Goal: Transaction & Acquisition: Purchase product/service

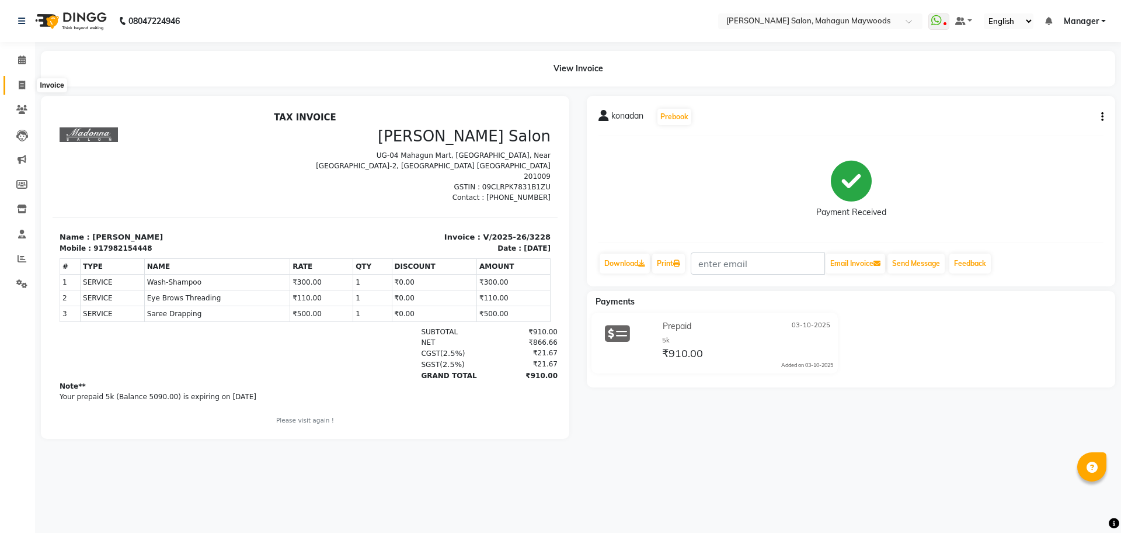
click at [25, 85] on icon at bounding box center [22, 85] width 6 height 9
select select "service"
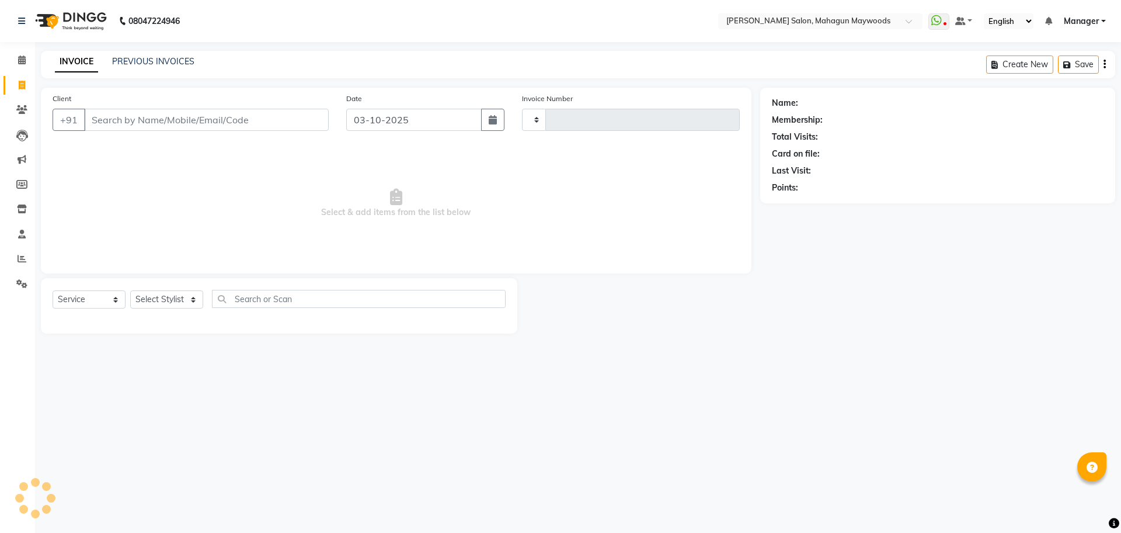
type input "3229"
select select "6425"
click at [116, 120] on input "Client" at bounding box center [206, 120] width 245 height 22
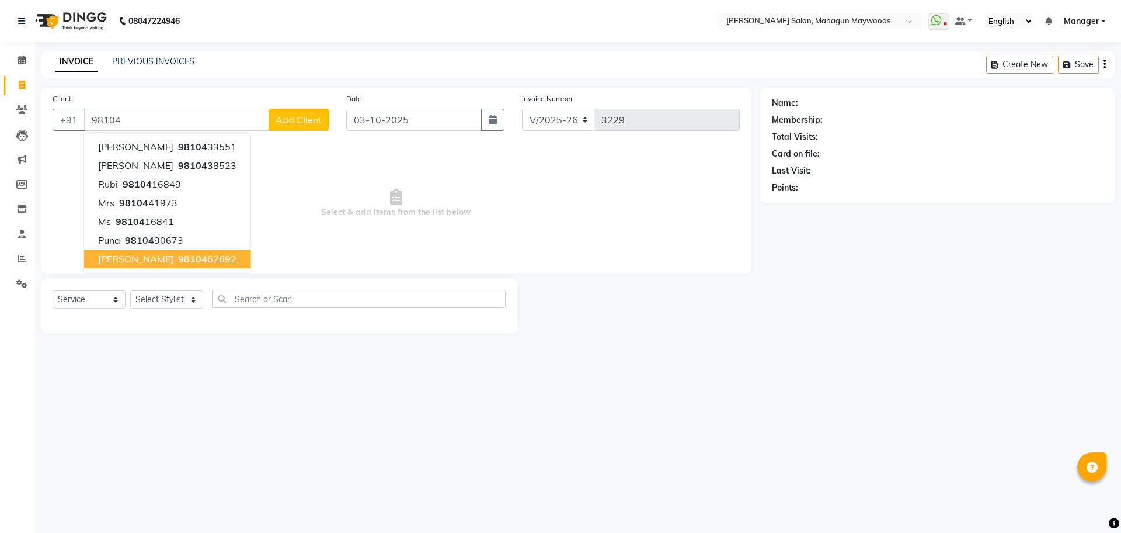
click at [136, 255] on button "C.R. Roy 98104 62692" at bounding box center [167, 258] width 166 height 19
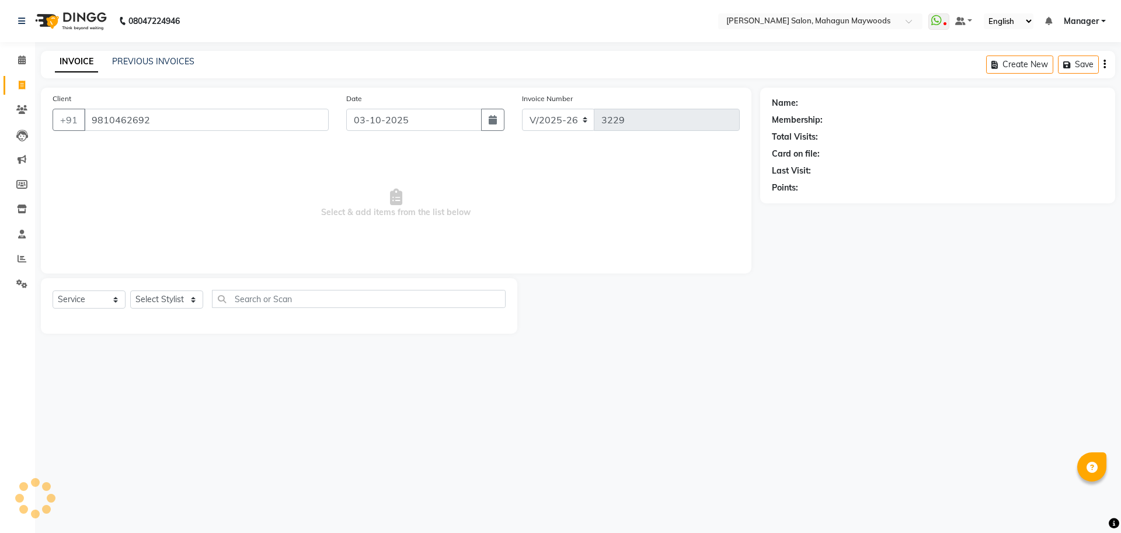
type input "9810462692"
click at [796, 206] on span "Prepaid" at bounding box center [786, 205] width 29 height 12
click at [809, 204] on icon "button" at bounding box center [805, 204] width 8 height 8
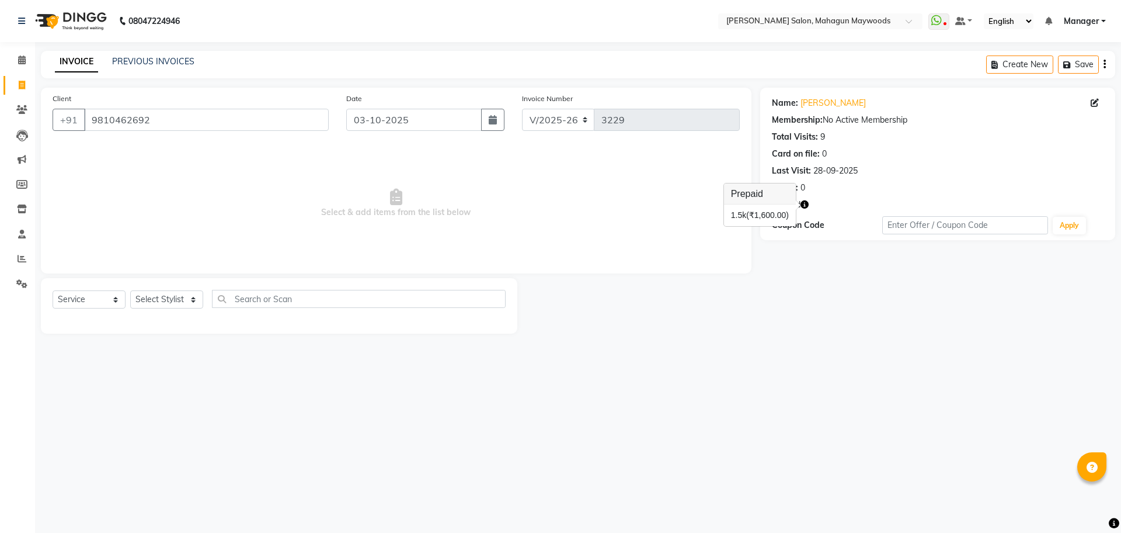
drag, startPoint x: 787, startPoint y: 225, endPoint x: 764, endPoint y: 254, distance: 36.2
drag, startPoint x: 764, startPoint y: 254, endPoint x: 654, endPoint y: 390, distance: 175.2
click at [654, 390] on div "08047224946 Select Location × Madonna Salon, Mahagun Maywoods WhatsApp Status ✕…" at bounding box center [560, 266] width 1121 height 533
click at [803, 206] on icon "button" at bounding box center [805, 204] width 8 height 8
click at [148, 57] on link "PREVIOUS INVOICES" at bounding box center [153, 61] width 82 height 11
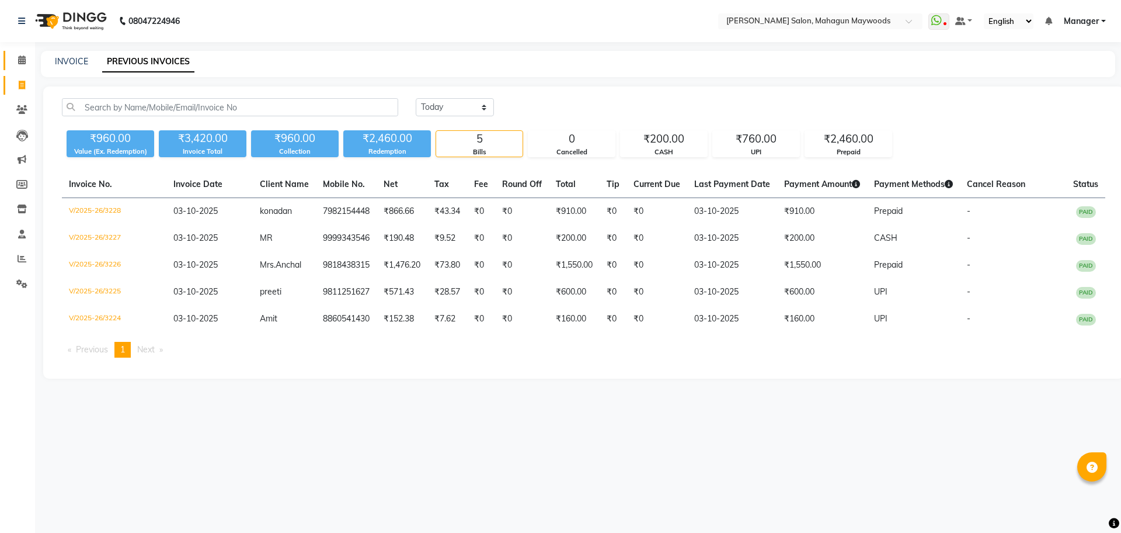
click at [5, 64] on link "Calendar" at bounding box center [18, 60] width 28 height 19
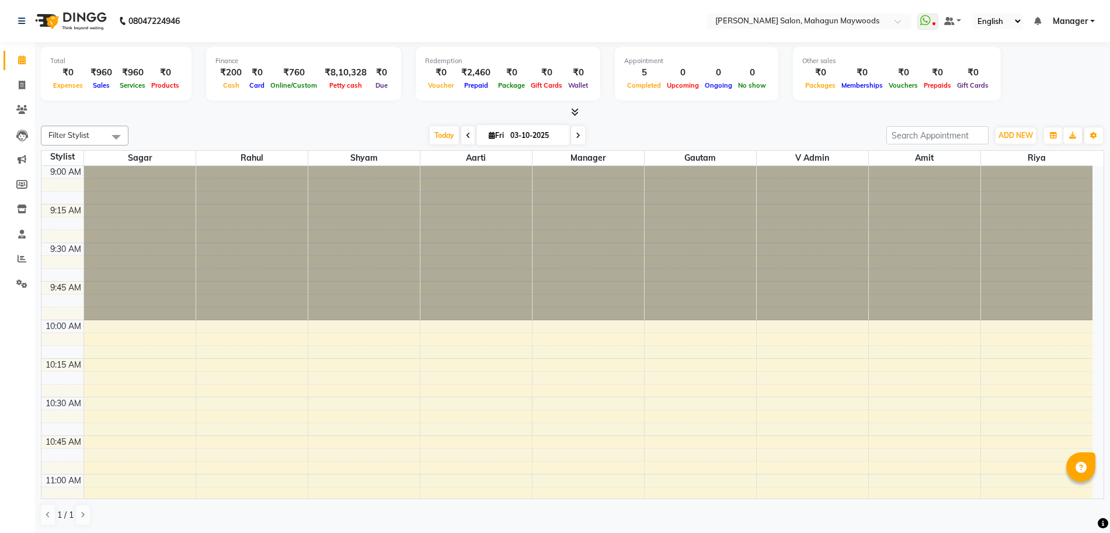
scroll to position [1, 0]
click at [20, 82] on icon at bounding box center [22, 84] width 6 height 9
select select "service"
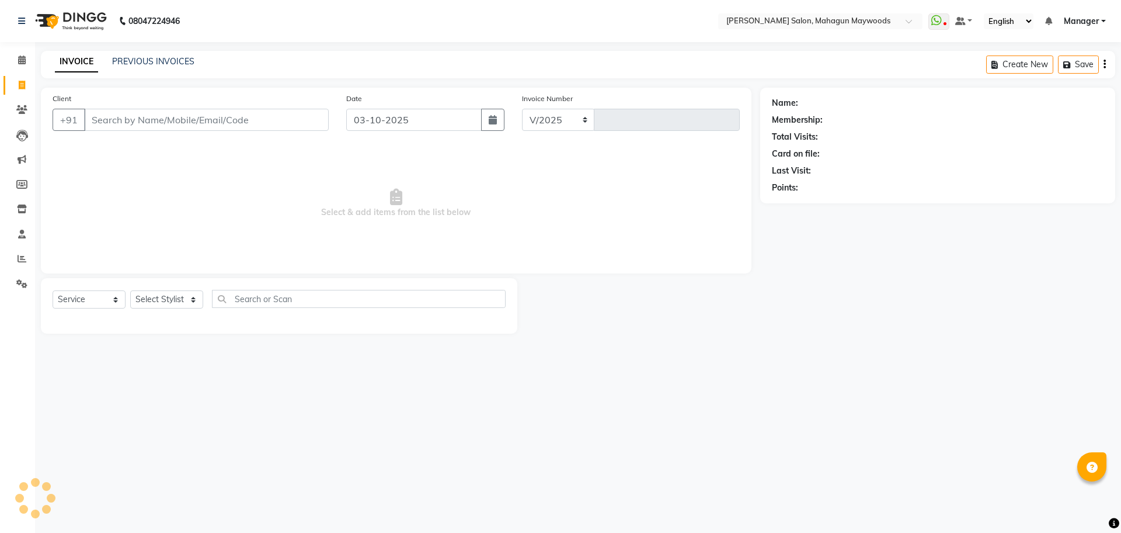
select select "6425"
type input "3229"
click at [280, 117] on input "Client" at bounding box center [206, 120] width 245 height 22
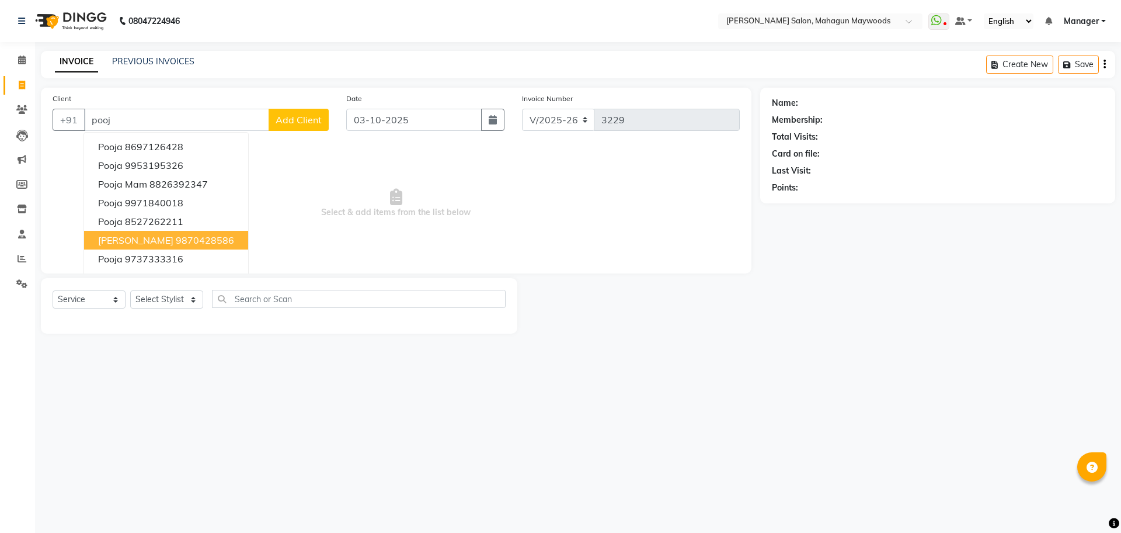
click at [176, 235] on ngb-highlight "9870428586" at bounding box center [205, 240] width 58 height 12
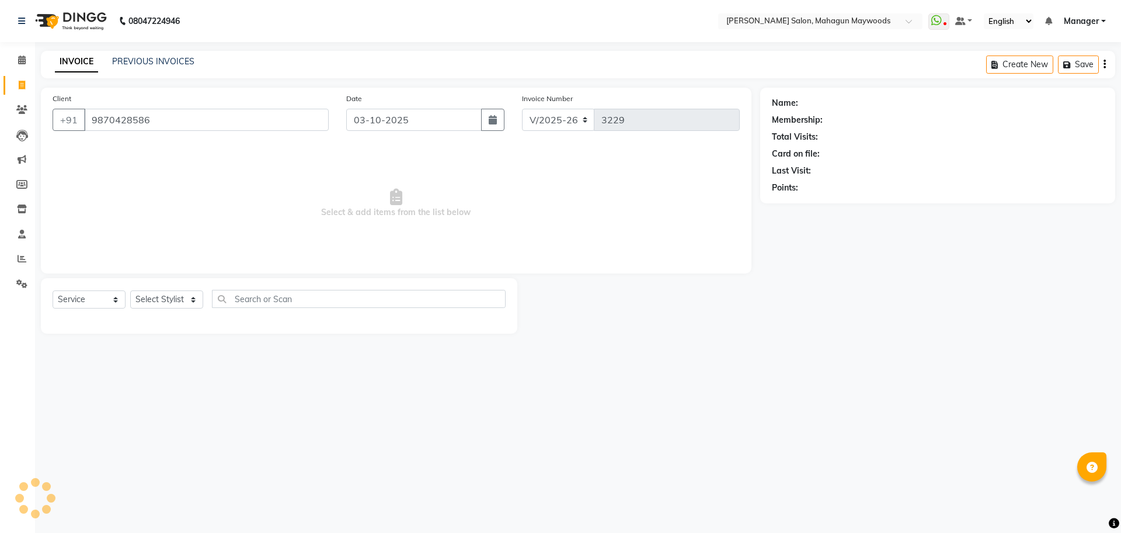
type input "9870428586"
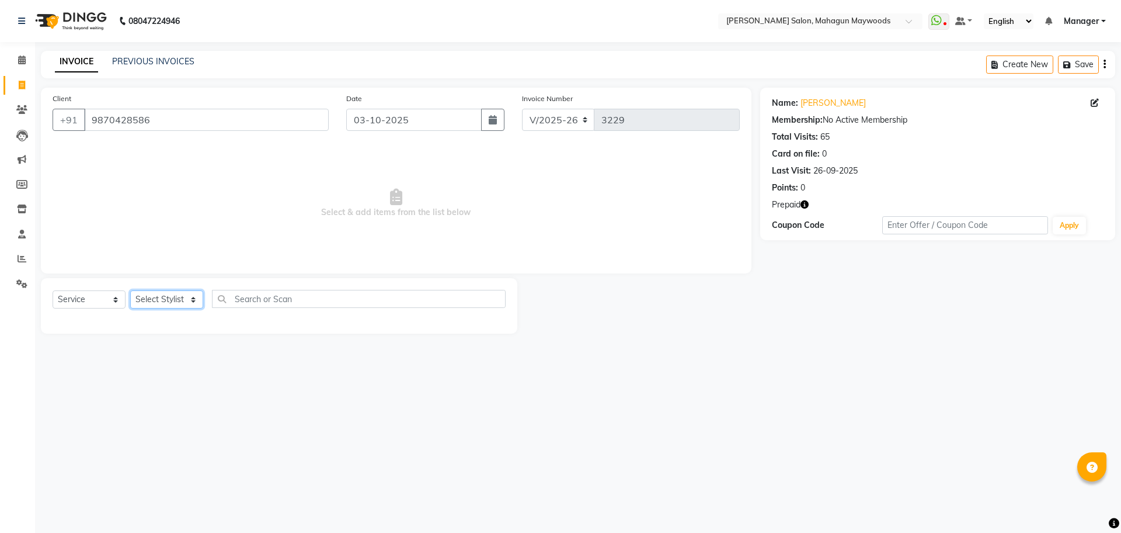
click at [140, 300] on select "Select Stylist Aarti Amit Gautam Manager Pranshant Ji Rahul Riya Sagar Shyam V …" at bounding box center [166, 299] width 73 height 18
select select "75081"
click at [130, 290] on select "Select Stylist Aarti Amit Gautam Manager Pranshant Ji Rahul Riya Sagar Shyam V …" at bounding box center [166, 299] width 73 height 18
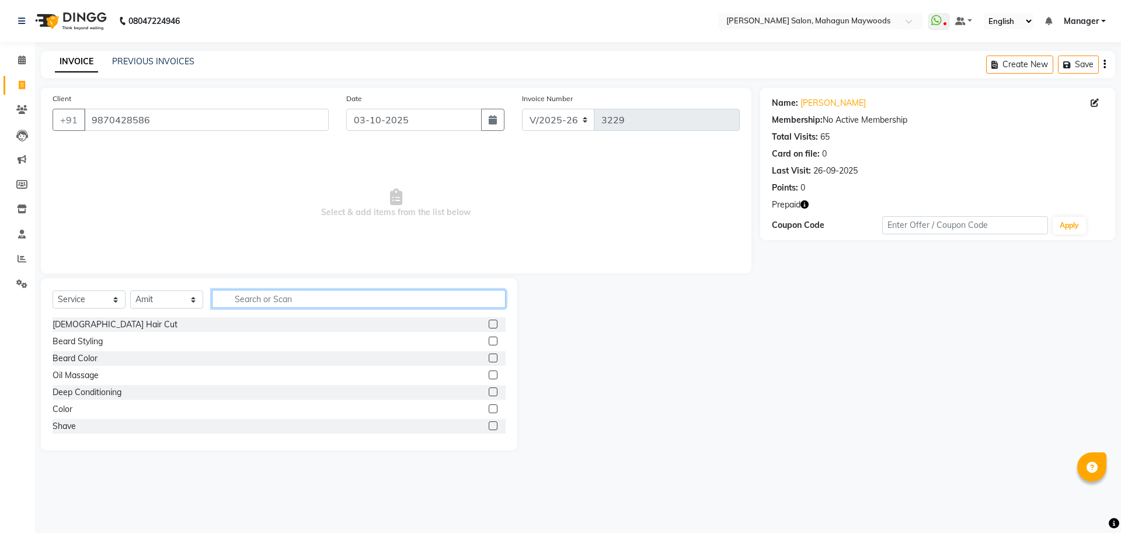
click at [246, 300] on input "text" at bounding box center [359, 299] width 294 height 18
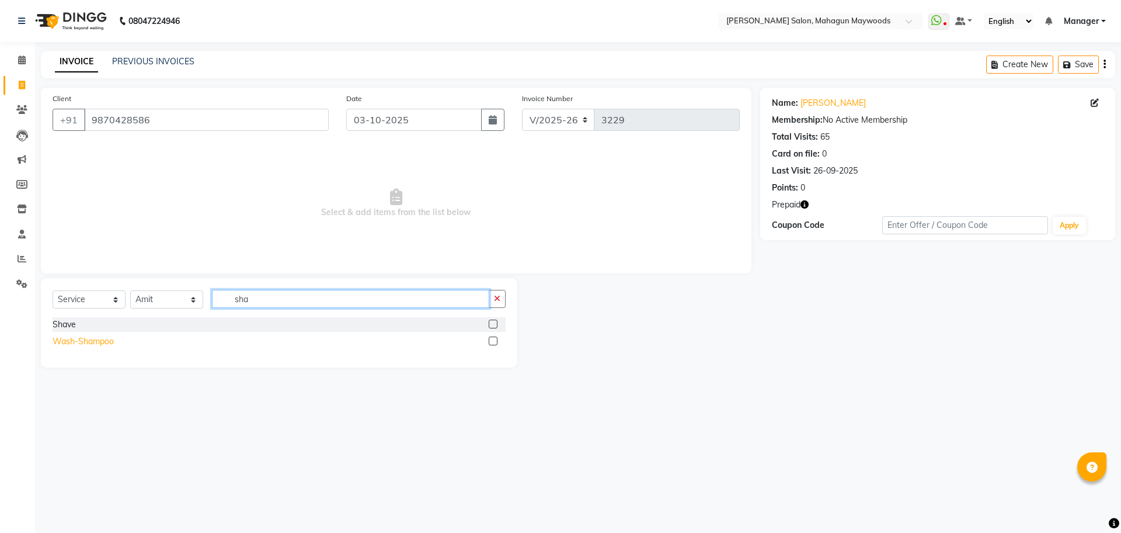
type input "sha"
click at [85, 345] on div "Wash-Shampoo" at bounding box center [83, 341] width 61 height 12
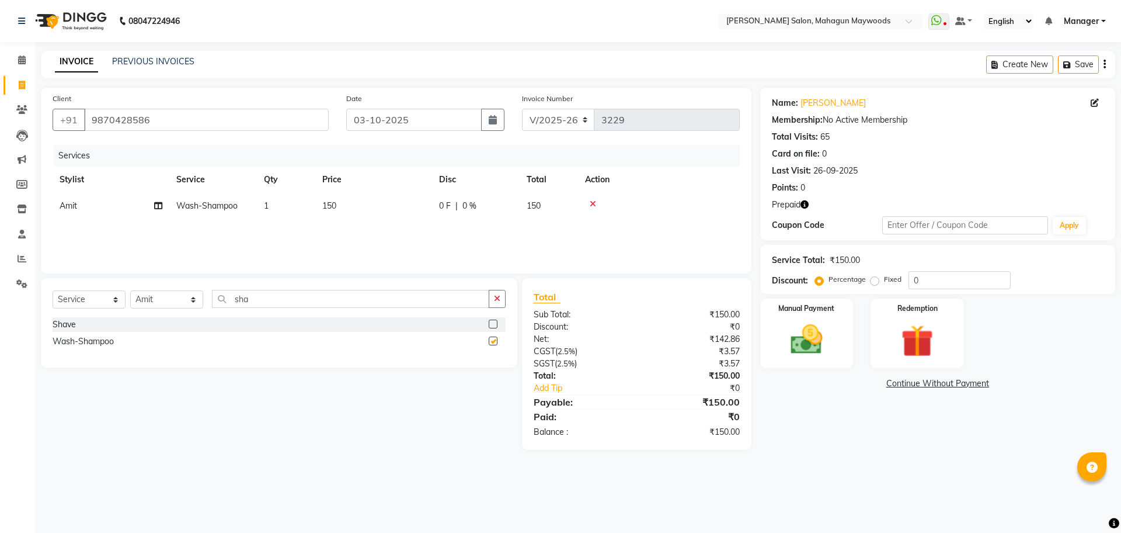
checkbox input "false"
click at [269, 307] on input "sha" at bounding box center [350, 299] width 277 height 18
type input "s"
type input "blo"
click at [73, 320] on div "Blow Dry" at bounding box center [70, 324] width 34 height 12
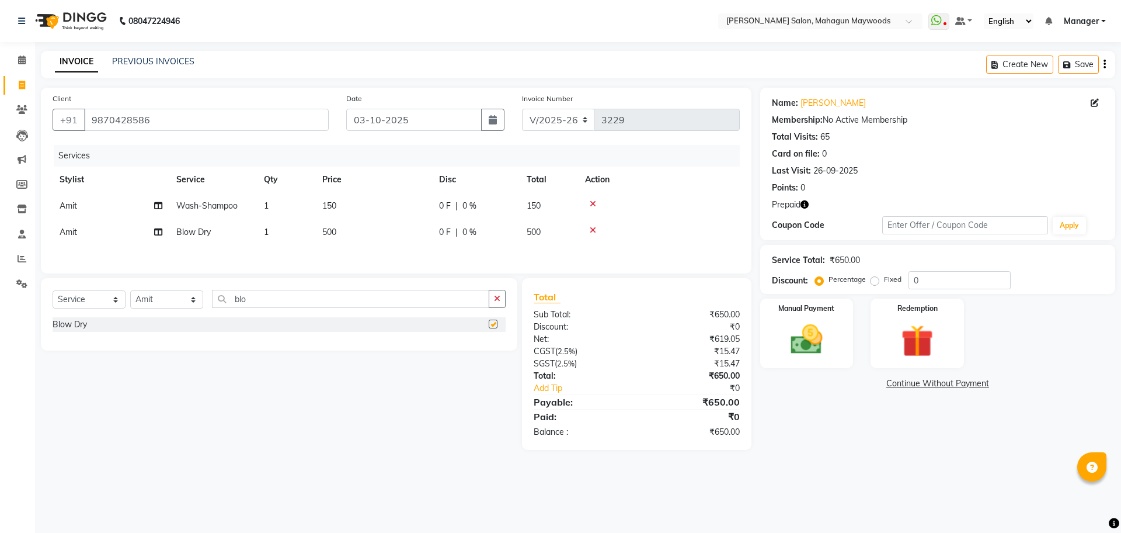
checkbox input "false"
click at [343, 209] on td "150" at bounding box center [373, 206] width 117 height 26
select select "75081"
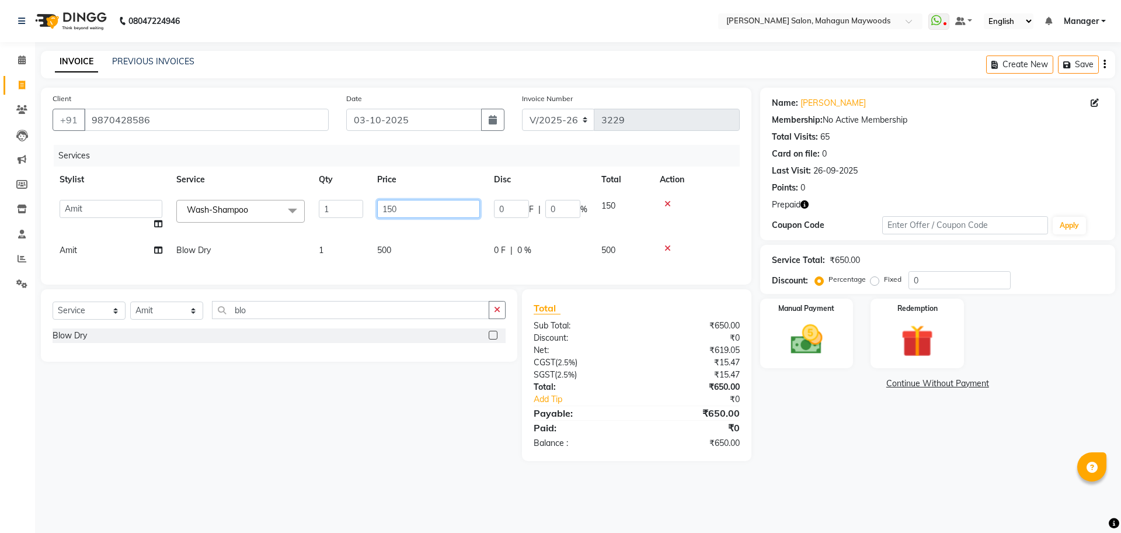
click at [430, 208] on input "150" at bounding box center [428, 209] width 103 height 18
type input "1"
type input "300"
click at [917, 332] on img at bounding box center [917, 340] width 54 height 41
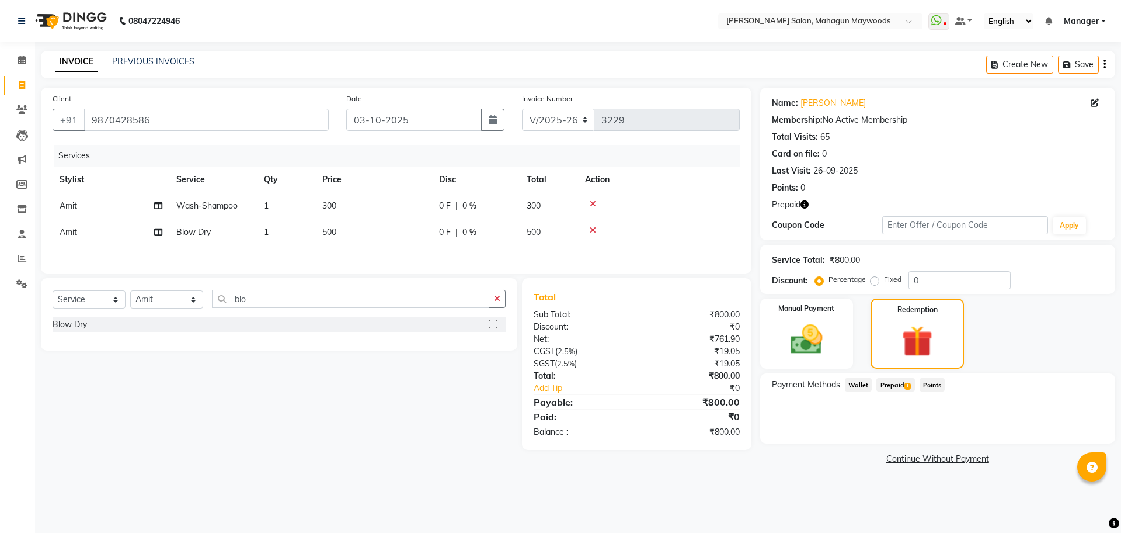
click at [898, 387] on span "Prepaid 1" at bounding box center [896, 384] width 38 height 13
click at [1076, 435] on button "Add" at bounding box center [1076, 432] width 43 height 20
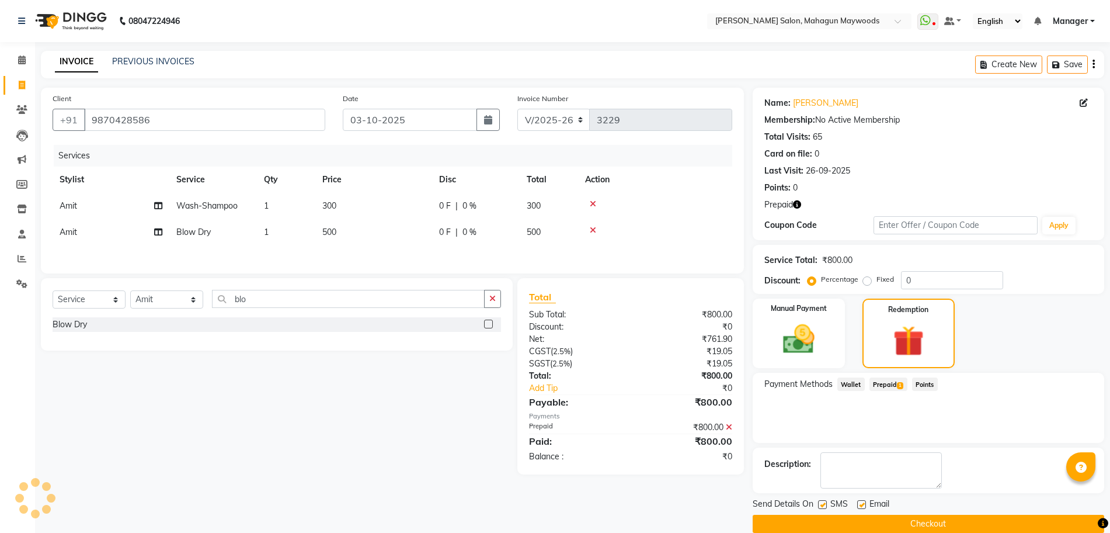
click at [907, 522] on button "Checkout" at bounding box center [929, 524] width 352 height 18
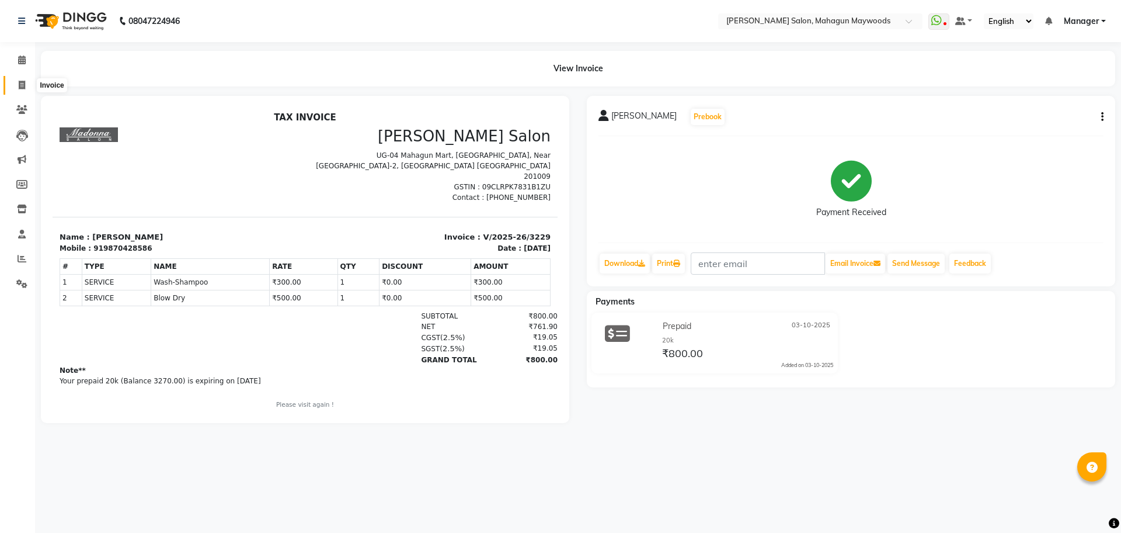
click at [17, 88] on span at bounding box center [22, 85] width 20 height 13
select select "service"
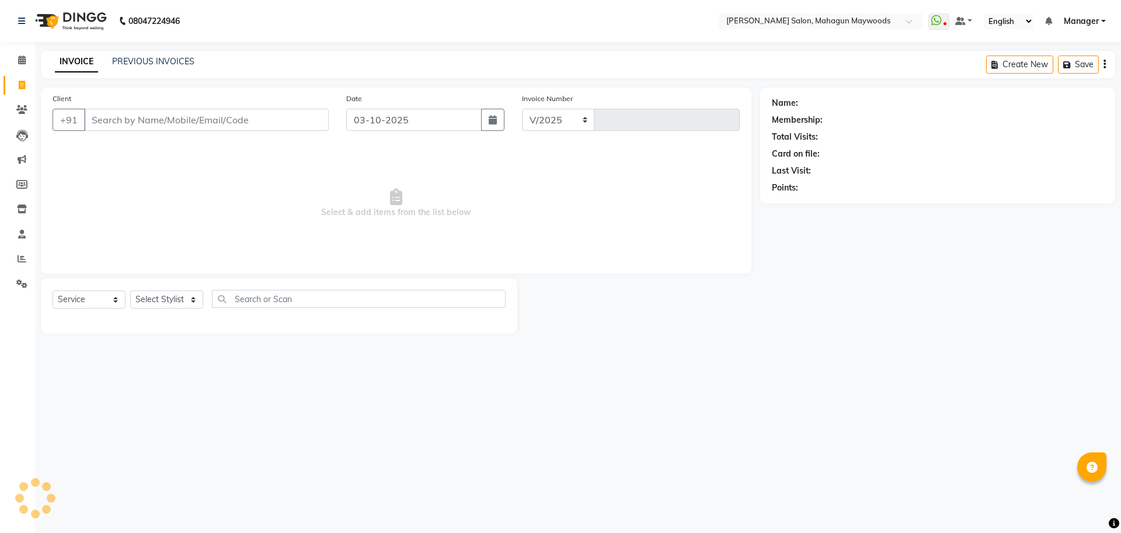
select select "6425"
type input "3230"
click at [163, 115] on input "Client" at bounding box center [206, 120] width 245 height 22
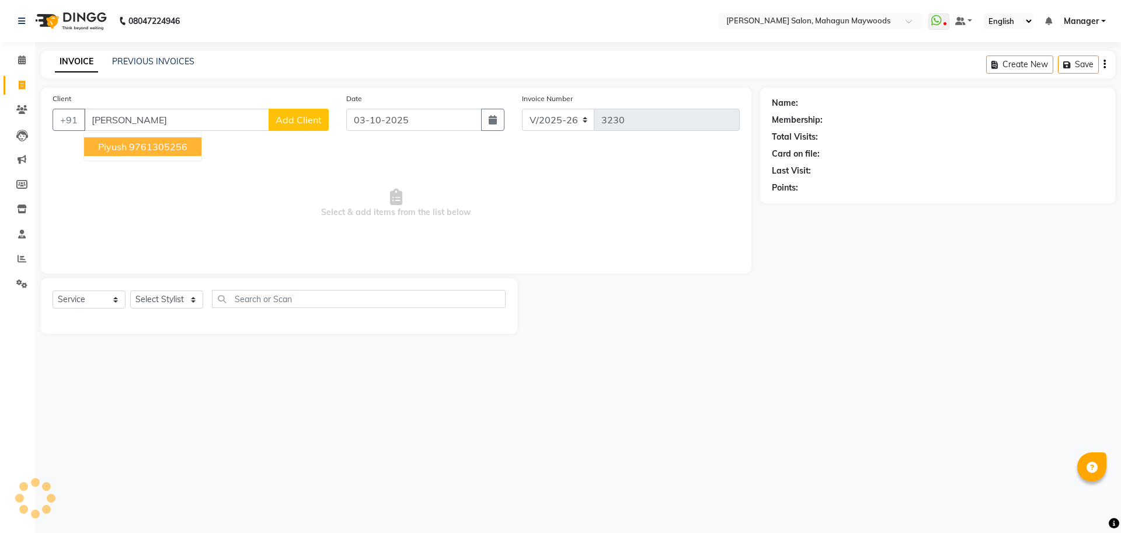
click at [154, 138] on button "Piyush 9761305256" at bounding box center [142, 146] width 117 height 19
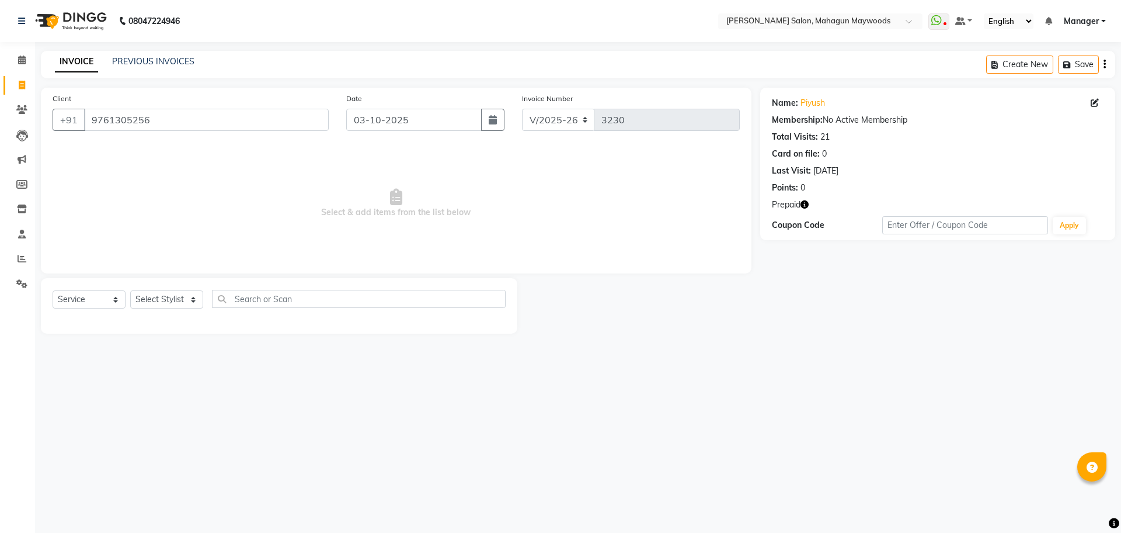
click at [803, 208] on button "button" at bounding box center [805, 205] width 8 height 12
click at [161, 114] on input "9761305256" at bounding box center [206, 120] width 245 height 22
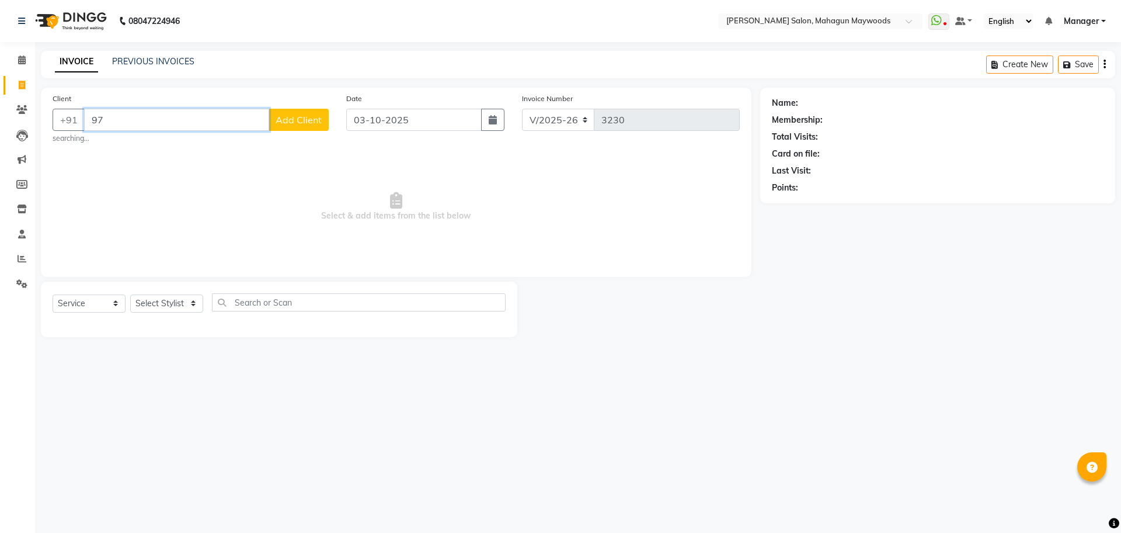
type input "9"
click at [154, 145] on ngb-highlight "8800511 266" at bounding box center [142, 147] width 61 height 12
type input "8800511266"
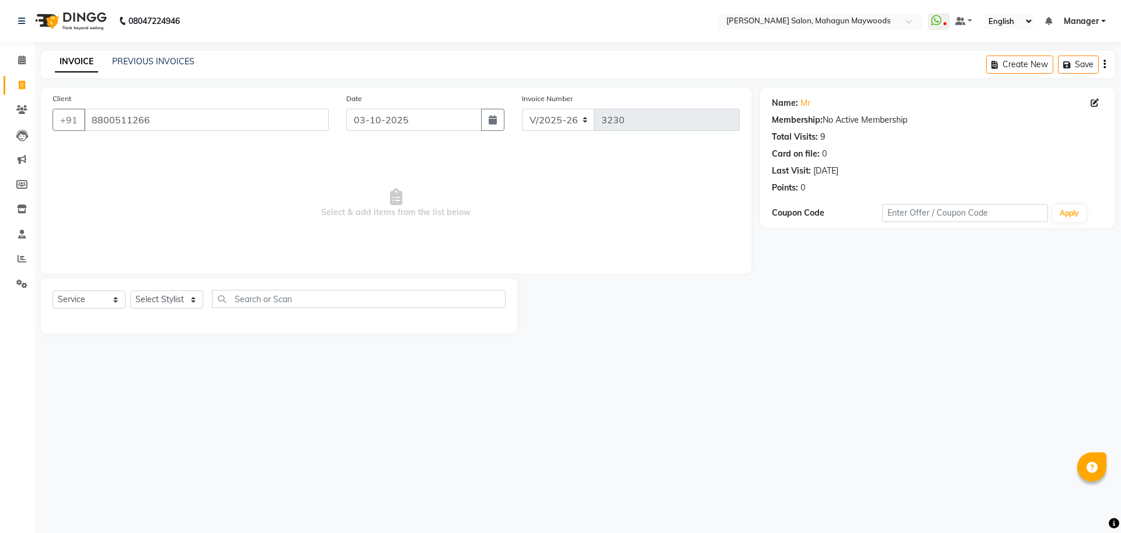
click at [164, 289] on div "Select Service Product Membership Package Voucher Prepaid Gift Card Select Styl…" at bounding box center [279, 305] width 477 height 55
click at [162, 310] on div "Select Service Product Membership Package Voucher Prepaid Gift Card Select Styl…" at bounding box center [279, 303] width 453 height 27
click at [157, 292] on select "Select Stylist Aarti Amit Gautam Manager Pranshant Ji Rahul Riya Sagar Shyam V …" at bounding box center [166, 299] width 73 height 18
select select "48624"
click at [130, 290] on select "Select Stylist Aarti Amit Gautam Manager Pranshant Ji Rahul Riya Sagar Shyam V …" at bounding box center [166, 299] width 73 height 18
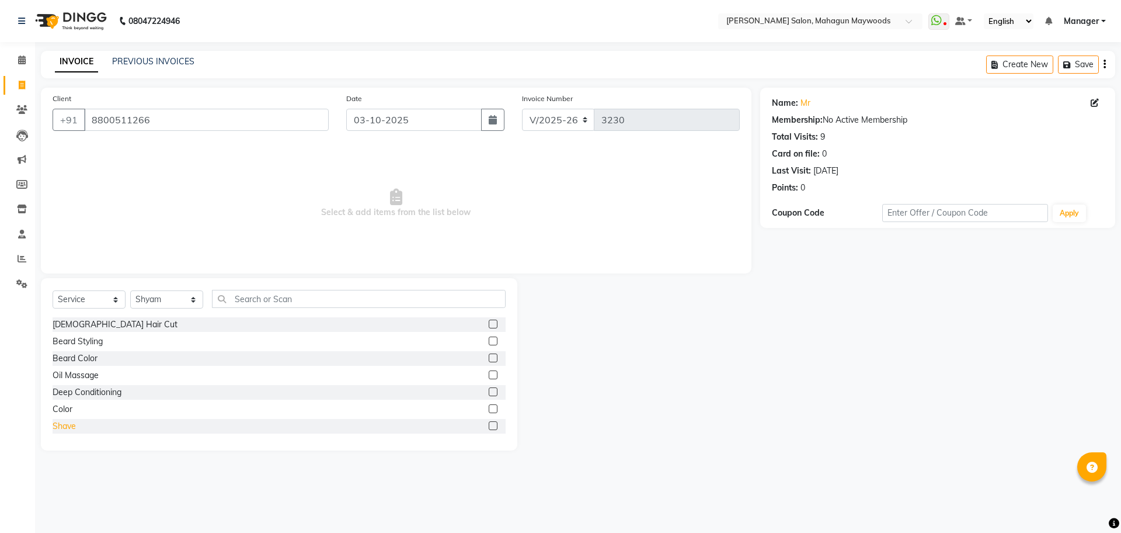
click at [68, 426] on div "Shave" at bounding box center [64, 426] width 23 height 12
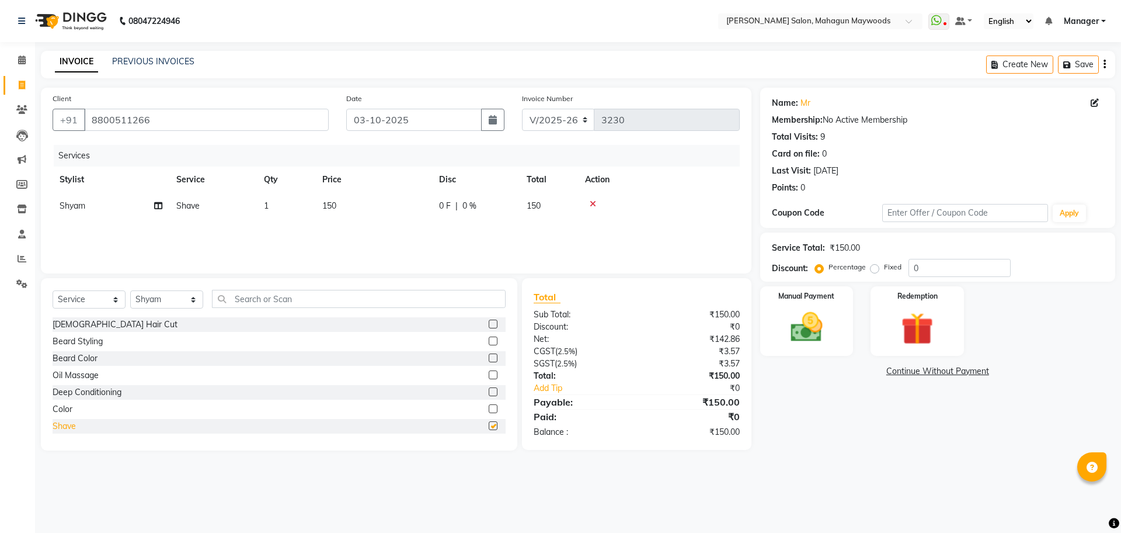
checkbox input "false"
click at [791, 310] on img at bounding box center [807, 327] width 54 height 39
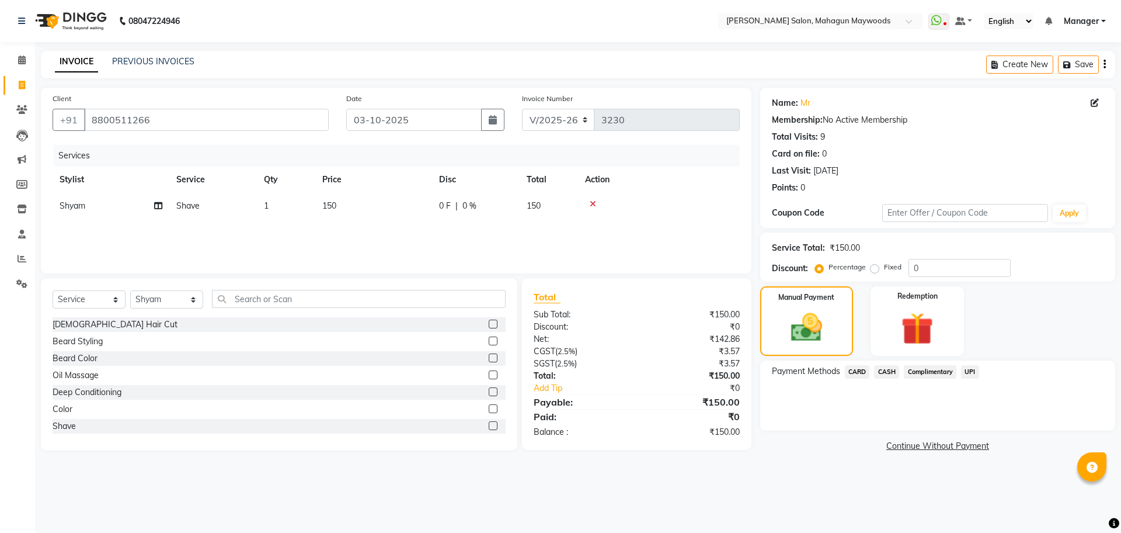
click at [854, 373] on span "CARD" at bounding box center [857, 371] width 25 height 13
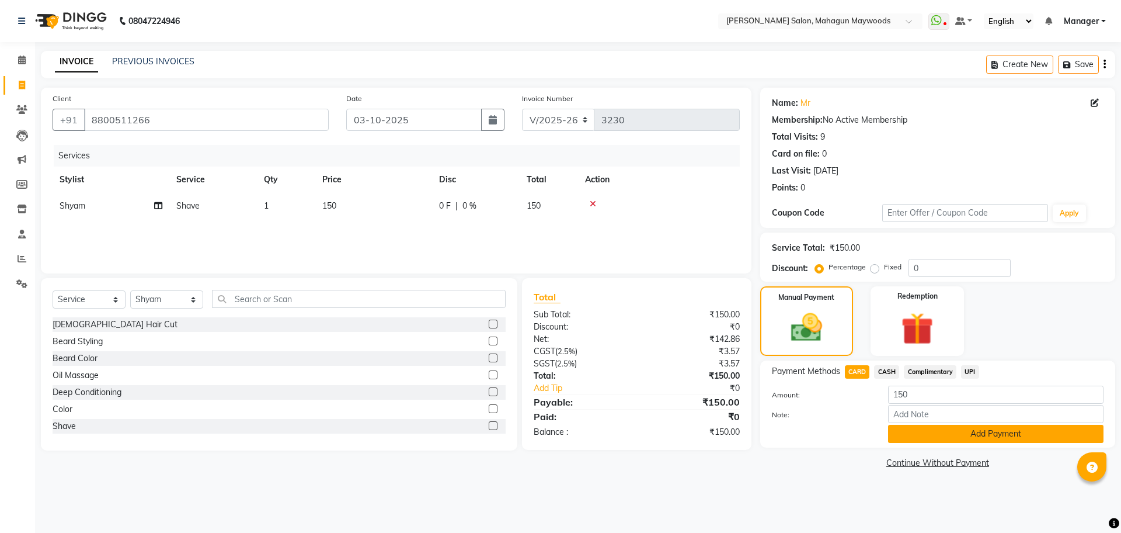
click at [929, 436] on button "Add Payment" at bounding box center [996, 434] width 216 height 18
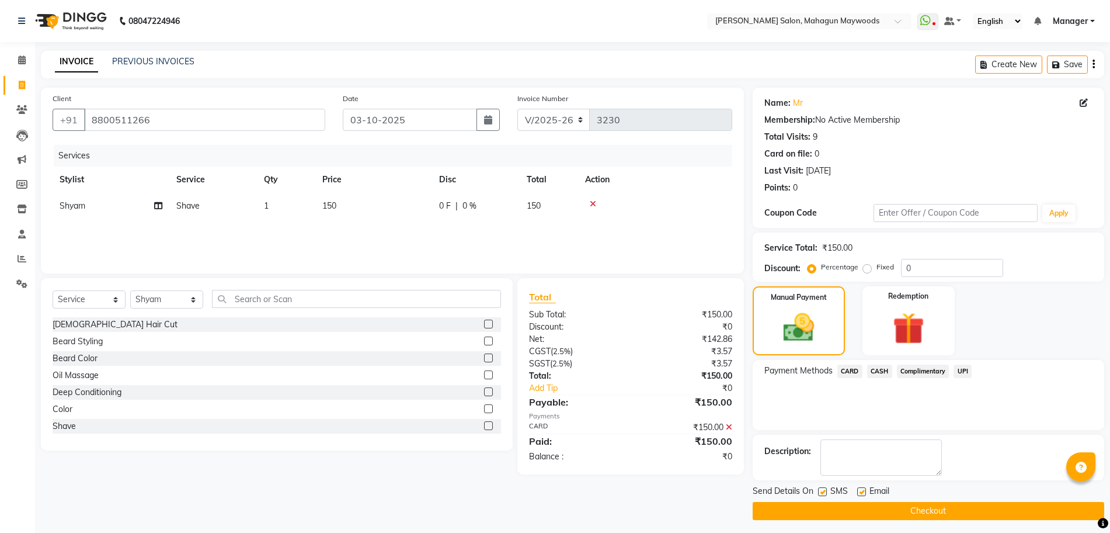
drag, startPoint x: 882, startPoint y: 499, endPoint x: 878, endPoint y: 509, distance: 10.4
click at [878, 509] on div "Send Details On SMS Email Checkout" at bounding box center [929, 502] width 352 height 35
click at [878, 509] on button "Checkout" at bounding box center [929, 511] width 352 height 18
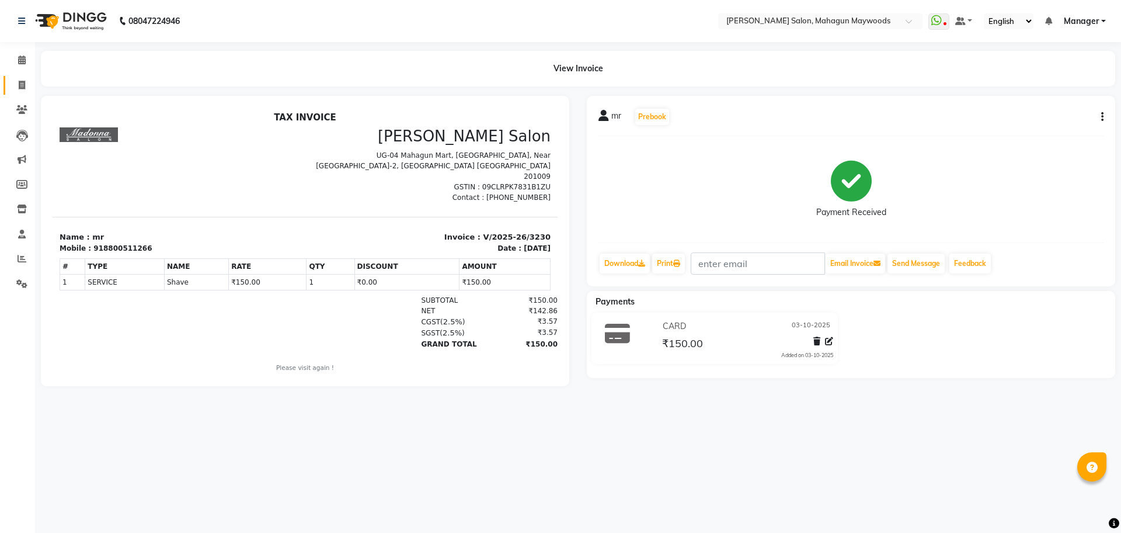
click at [13, 84] on span at bounding box center [22, 85] width 20 height 13
click at [16, 88] on span at bounding box center [22, 85] width 20 height 13
select select "service"
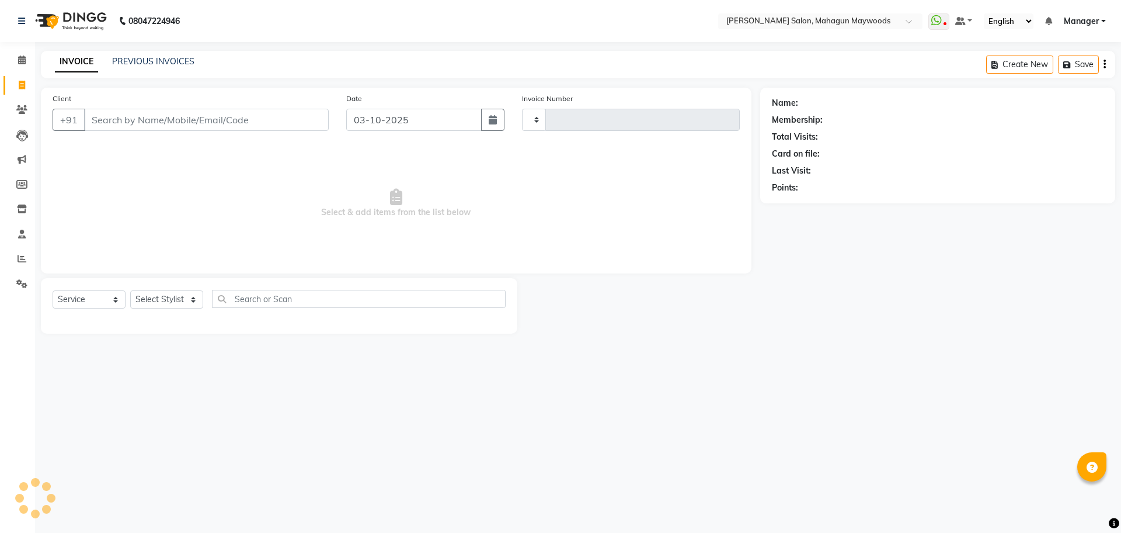
click at [135, 121] on input "Client" at bounding box center [206, 120] width 245 height 22
select select "6425"
type input "3231"
drag, startPoint x: 272, startPoint y: 121, endPoint x: 271, endPoint y: 112, distance: 8.8
click at [272, 120] on input "Client" at bounding box center [206, 120] width 245 height 22
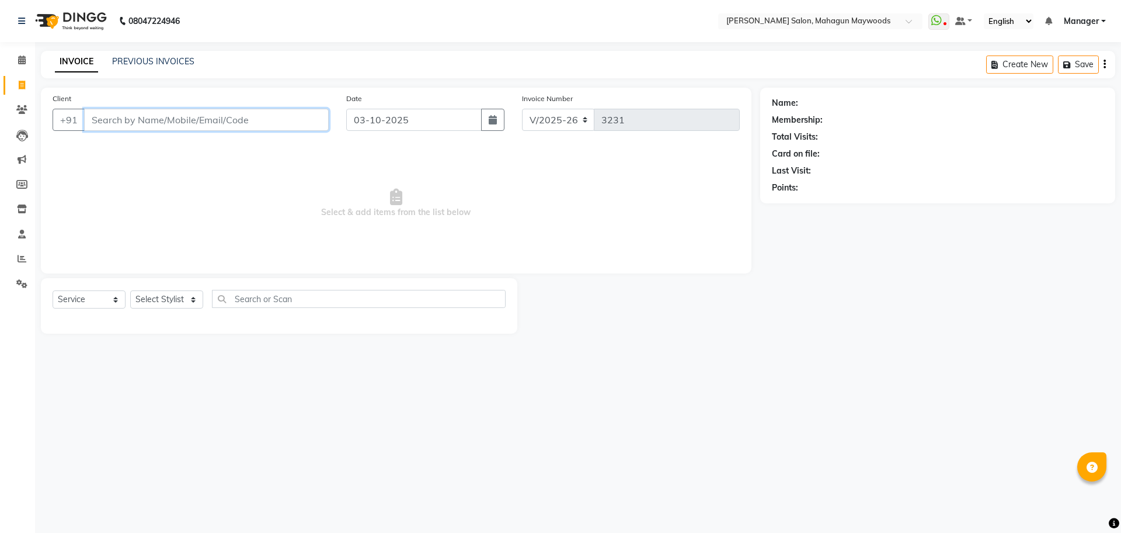
click at [270, 112] on input "Client" at bounding box center [206, 120] width 245 height 22
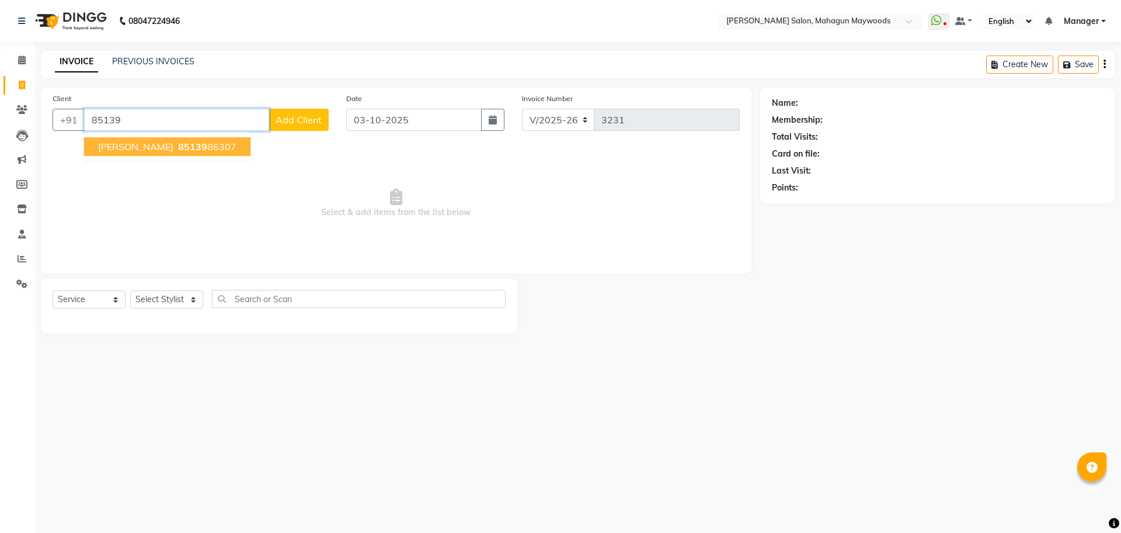
click at [178, 151] on span "85139" at bounding box center [192, 147] width 29 height 12
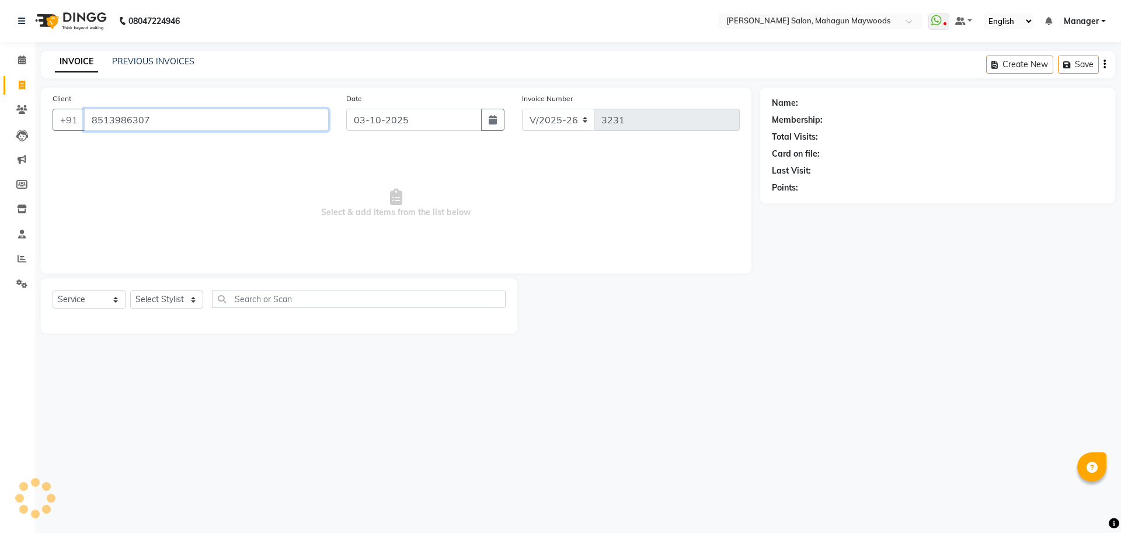
type input "8513986307"
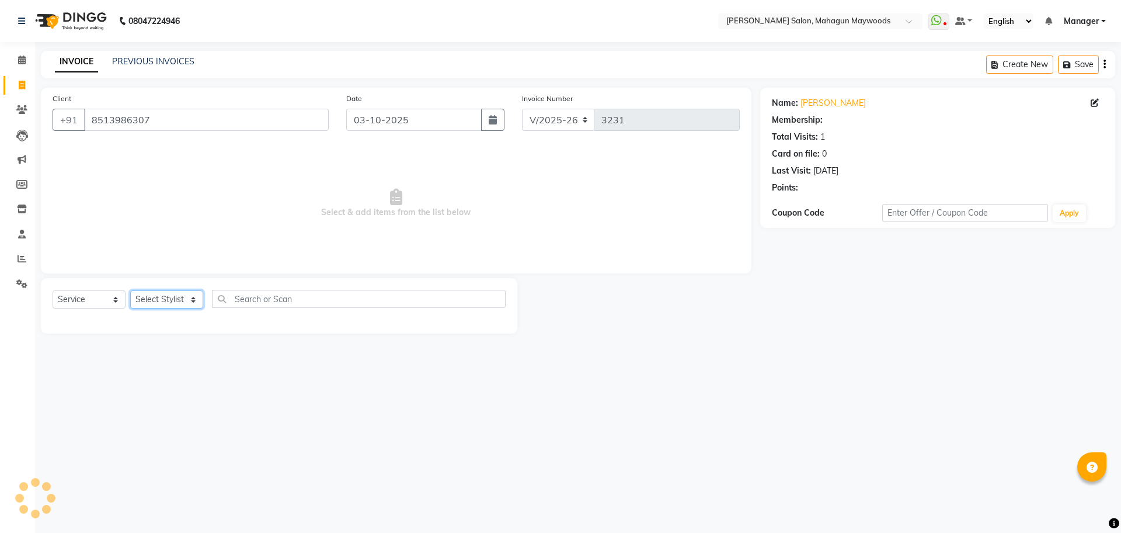
click at [155, 297] on select "Select Stylist Aarti Amit Gautam Manager Pranshant Ji Rahul Riya Sagar Shyam V …" at bounding box center [166, 299] width 73 height 18
click at [130, 290] on select "Select Stylist Aarti Amit Gautam Manager Pranshant Ji Rahul Riya Sagar Shyam V …" at bounding box center [166, 299] width 73 height 18
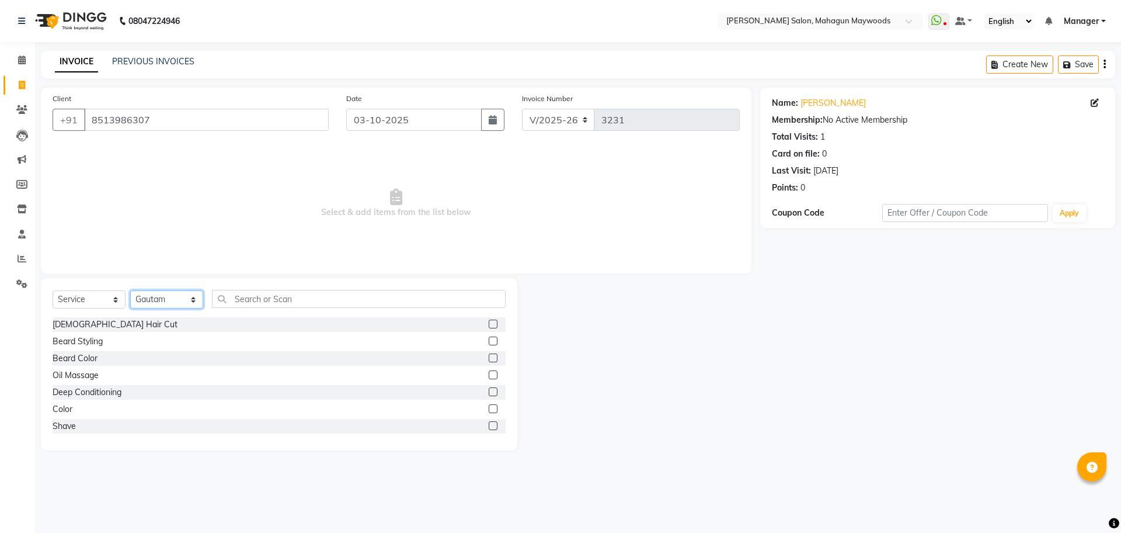
click at [164, 301] on select "Select Stylist Aarti Amit Gautam Manager Pranshant Ji Rahul Riya Sagar Shyam V …" at bounding box center [166, 299] width 73 height 18
select select "48625"
click at [130, 290] on select "Select Stylist Aarti Amit Gautam Manager Pranshant Ji Rahul Riya Sagar Shyam V …" at bounding box center [166, 299] width 73 height 18
click at [235, 303] on input "text" at bounding box center [359, 299] width 294 height 18
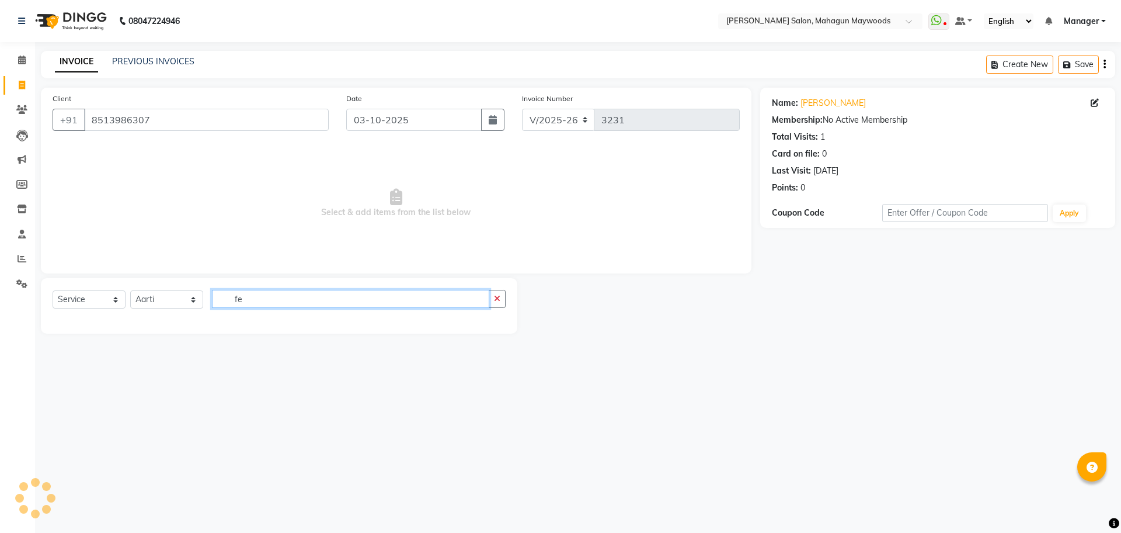
type input "f"
type input "furu"
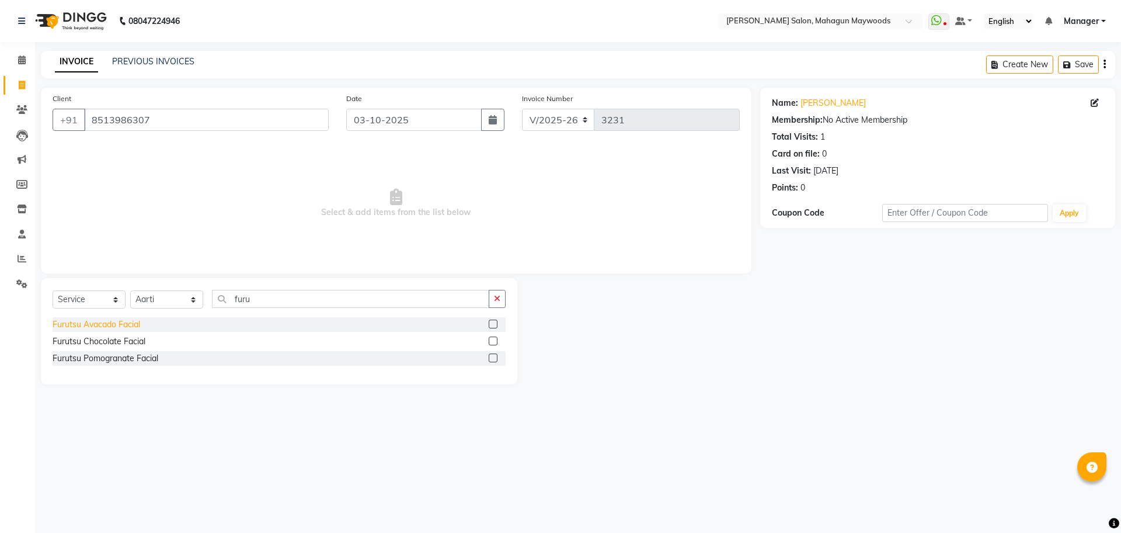
click at [102, 325] on div "Furutsu Avacado Facial" at bounding box center [97, 324] width 88 height 12
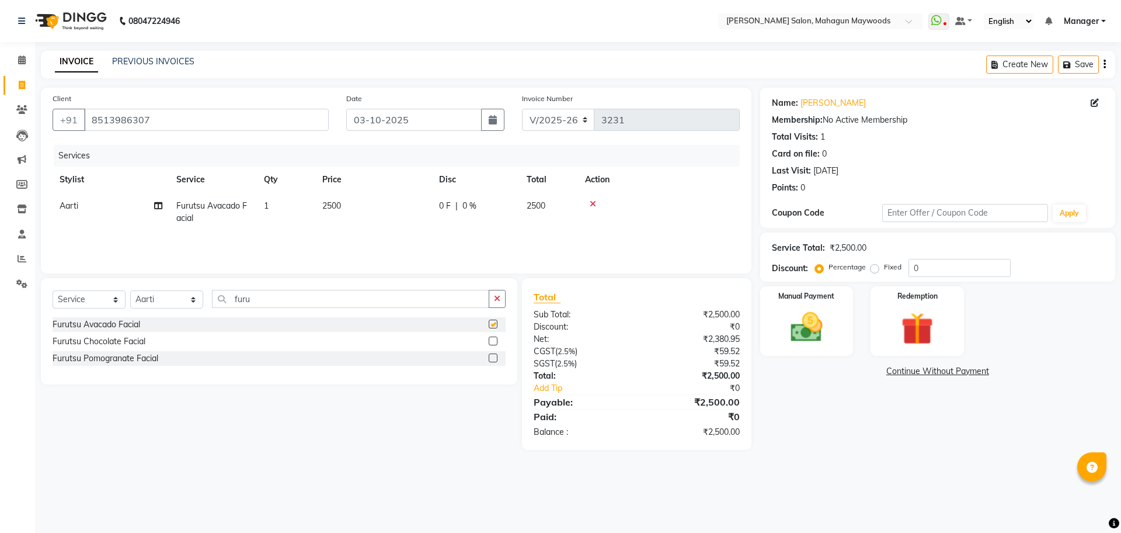
checkbox input "false"
click at [268, 296] on input "furu" at bounding box center [350, 299] width 277 height 18
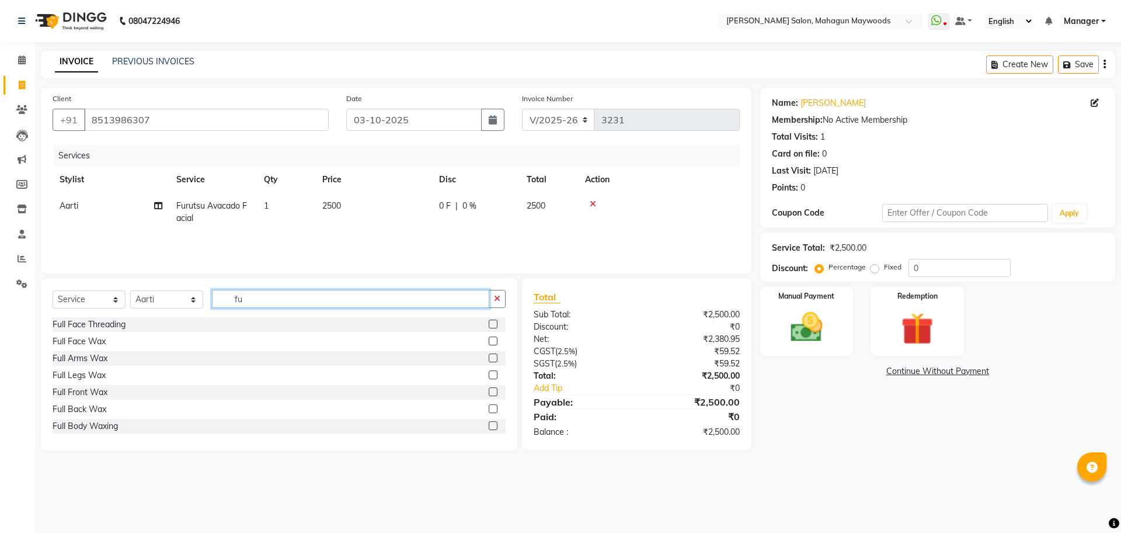
type input "f"
type input "arm"
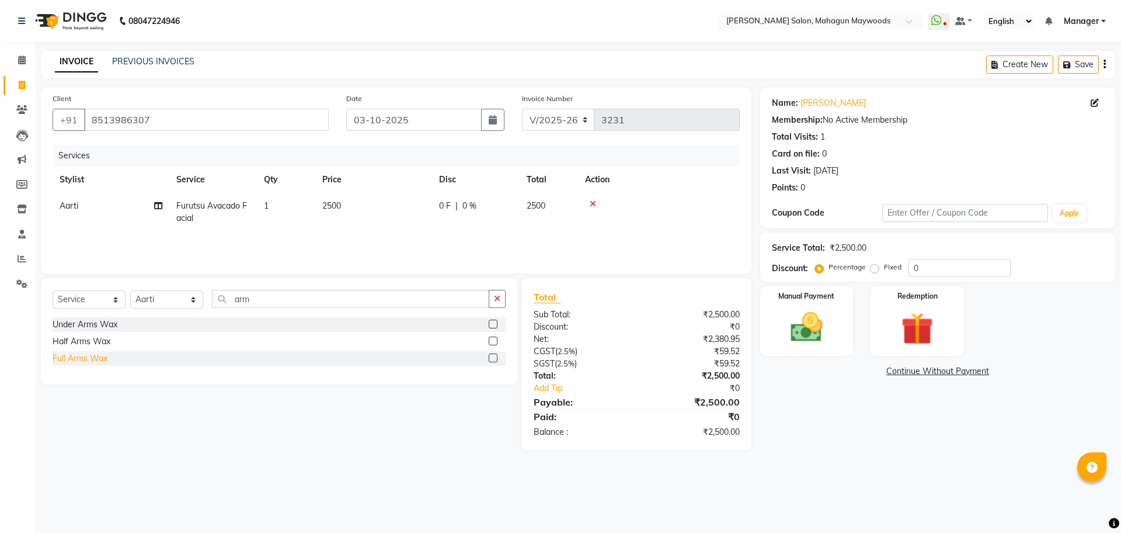
click at [81, 355] on div "Full Arms Wax" at bounding box center [80, 358] width 55 height 12
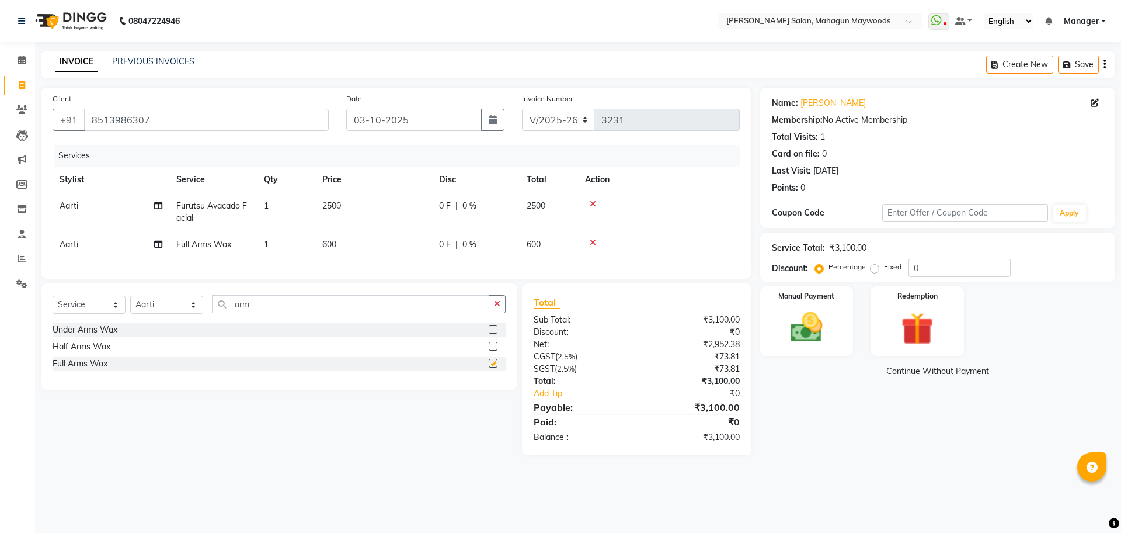
checkbox input "false"
click at [331, 239] on span "600" at bounding box center [329, 244] width 14 height 11
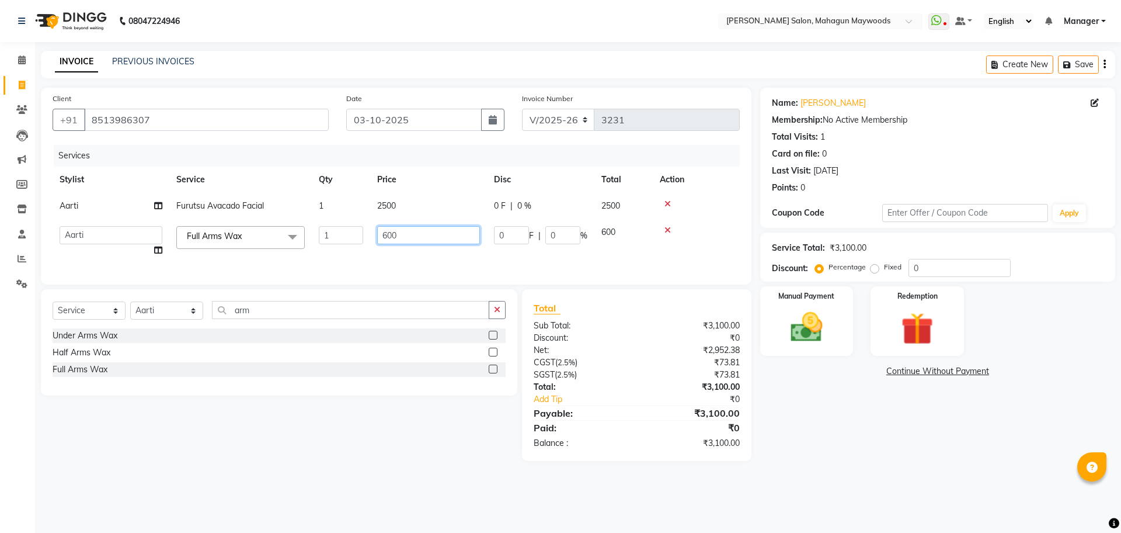
click at [385, 238] on input "600" at bounding box center [428, 235] width 103 height 18
type input "700"
click at [803, 334] on img at bounding box center [807, 327] width 54 height 39
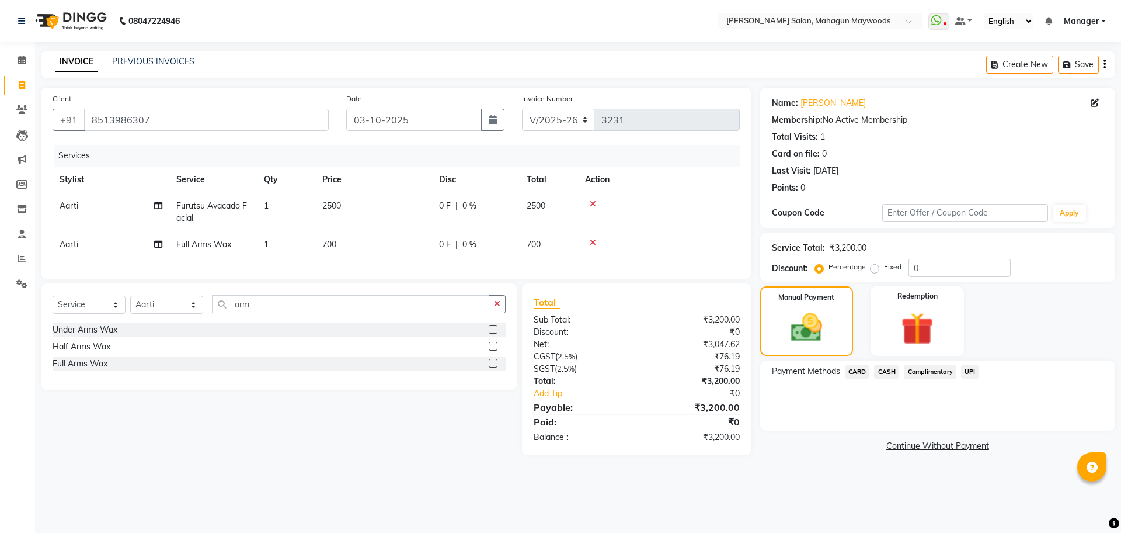
click at [884, 270] on label "Fixed" at bounding box center [893, 267] width 18 height 11
click at [874, 270] on input "Fixed" at bounding box center [877, 267] width 8 height 8
radio input "true"
drag, startPoint x: 915, startPoint y: 267, endPoint x: 916, endPoint y: 304, distance: 36.2
click at [915, 287] on div "Name: Manita Membership: No Active Membership Total Visits: 1 Card on file: 0 L…" at bounding box center [942, 271] width 364 height 367
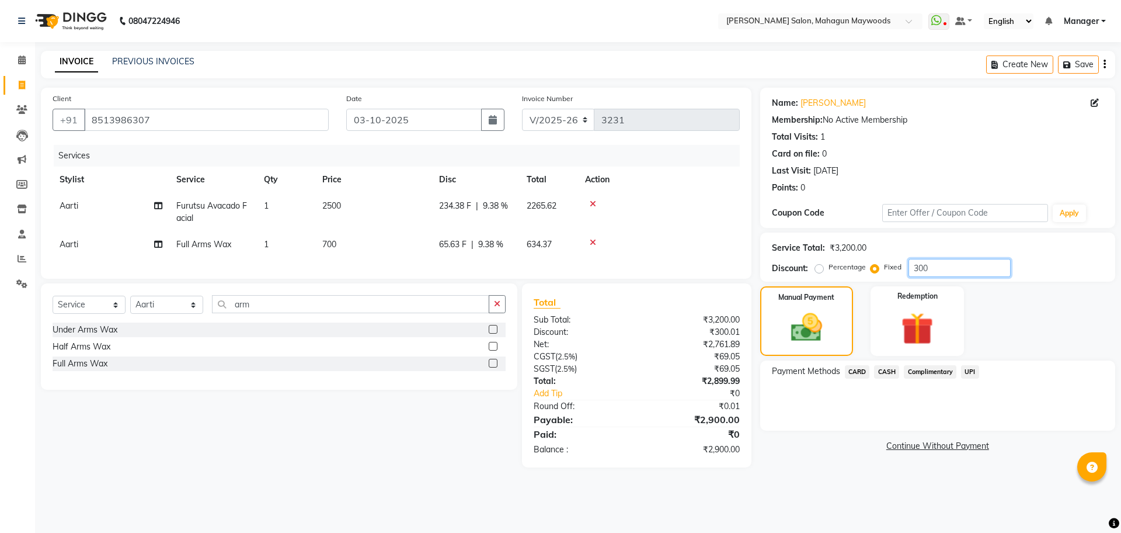
type input "300"
click at [862, 374] on span "CARD" at bounding box center [857, 371] width 25 height 13
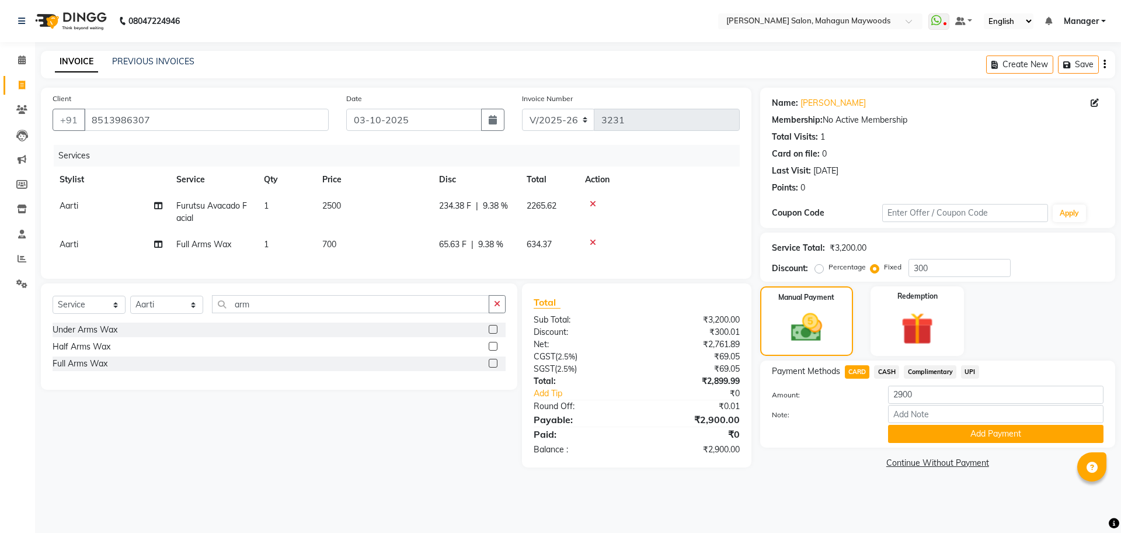
drag, startPoint x: 976, startPoint y: 371, endPoint x: 971, endPoint y: 380, distance: 10.2
click at [977, 372] on span "UPI" at bounding box center [970, 371] width 18 height 13
click at [945, 428] on button "Add Payment" at bounding box center [996, 434] width 216 height 18
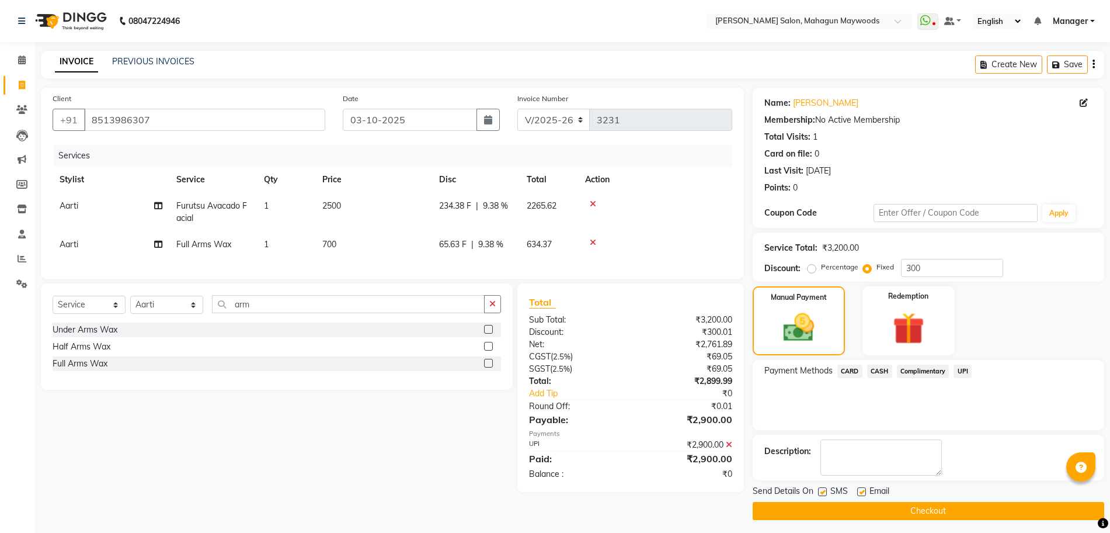
click at [901, 510] on button "Checkout" at bounding box center [929, 511] width 352 height 18
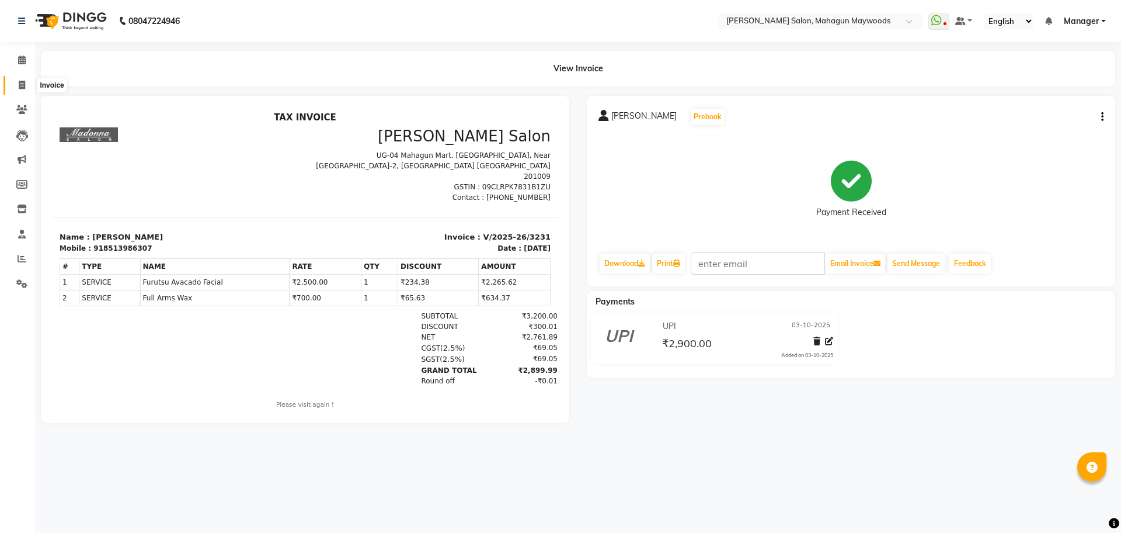
click at [20, 85] on icon at bounding box center [22, 85] width 6 height 9
select select "6425"
select select "service"
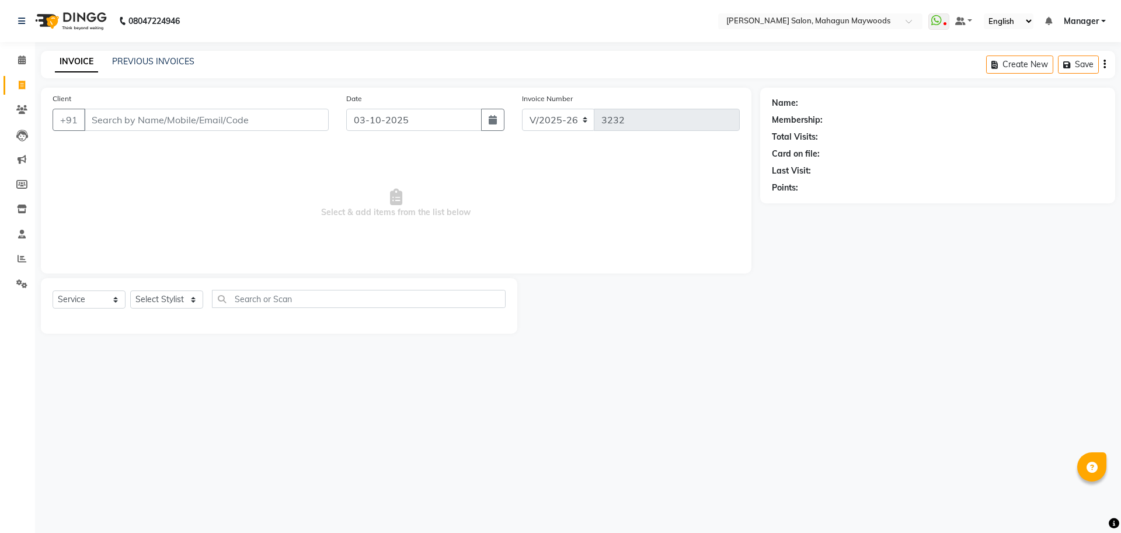
click at [164, 122] on input "Client" at bounding box center [206, 120] width 245 height 22
type input "9454739095"
click at [301, 120] on span "Add Client" at bounding box center [299, 120] width 46 height 12
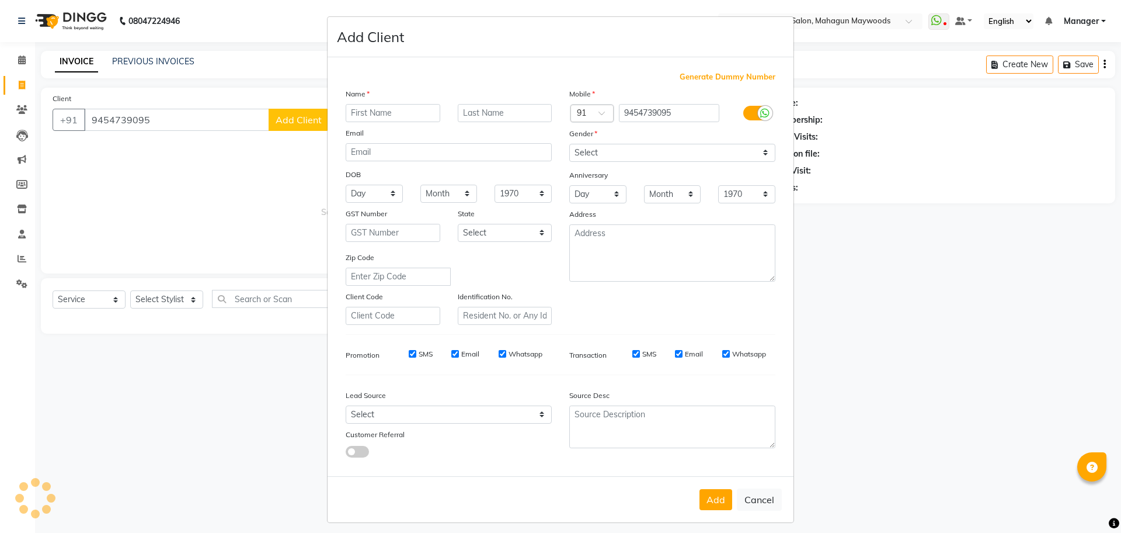
click at [388, 119] on input "text" at bounding box center [393, 113] width 95 height 18
type input "[PERSON_NAME]"
click at [757, 155] on select "Select Male Female Other Prefer Not To Say" at bounding box center [672, 153] width 206 height 18
select select "male"
click at [569, 144] on select "Select Male Female Other Prefer Not To Say" at bounding box center [672, 153] width 206 height 18
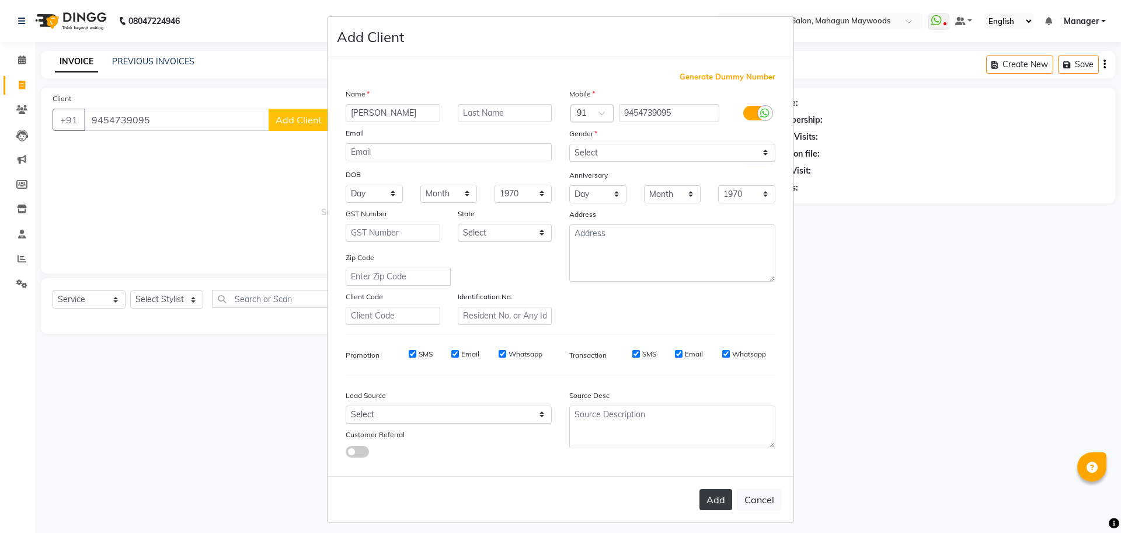
click at [715, 500] on button "Add" at bounding box center [716, 499] width 33 height 21
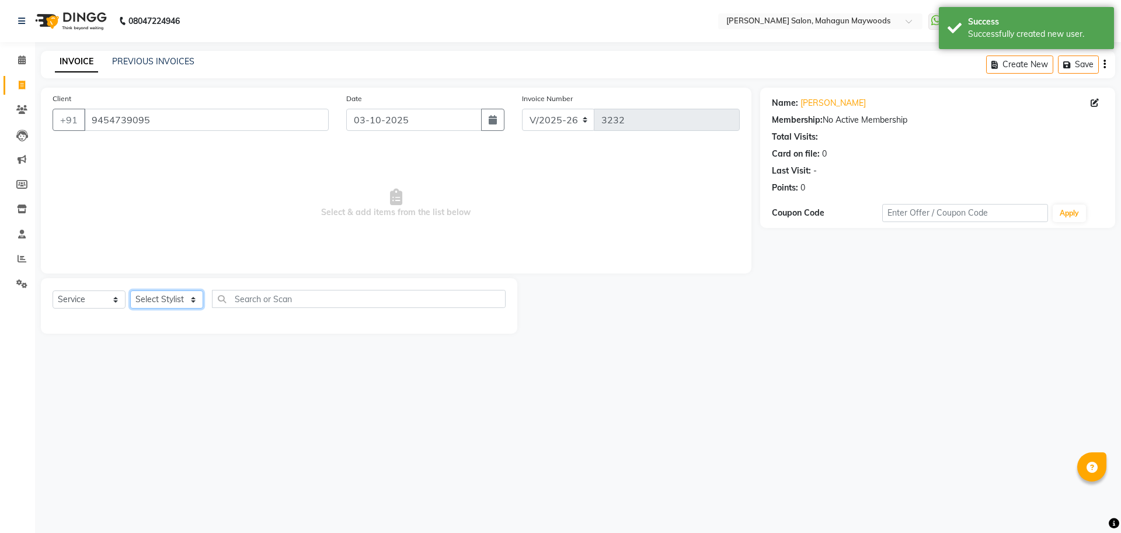
click at [193, 300] on select "Select Stylist Aarti Amit Gautam Manager Pranshant Ji Rahul Riya Sagar Shyam V …" at bounding box center [166, 299] width 73 height 18
select select "48624"
click at [130, 290] on select "Select Stylist Aarti Amit Gautam Manager Pranshant Ji Rahul Riya Sagar Shyam V …" at bounding box center [166, 299] width 73 height 18
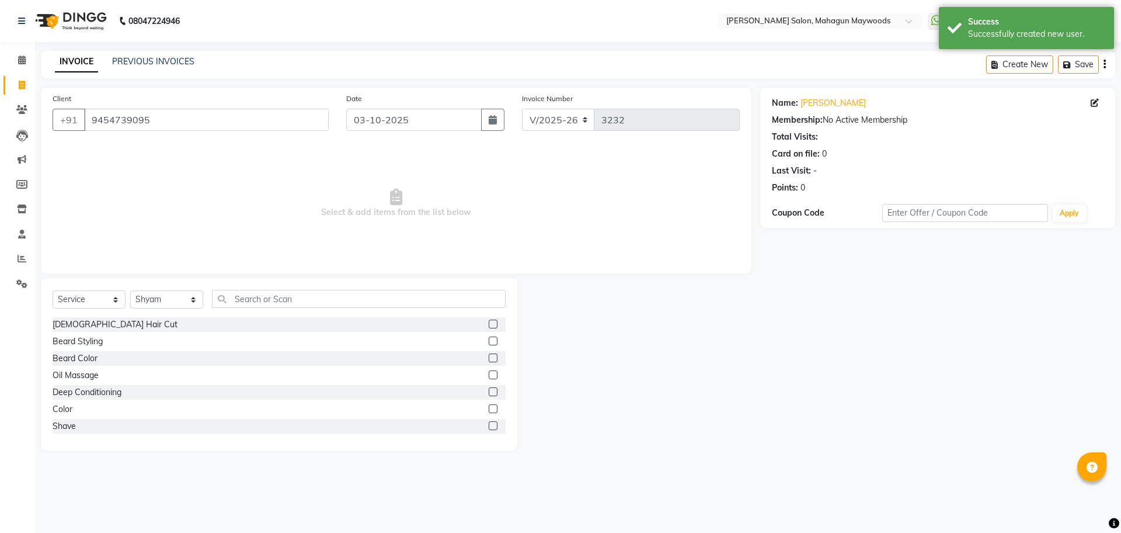
click at [489, 336] on label at bounding box center [493, 340] width 9 height 9
click at [489, 338] on input "checkbox" at bounding box center [493, 342] width 8 height 8
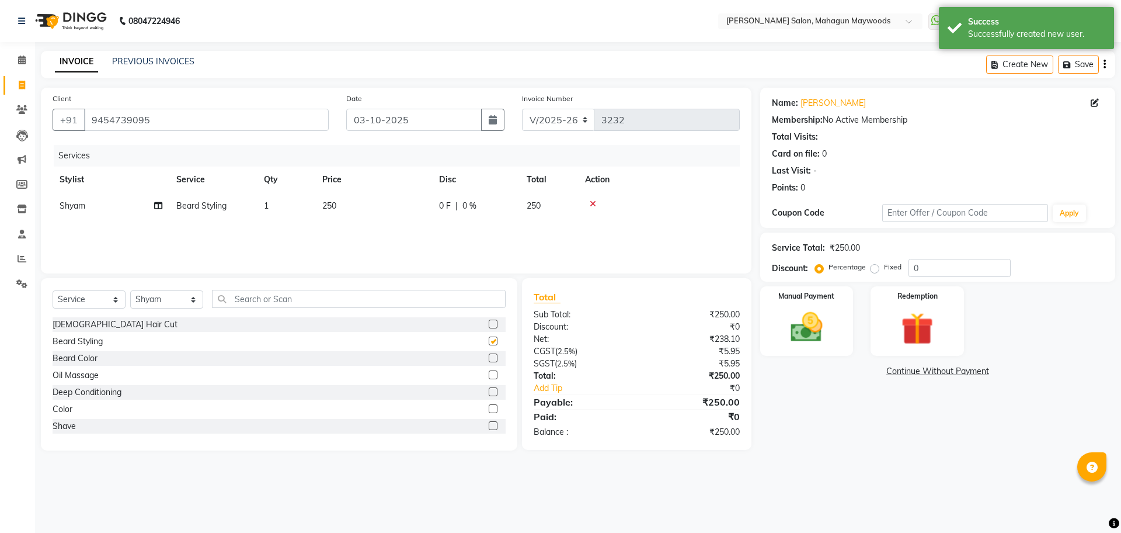
checkbox input "false"
click at [804, 330] on img at bounding box center [807, 327] width 54 height 39
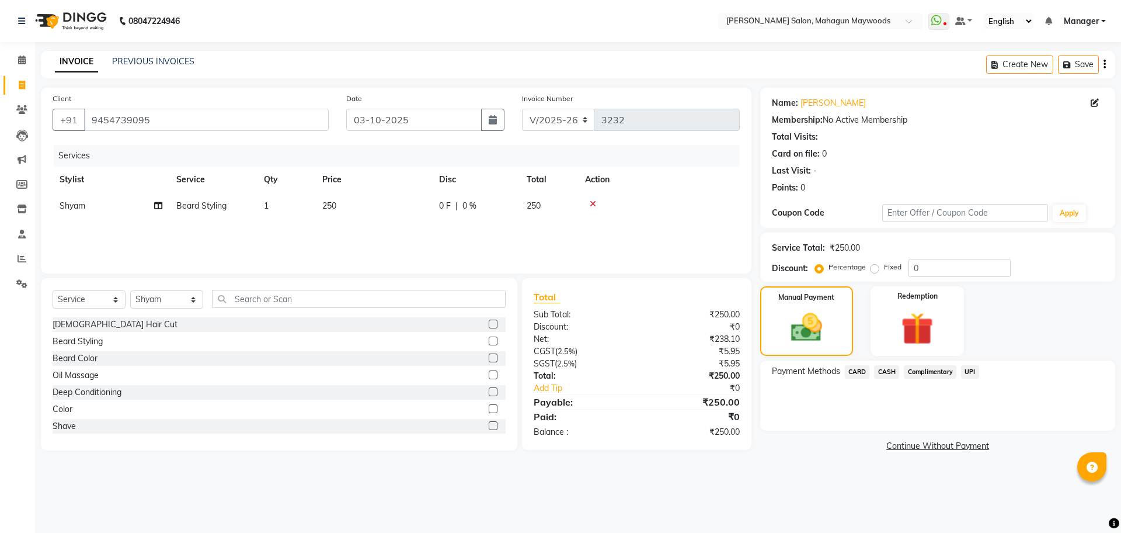
click at [970, 369] on span "UPI" at bounding box center [970, 371] width 18 height 13
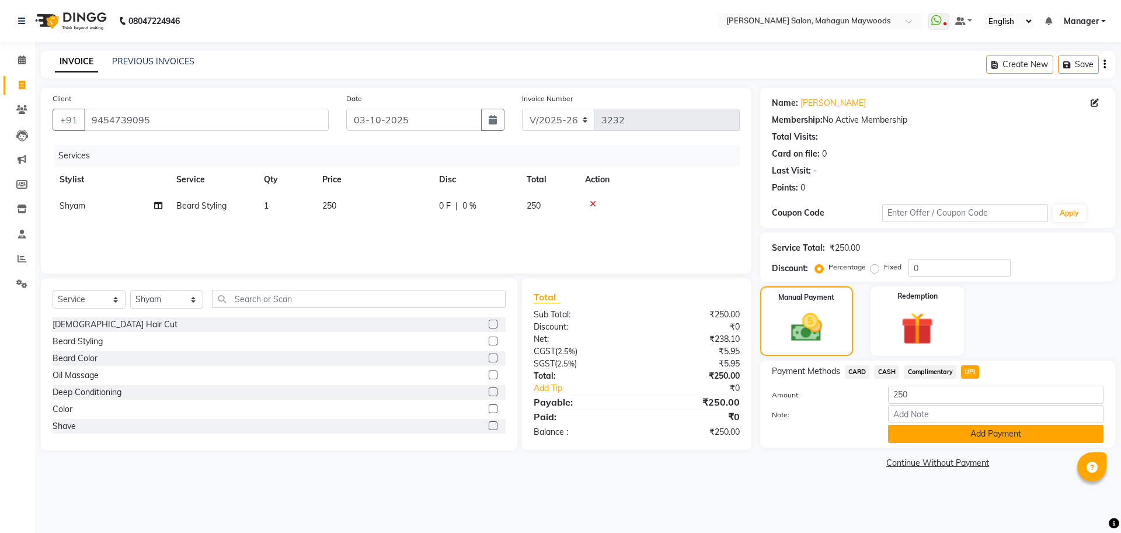
click at [1003, 430] on button "Add Payment" at bounding box center [996, 434] width 216 height 18
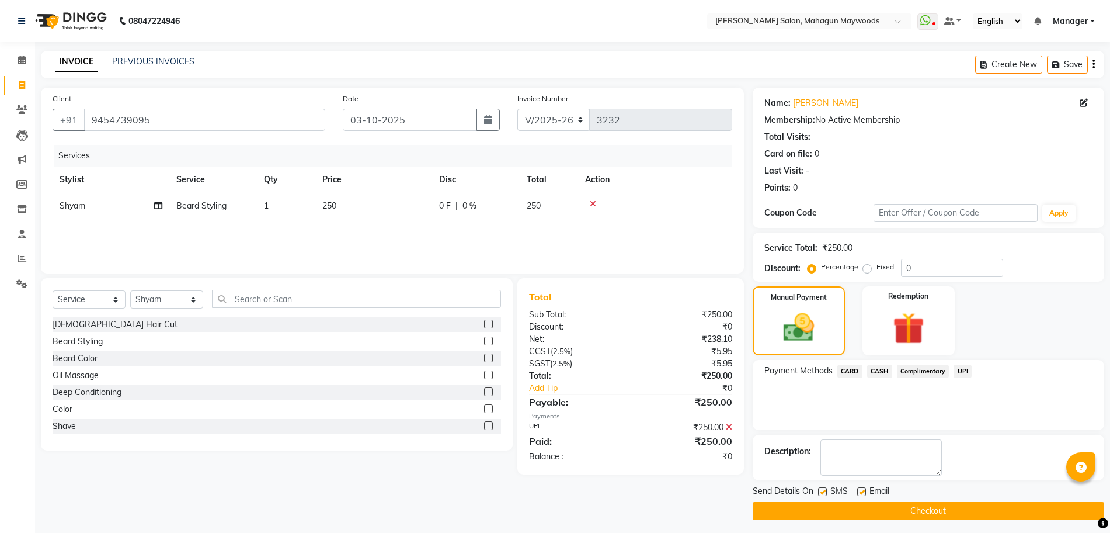
click at [936, 514] on button "Checkout" at bounding box center [929, 511] width 352 height 18
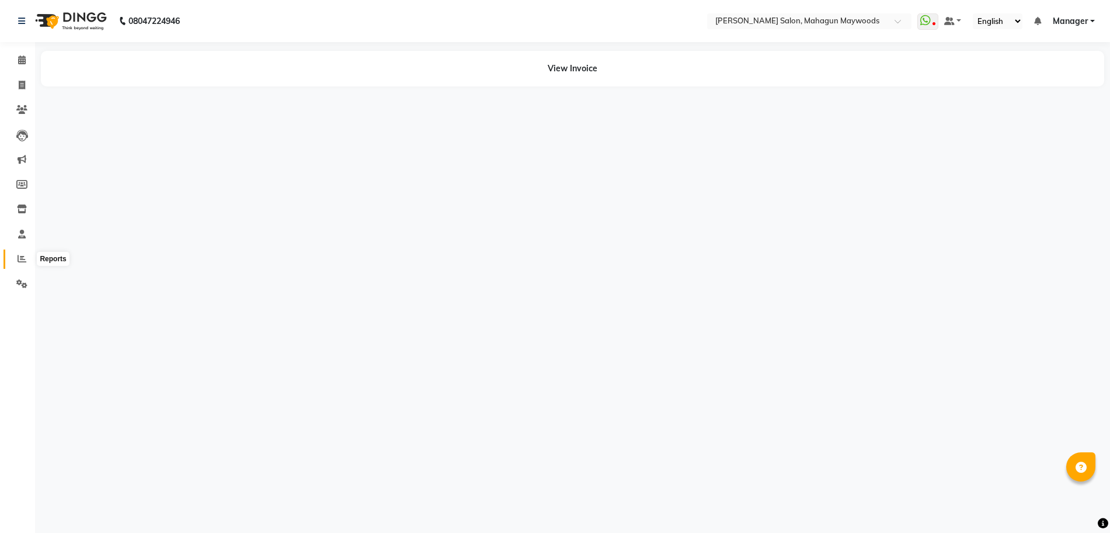
click at [25, 258] on icon at bounding box center [22, 258] width 9 height 9
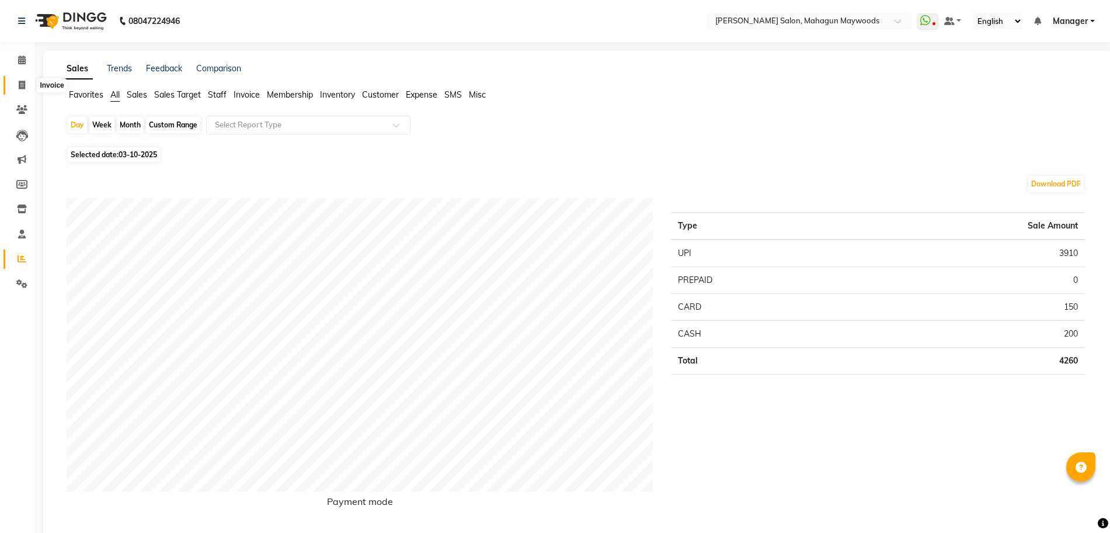
click at [21, 87] on icon at bounding box center [22, 85] width 6 height 9
select select "6425"
select select "service"
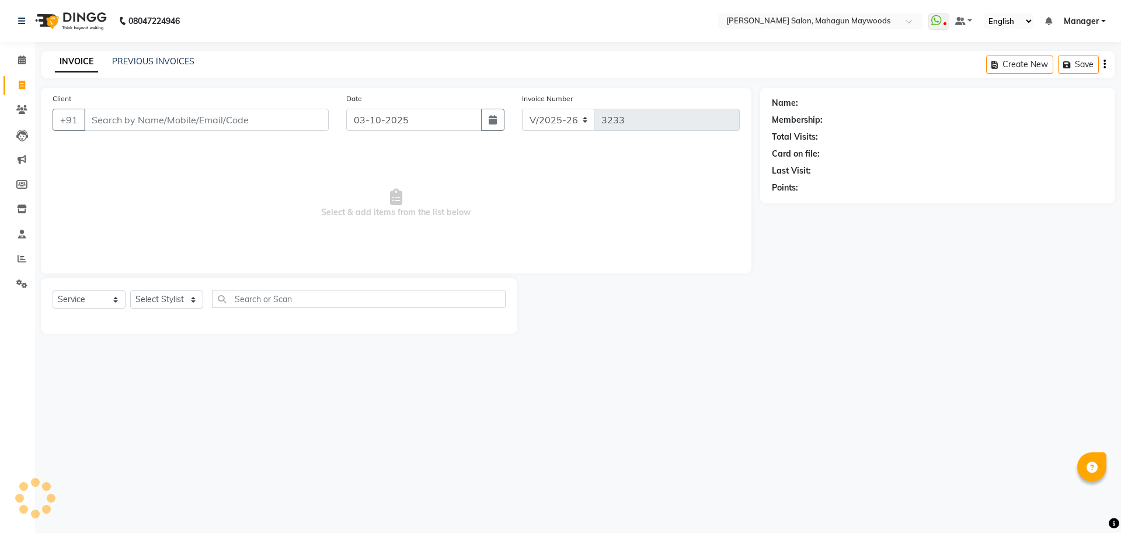
click at [131, 120] on input "Client" at bounding box center [206, 120] width 245 height 22
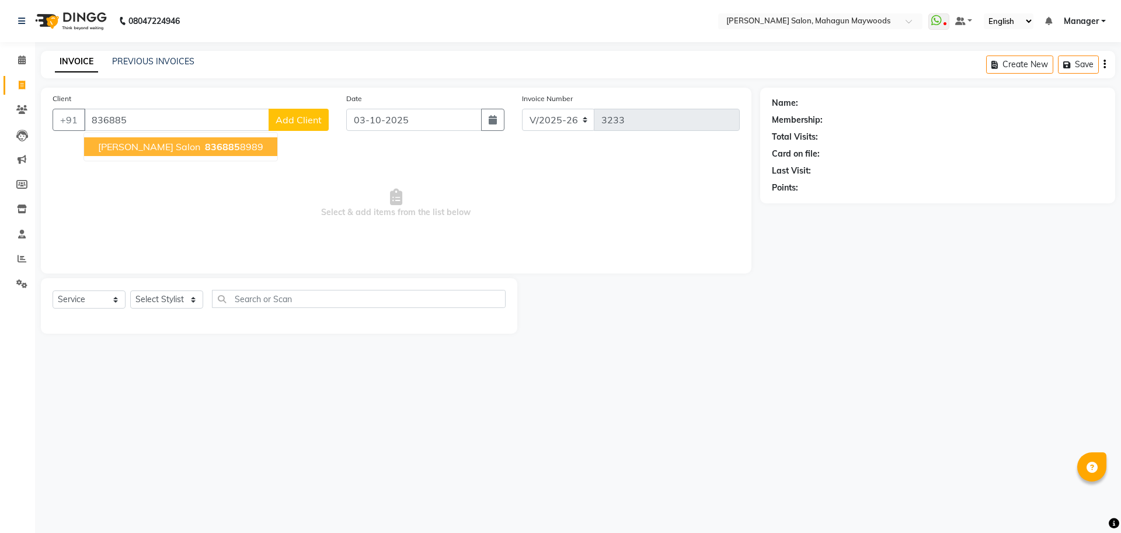
click at [217, 148] on ngb-highlight "836885 8989" at bounding box center [233, 147] width 61 height 12
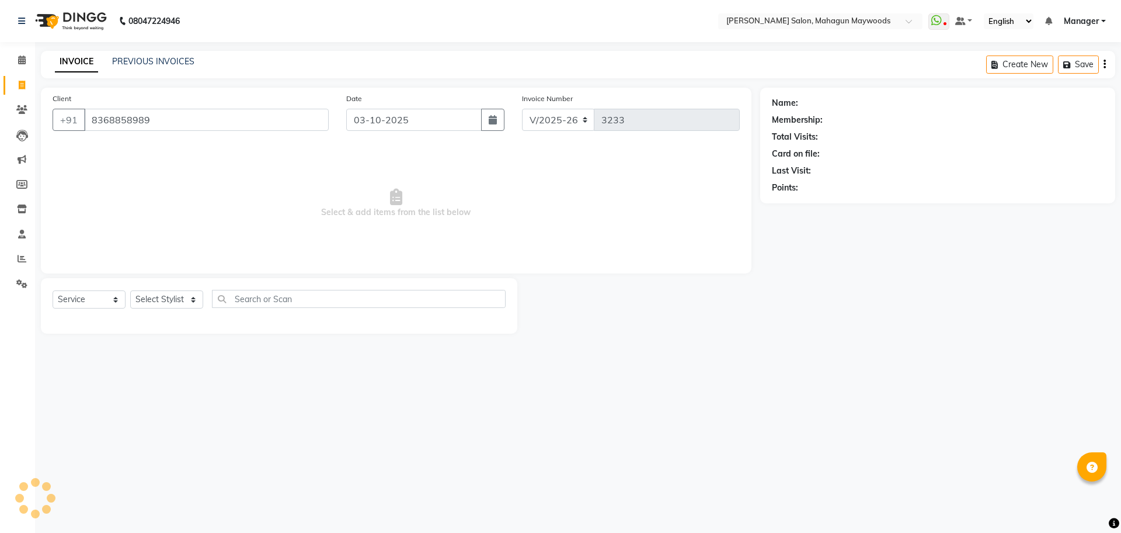
type input "8368858989"
click at [192, 302] on select "Select Stylist Aarti Amit Gautam Manager Pranshant Ji Rahul Riya Sagar Shyam V …" at bounding box center [166, 299] width 73 height 18
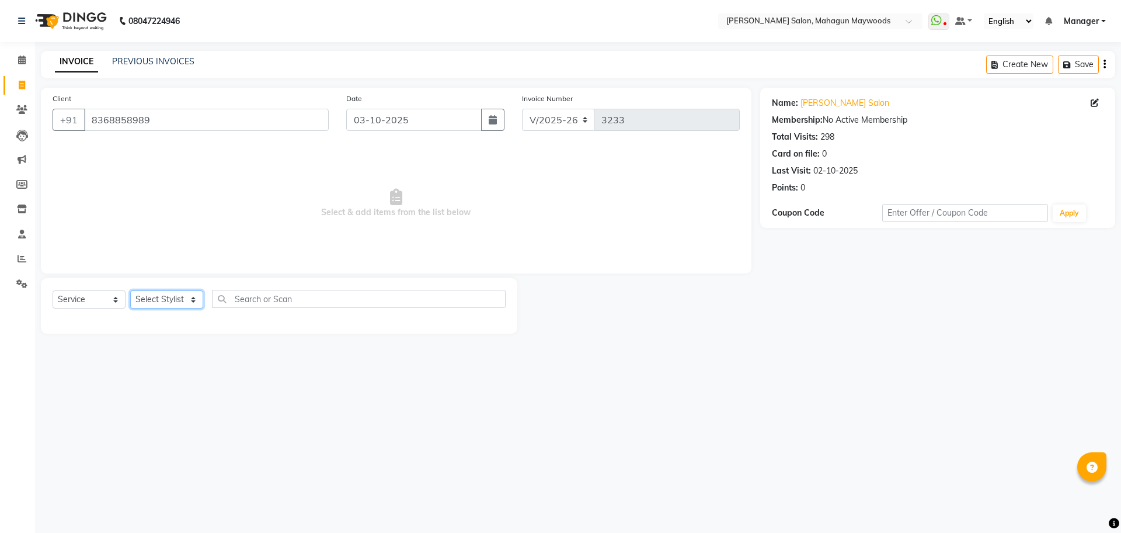
select select "48624"
click at [130, 290] on select "Select Stylist Aarti Amit Gautam Manager Pranshant Ji Rahul Riya Sagar Shyam V …" at bounding box center [166, 299] width 73 height 18
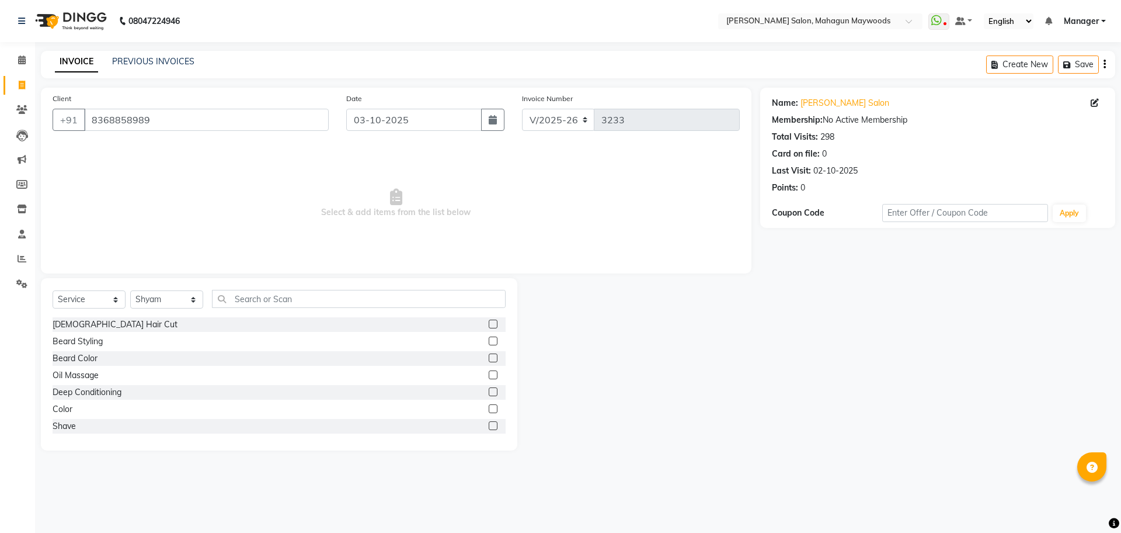
click at [489, 425] on label at bounding box center [493, 425] width 9 height 9
click at [489, 425] on input "checkbox" at bounding box center [493, 426] width 8 height 8
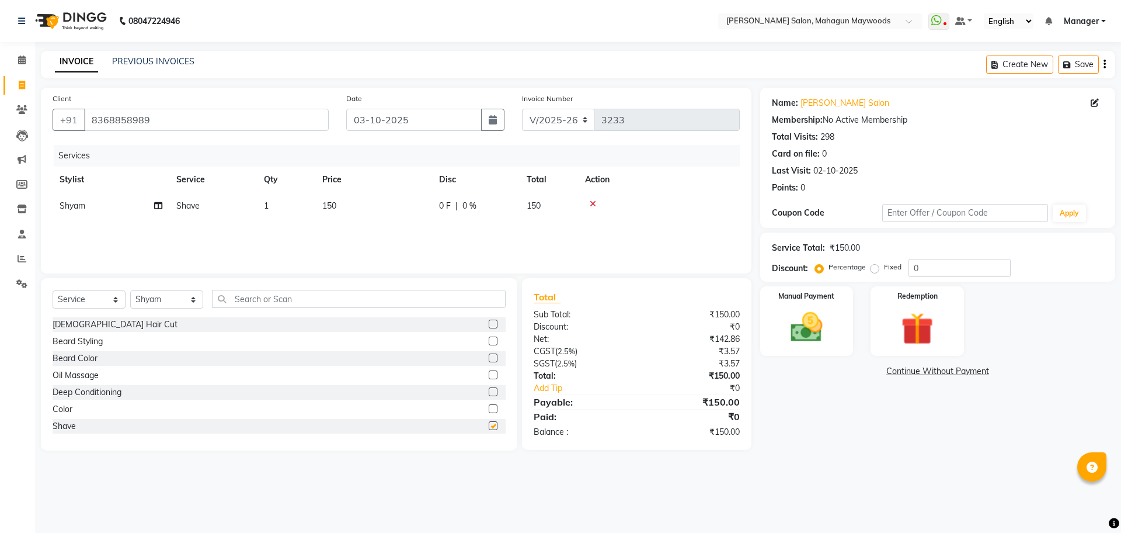
checkbox input "false"
click at [819, 332] on img at bounding box center [807, 327] width 54 height 39
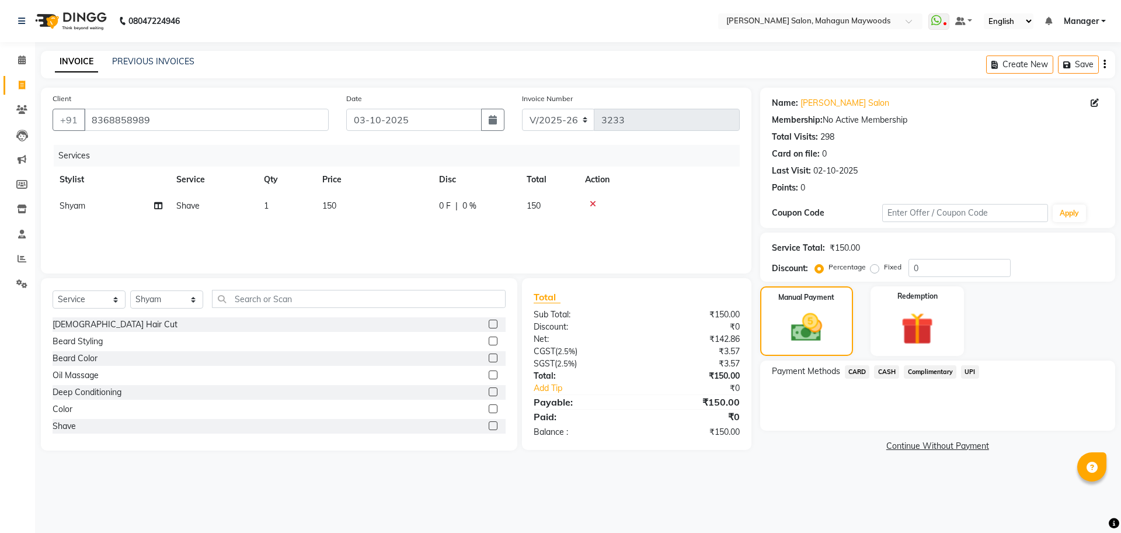
click at [893, 370] on span "CASH" at bounding box center [886, 371] width 25 height 13
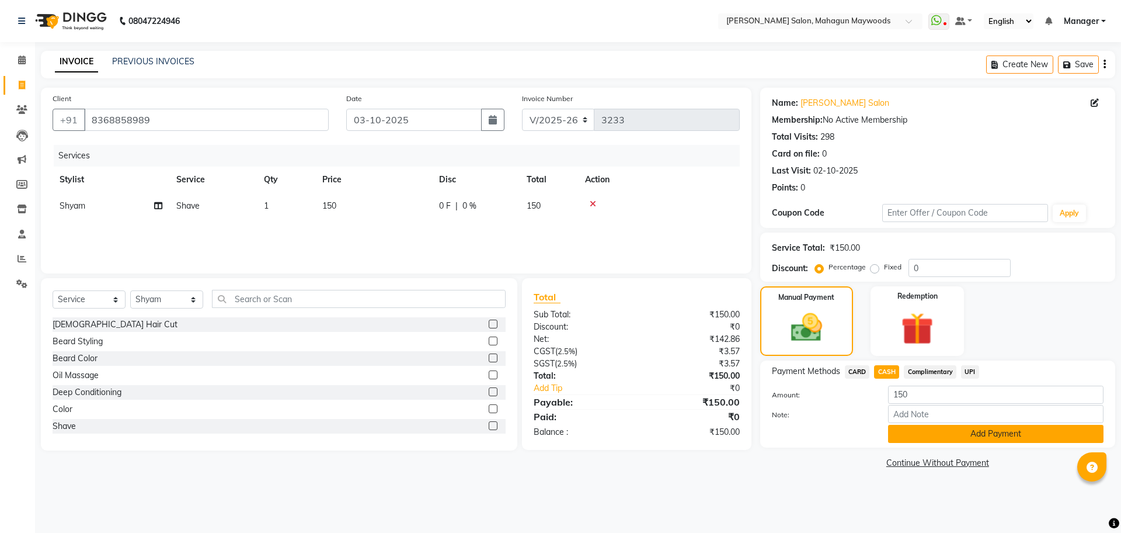
click at [1024, 432] on button "Add Payment" at bounding box center [996, 434] width 216 height 18
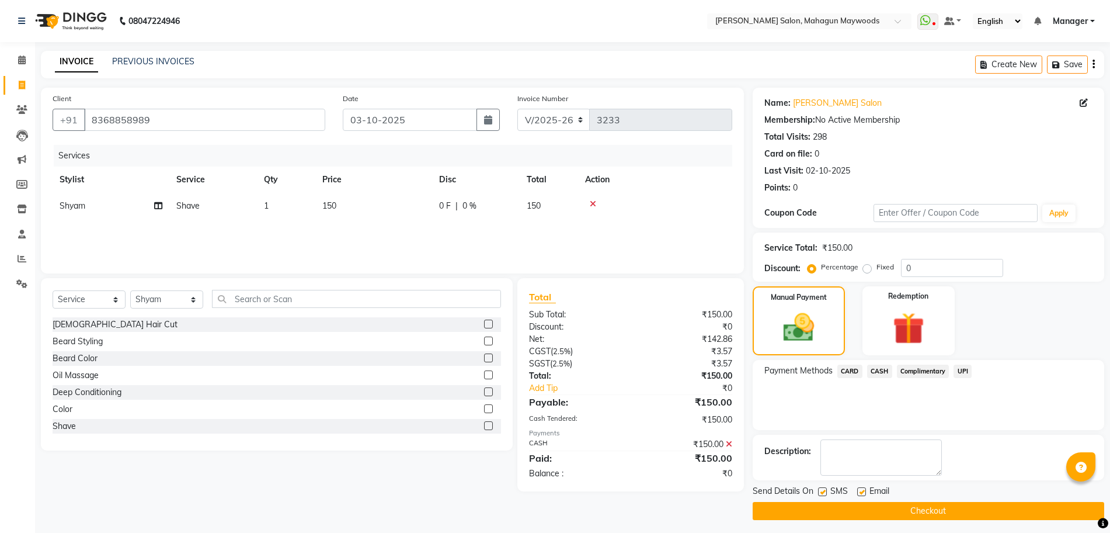
click at [990, 507] on button "Checkout" at bounding box center [929, 511] width 352 height 18
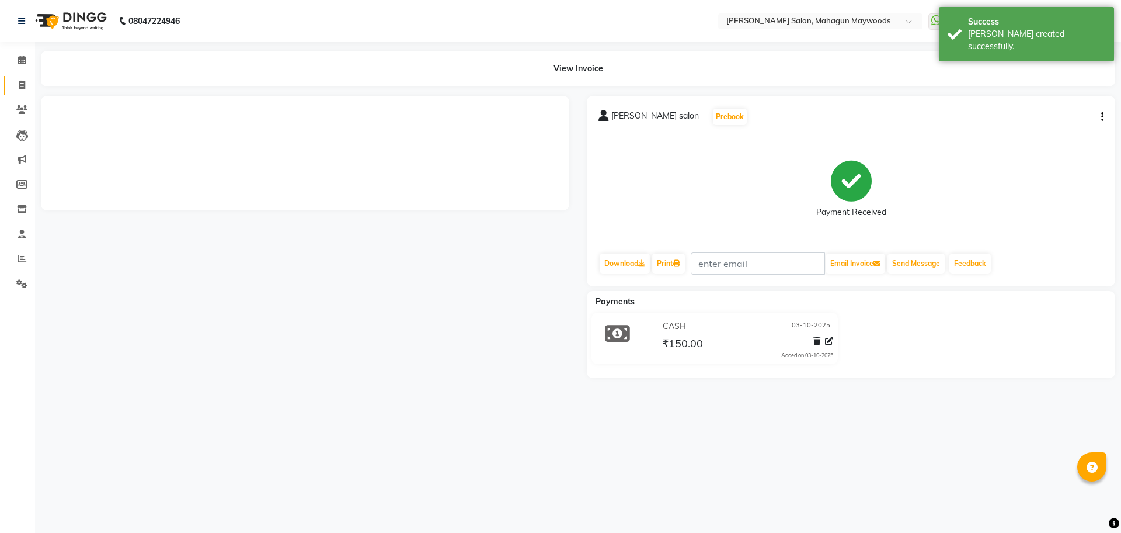
click at [20, 83] on icon at bounding box center [22, 85] width 6 height 9
select select "service"
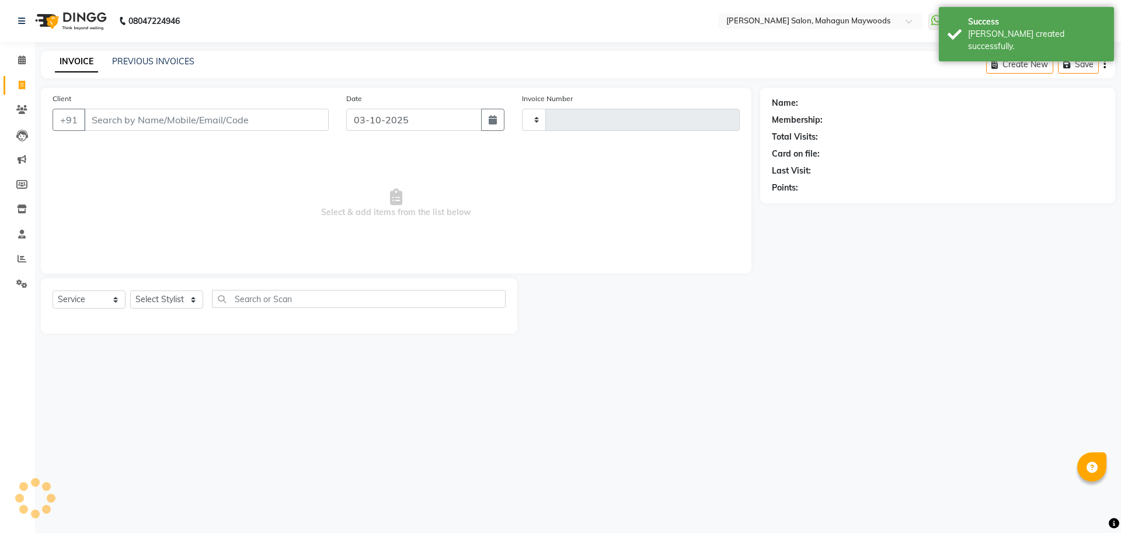
type input "3234"
select select "6425"
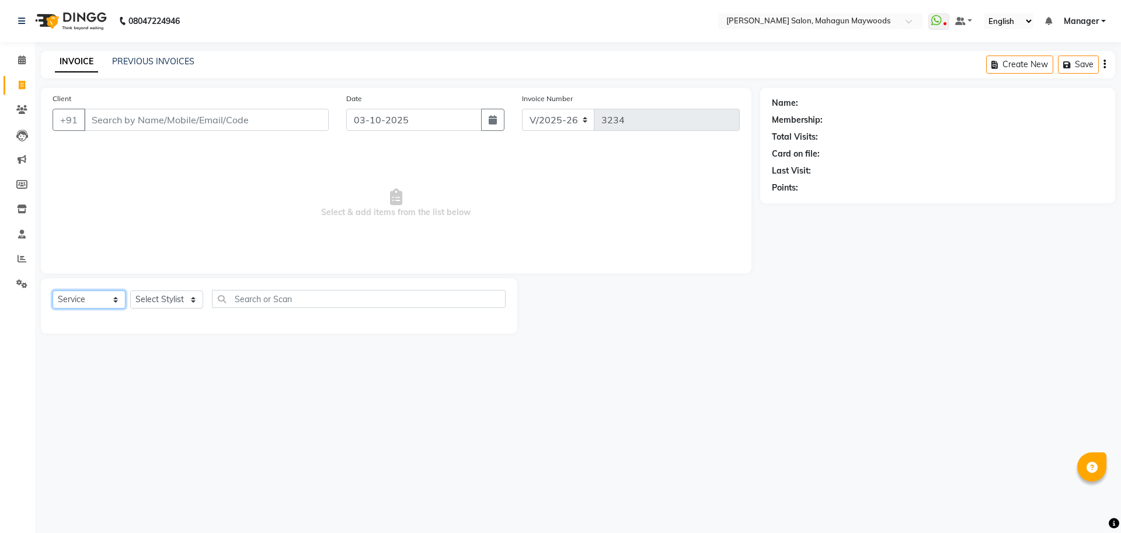
click at [110, 301] on select "Select Service Product Membership Package Voucher Prepaid Gift Card" at bounding box center [89, 299] width 73 height 18
select select "product"
click at [53, 290] on select "Select Service Product Membership Package Voucher Prepaid Gift Card" at bounding box center [89, 299] width 73 height 18
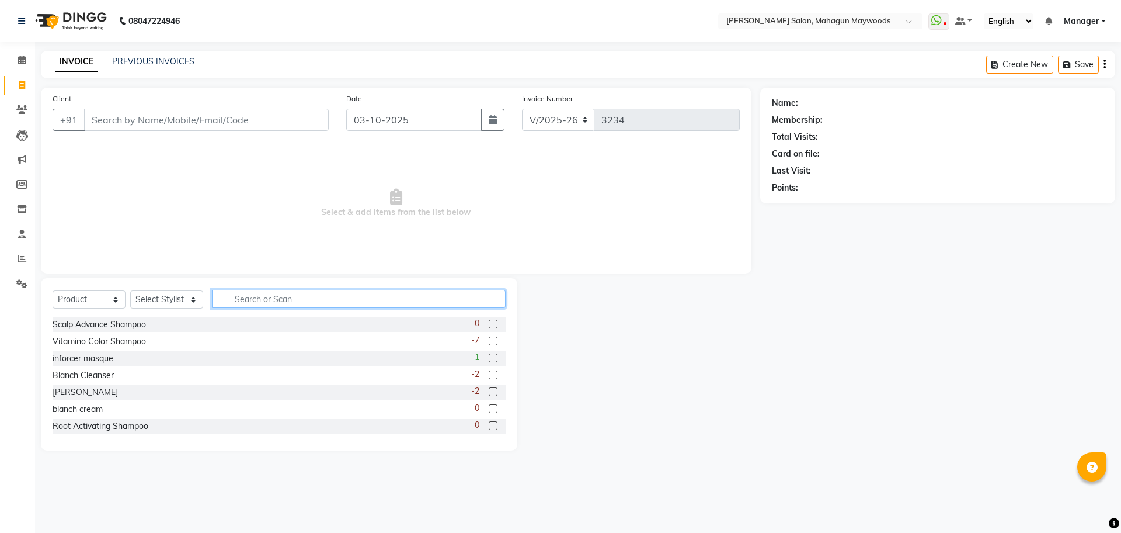
click at [263, 298] on input "text" at bounding box center [359, 299] width 294 height 18
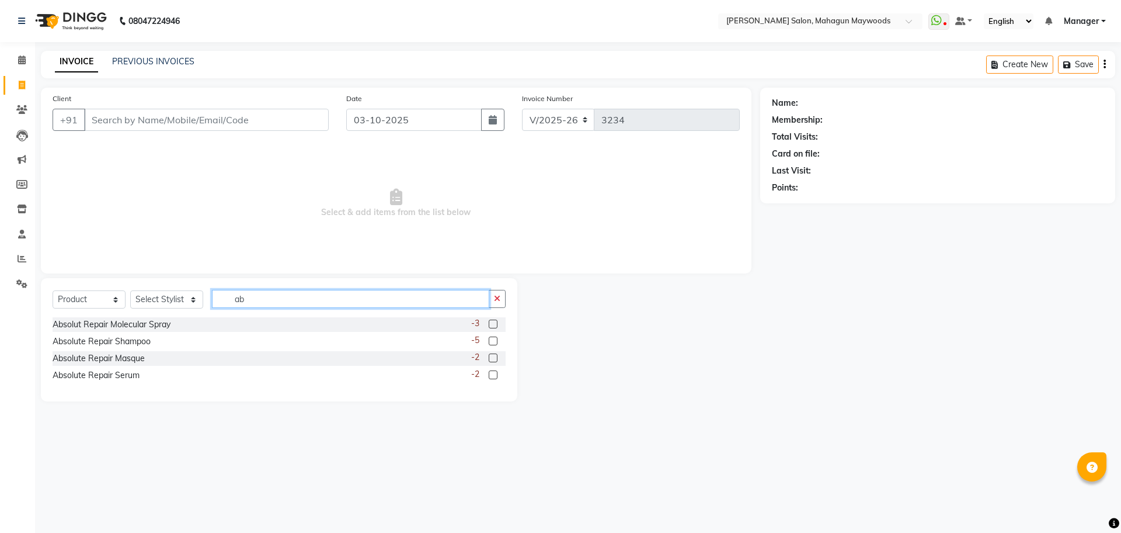
type input "ab"
click at [495, 374] on label at bounding box center [493, 374] width 9 height 9
click at [495, 374] on input "checkbox" at bounding box center [493, 375] width 8 height 8
click at [495, 374] on label at bounding box center [493, 374] width 9 height 9
click at [495, 374] on input "checkbox" at bounding box center [493, 375] width 8 height 8
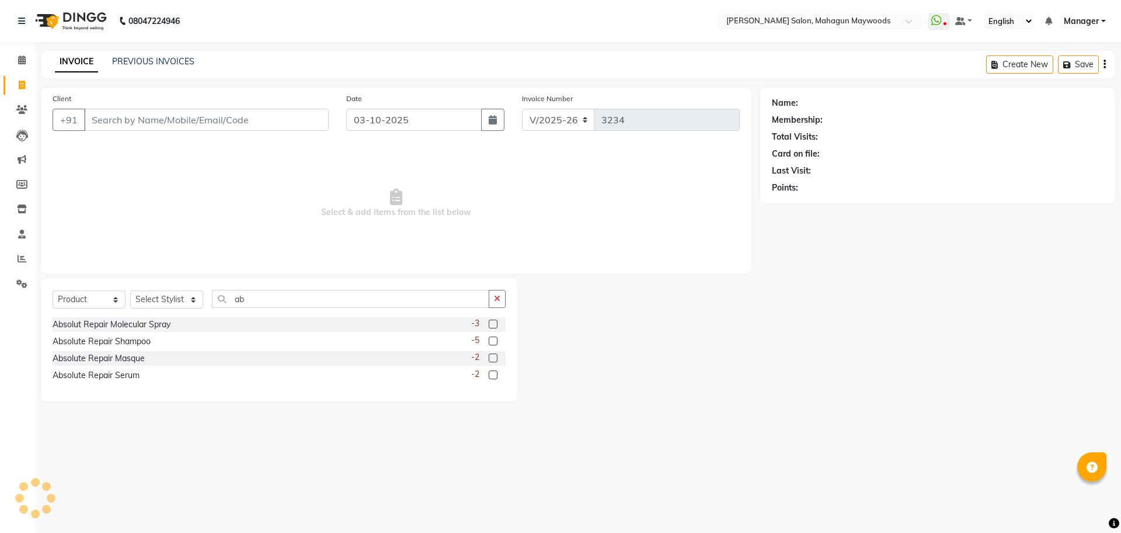
click at [495, 374] on label at bounding box center [493, 374] width 9 height 9
click at [495, 374] on input "checkbox" at bounding box center [493, 375] width 8 height 8
checkbox input "false"
click at [194, 304] on select "Select Stylist Aarti Amit Gautam Manager Pranshant Ji Rahul Riya Sagar Shyam V …" at bounding box center [166, 299] width 73 height 18
select select "48624"
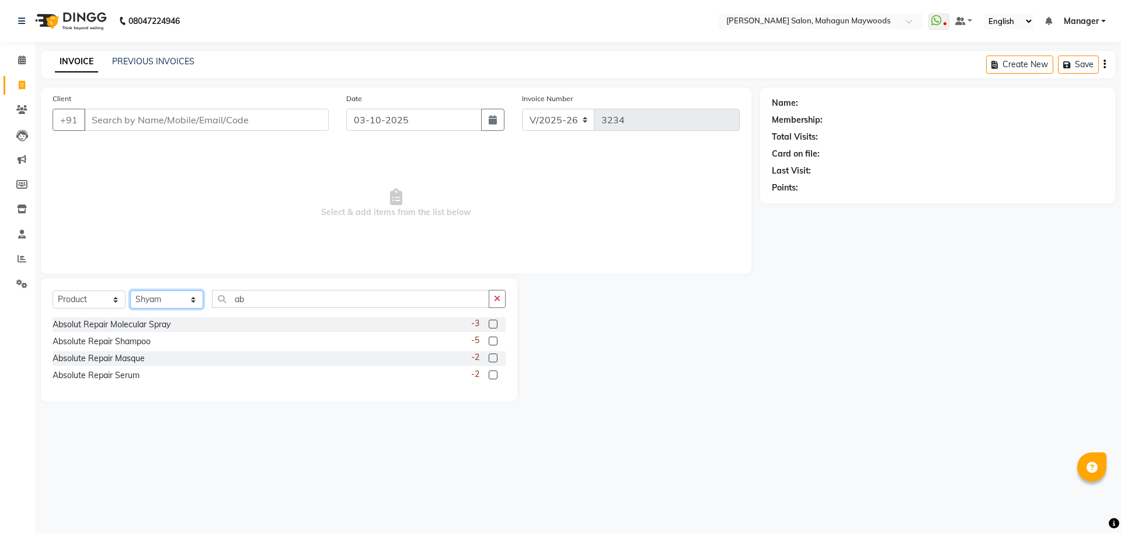
click at [130, 290] on select "Select Stylist Aarti Amit Gautam Manager Pranshant Ji Rahul Riya Sagar Shyam V …" at bounding box center [166, 299] width 73 height 18
click at [496, 375] on label at bounding box center [493, 374] width 9 height 9
click at [496, 375] on input "checkbox" at bounding box center [493, 375] width 8 height 8
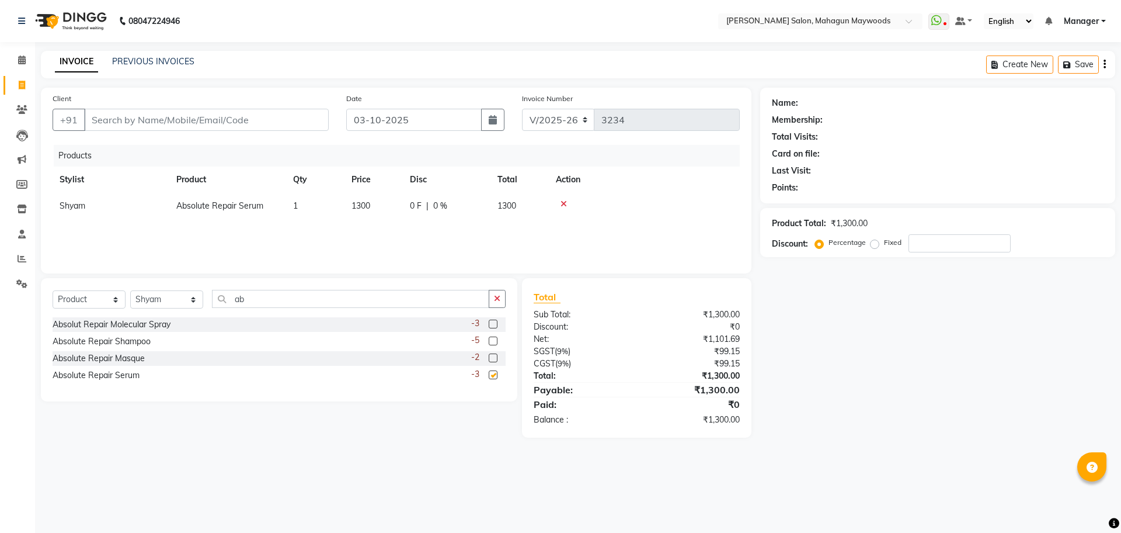
checkbox input "false"
click at [384, 205] on td "1300" at bounding box center [374, 206] width 58 height 26
select select "48624"
click at [387, 207] on input "1300" at bounding box center [374, 209] width 44 height 18
type input "1"
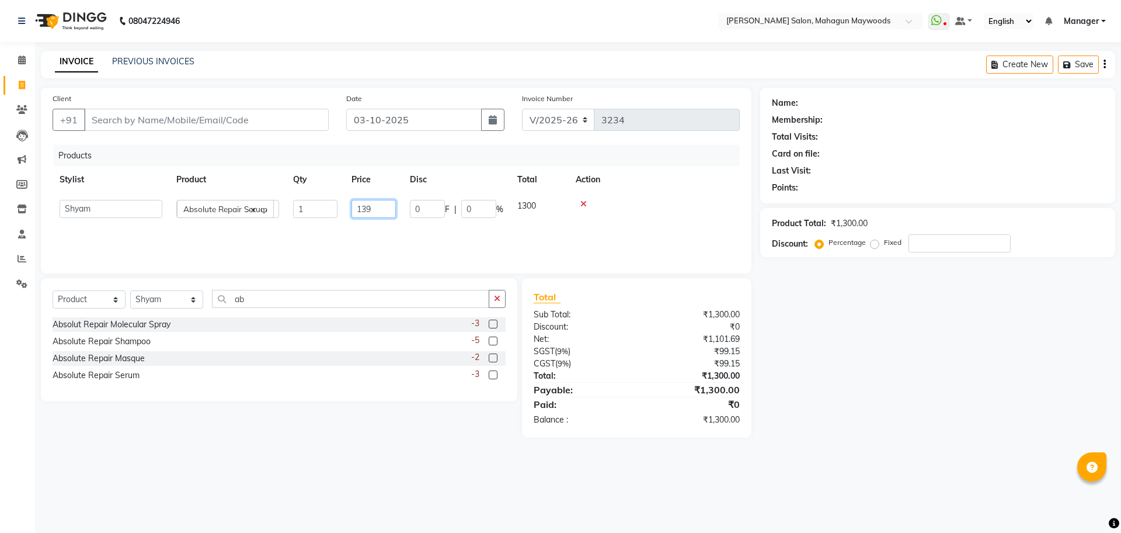
type input "1390"
click at [256, 303] on input "ab" at bounding box center [350, 299] width 277 height 18
type input "a"
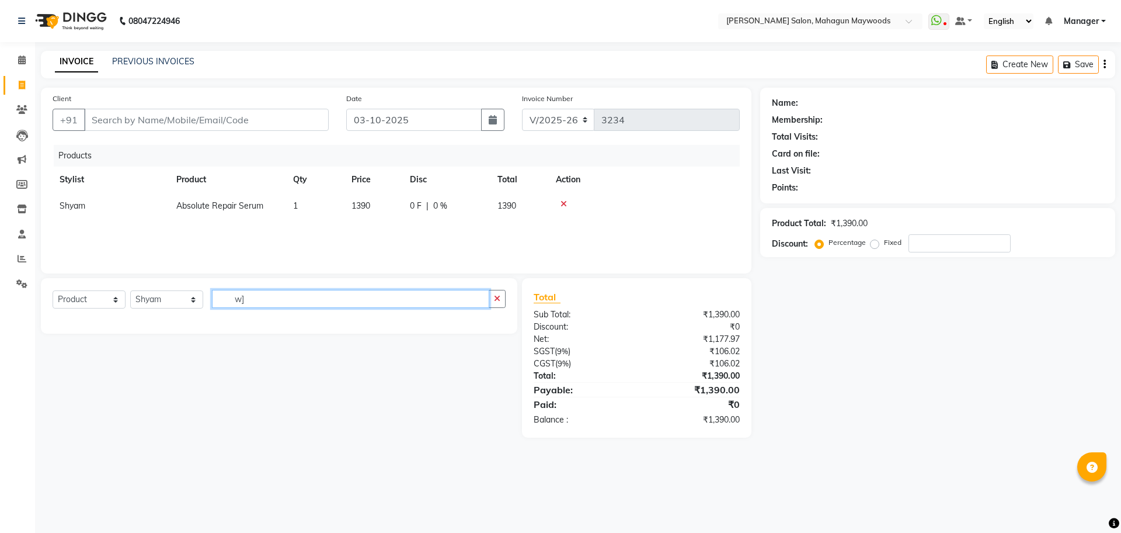
type input "w"
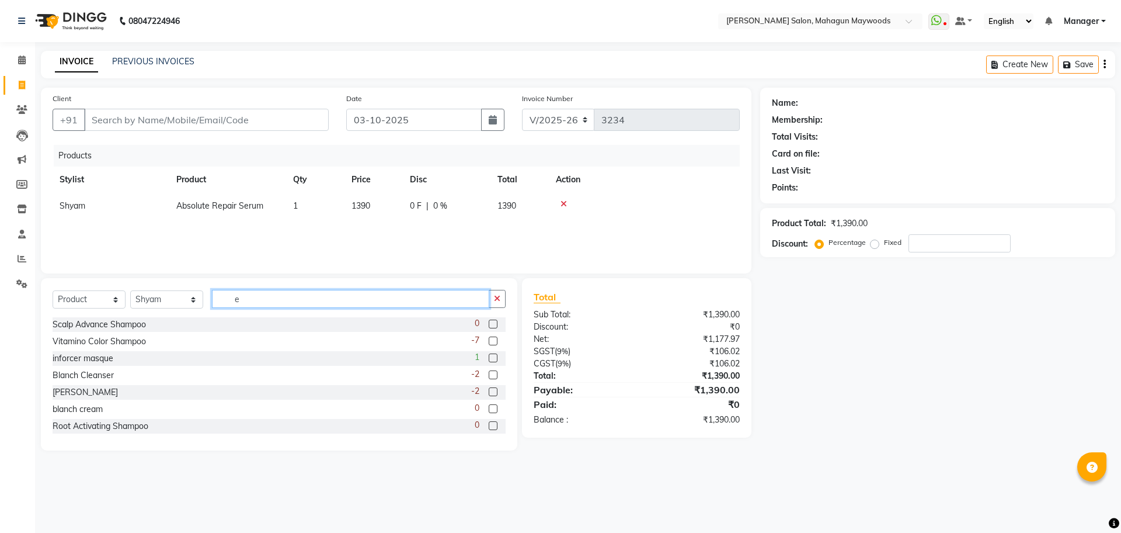
click at [255, 305] on input "e" at bounding box center [350, 299] width 277 height 18
type input "e"
click at [117, 297] on select "Select Service Product Membership Package Voucher Prepaid Gift Card" at bounding box center [89, 299] width 73 height 18
select select "select"
click at [53, 290] on select "Select Service Product Membership Package Voucher Prepaid Gift Card" at bounding box center [89, 299] width 73 height 18
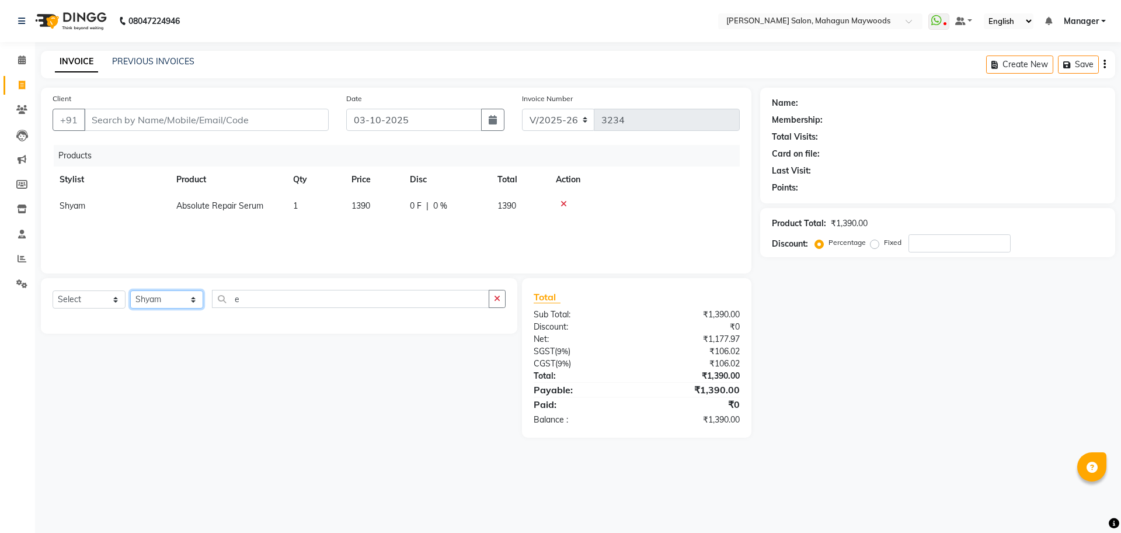
click at [198, 300] on select "Select Stylist Aarti Amit Gautam Manager Pranshant Ji Rahul Riya Sagar Shyam V …" at bounding box center [166, 299] width 73 height 18
click at [258, 296] on input "e" at bounding box center [350, 299] width 277 height 18
click at [270, 295] on input "eye" at bounding box center [350, 299] width 277 height 18
type input "eye"
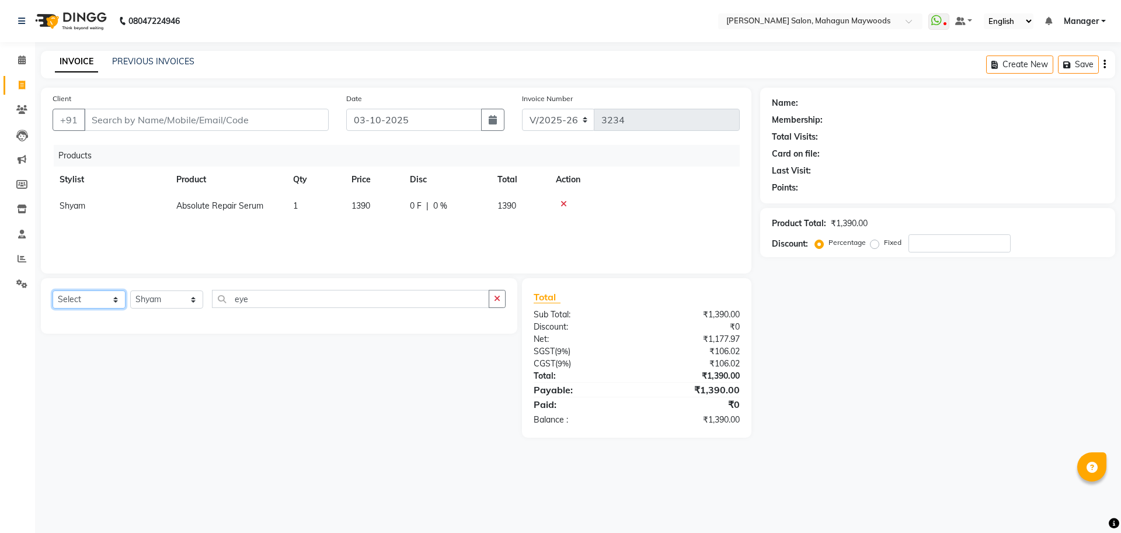
click at [114, 298] on select "Select Service Product Membership Package Voucher Prepaid Gift Card" at bounding box center [89, 299] width 73 height 18
select select "service"
click at [53, 290] on select "Select Service Product Membership Package Voucher Prepaid Gift Card" at bounding box center [89, 299] width 73 height 18
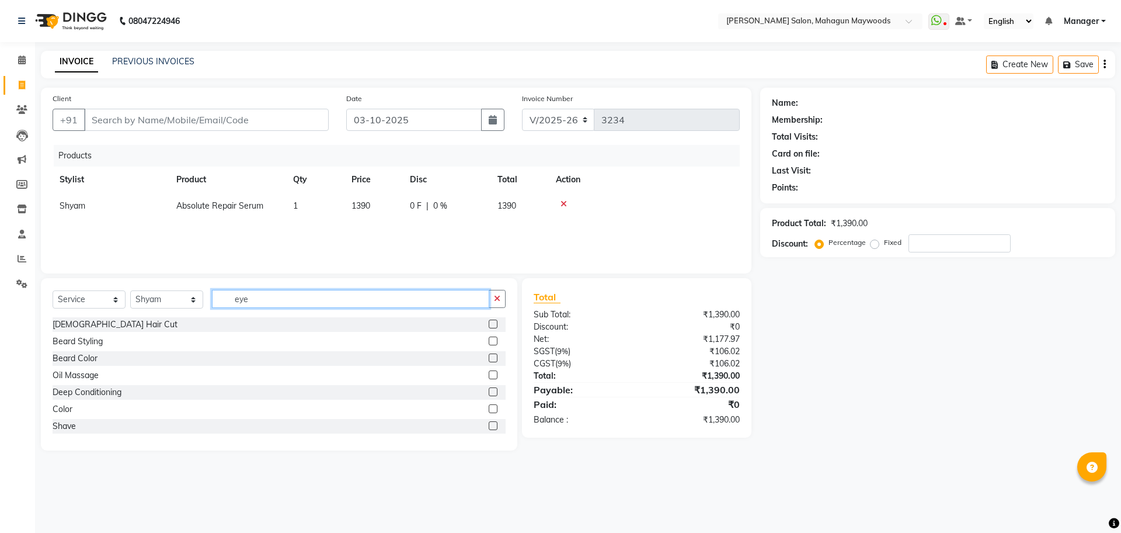
click at [315, 304] on input "eye" at bounding box center [350, 299] width 277 height 18
type input "e"
type input "w"
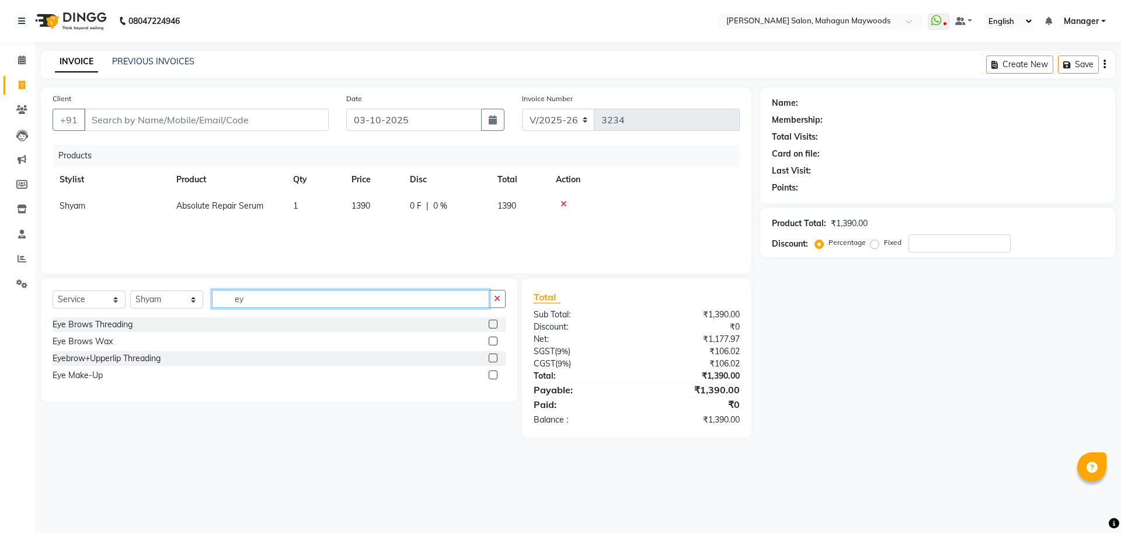
type input "ey"
click at [495, 323] on label at bounding box center [493, 323] width 9 height 9
click at [495, 323] on input "checkbox" at bounding box center [493, 325] width 8 height 8
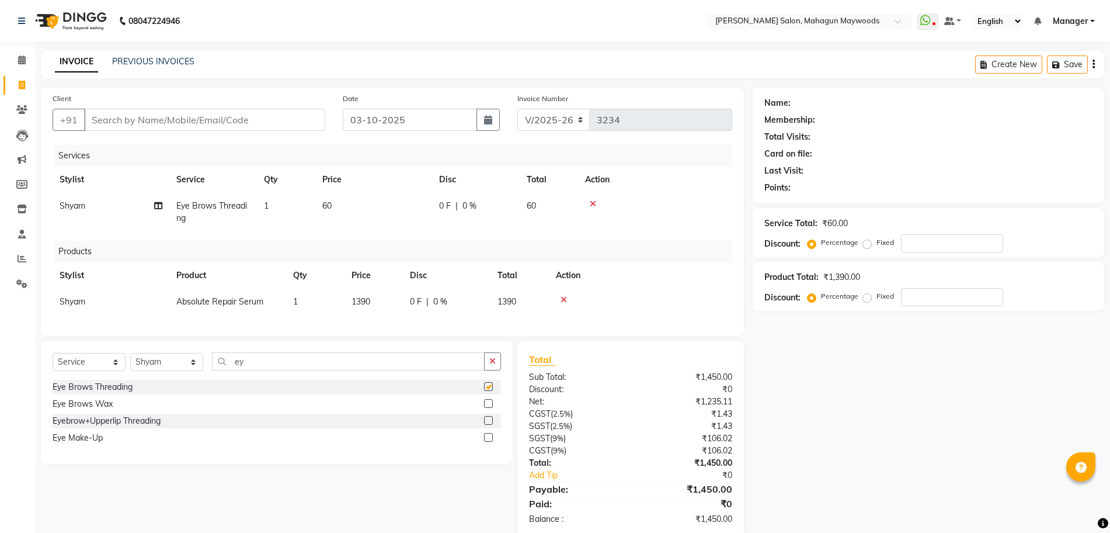
checkbox input "false"
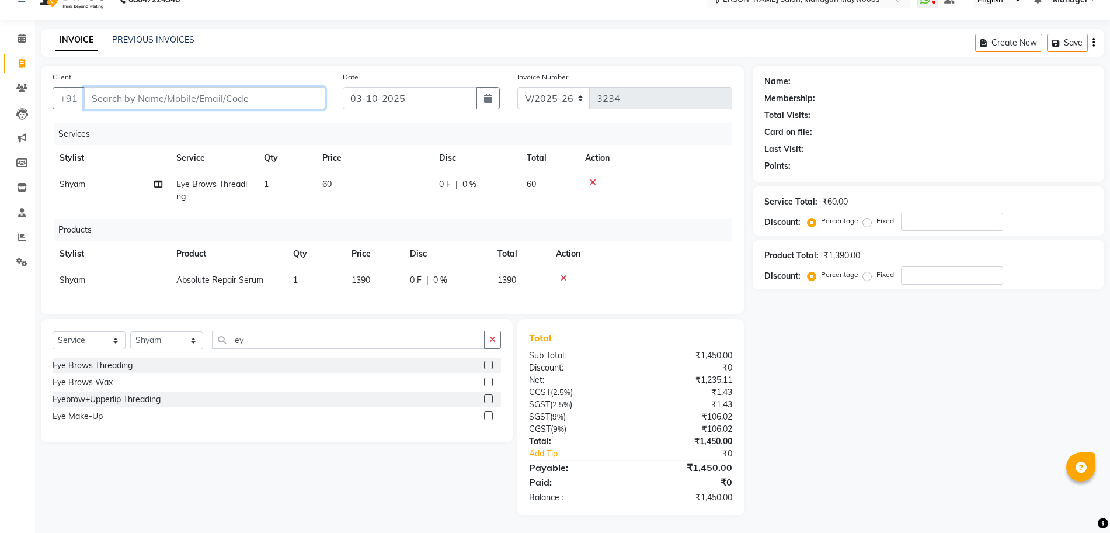
click at [204, 87] on input "Client" at bounding box center [204, 98] width 241 height 22
type input "8"
type input "0"
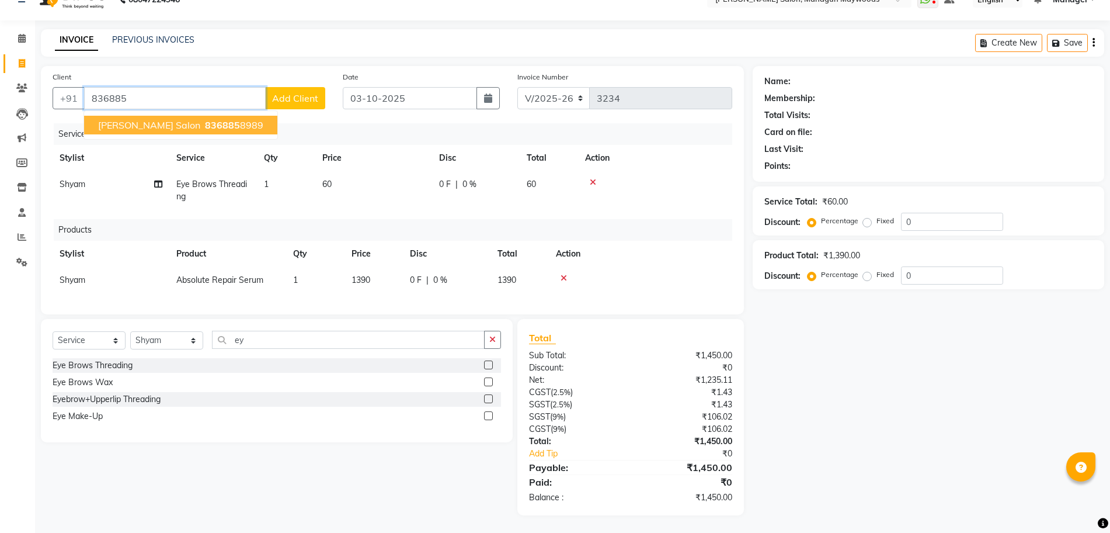
click at [209, 122] on button "madonna salon 836885 8989" at bounding box center [180, 125] width 193 height 19
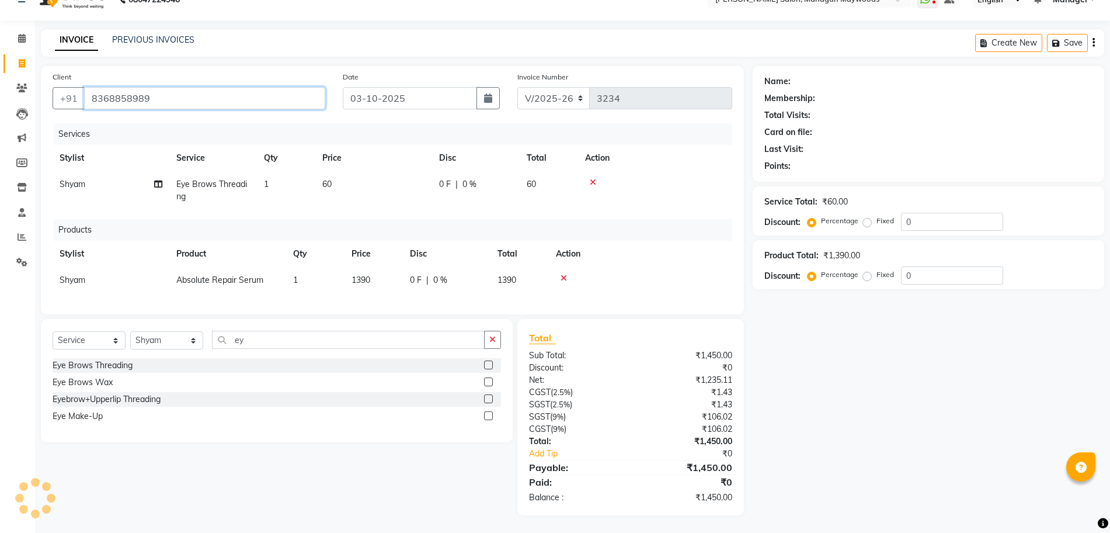
type input "8368858989"
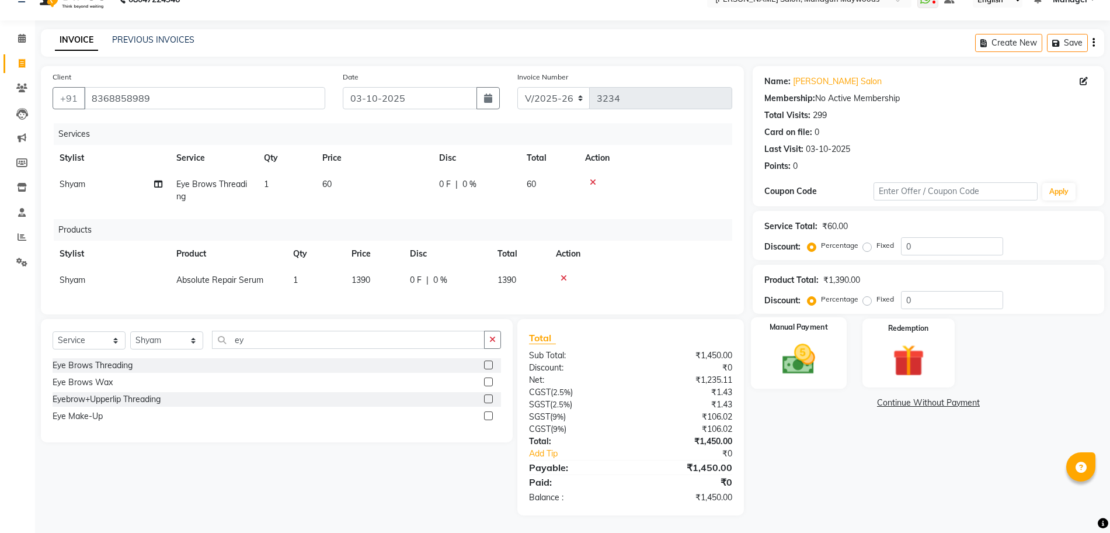
click at [797, 348] on img at bounding box center [799, 359] width 54 height 38
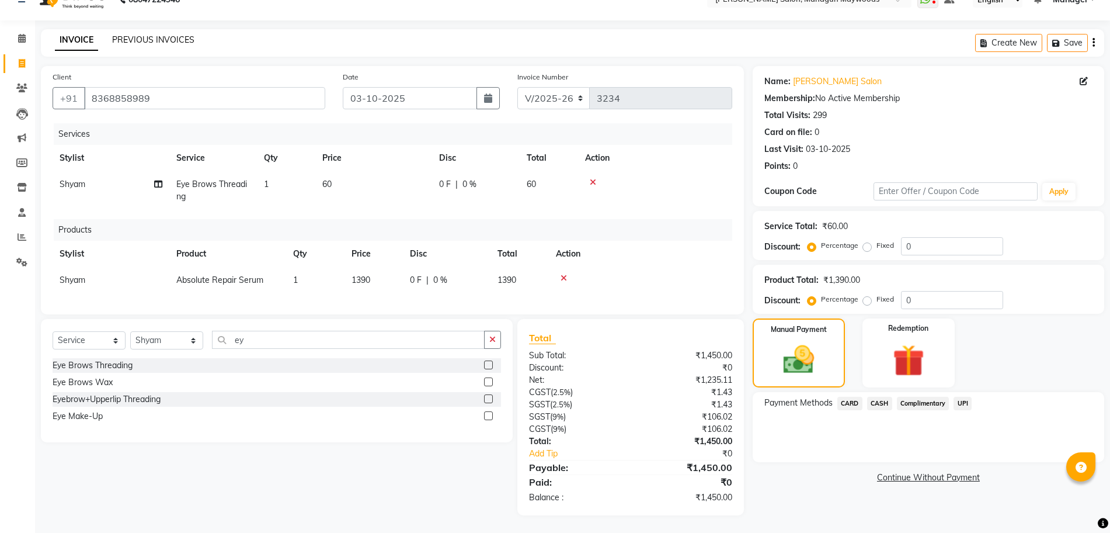
click at [149, 34] on link "PREVIOUS INVOICES" at bounding box center [153, 39] width 82 height 11
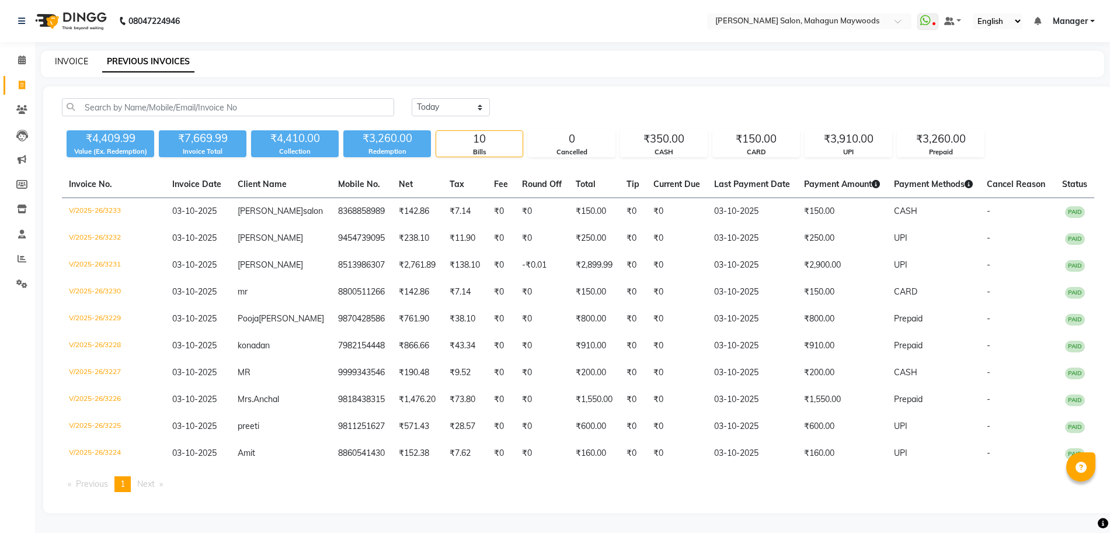
click at [69, 57] on link "INVOICE" at bounding box center [71, 61] width 33 height 11
select select "service"
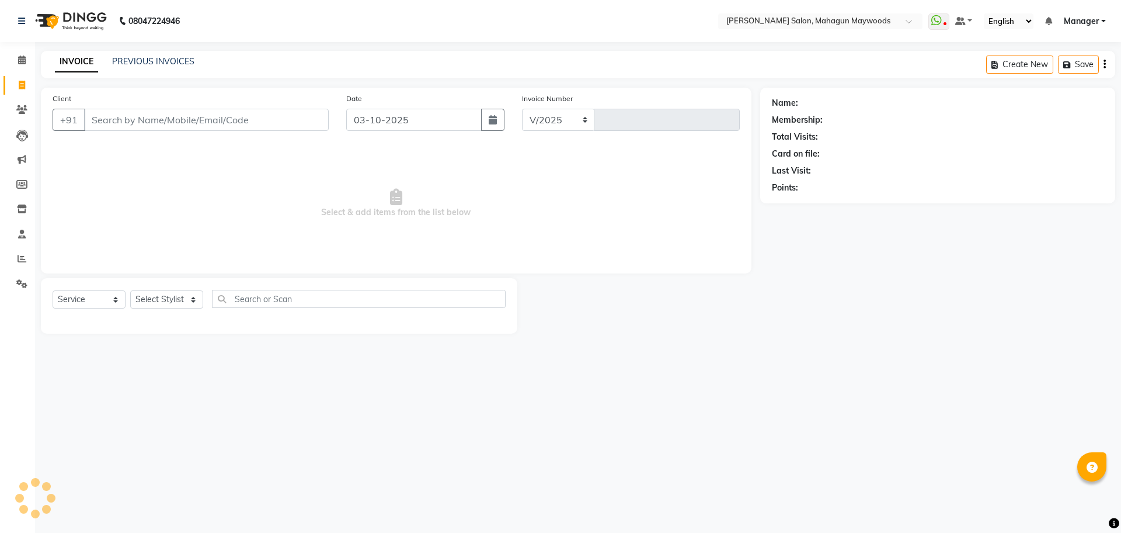
select select "6425"
type input "3234"
click at [113, 297] on select "Select Service Product Membership Package Voucher Prepaid Gift Card" at bounding box center [89, 299] width 73 height 18
select select "product"
click at [53, 290] on select "Select Service Product Membership Package Voucher Prepaid Gift Card" at bounding box center [89, 299] width 73 height 18
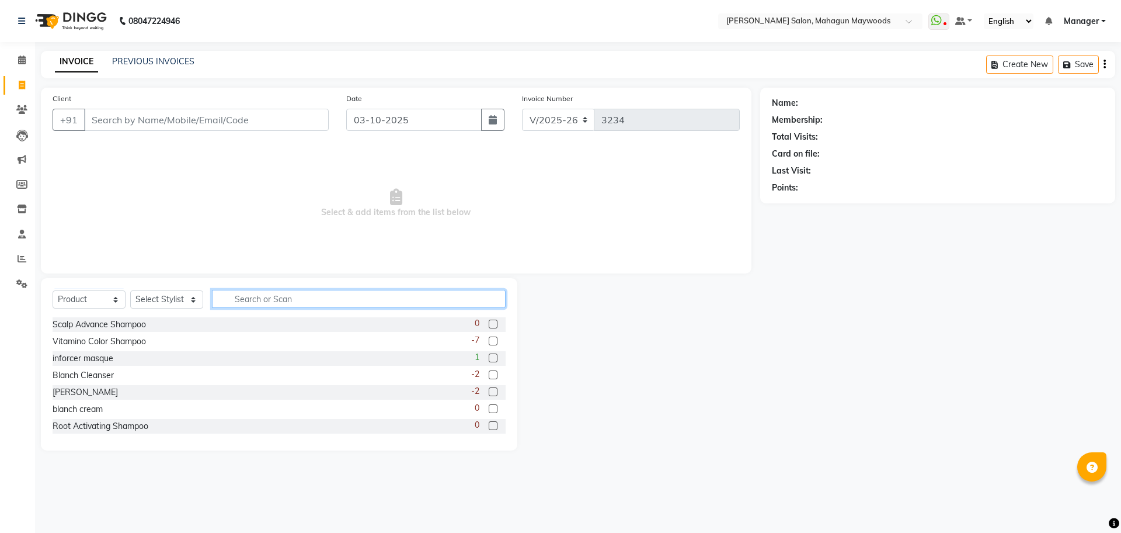
click at [238, 297] on input "text" at bounding box center [359, 299] width 294 height 18
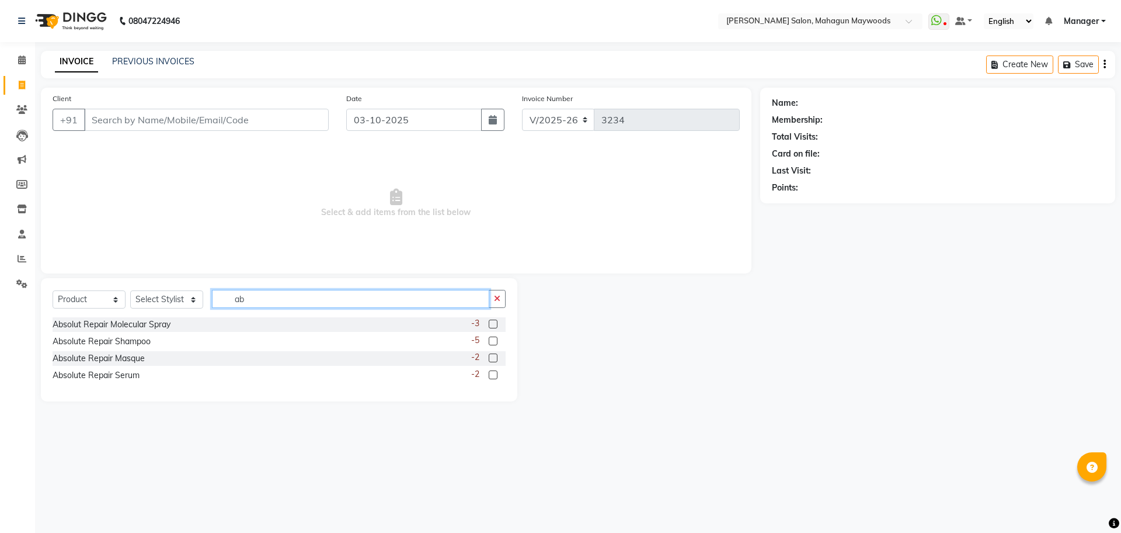
type input "ab"
click at [494, 374] on label at bounding box center [493, 374] width 9 height 9
click at [494, 374] on input "checkbox" at bounding box center [493, 375] width 8 height 8
click at [494, 374] on label at bounding box center [493, 374] width 9 height 9
click at [494, 374] on input "checkbox" at bounding box center [493, 375] width 8 height 8
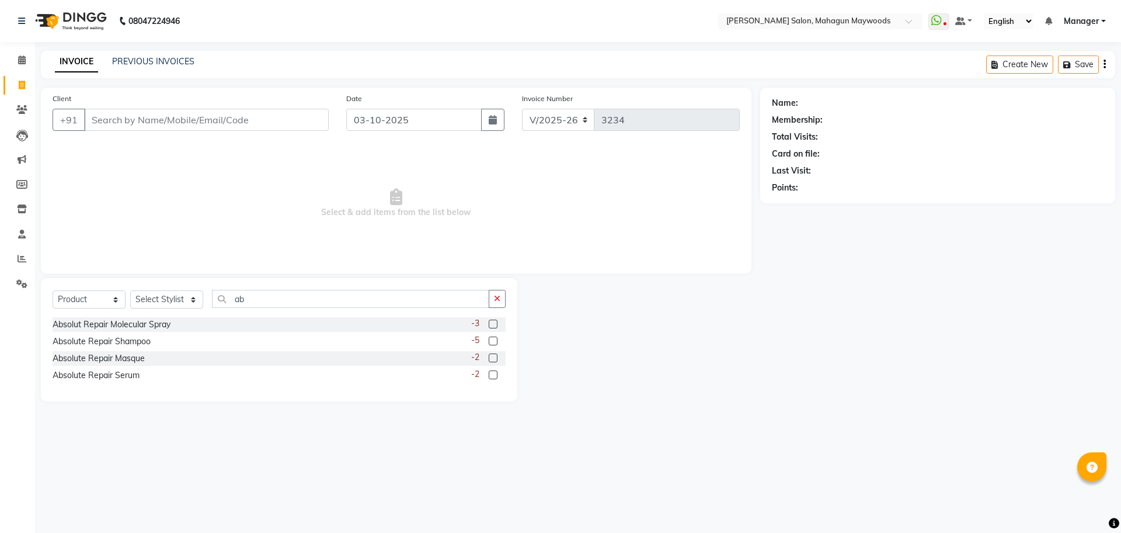
click at [494, 374] on label at bounding box center [493, 374] width 9 height 9
click at [494, 374] on input "checkbox" at bounding box center [493, 375] width 8 height 8
click at [494, 374] on label at bounding box center [493, 374] width 9 height 9
click at [494, 374] on input "checkbox" at bounding box center [493, 375] width 8 height 8
click at [492, 376] on label at bounding box center [493, 374] width 9 height 9
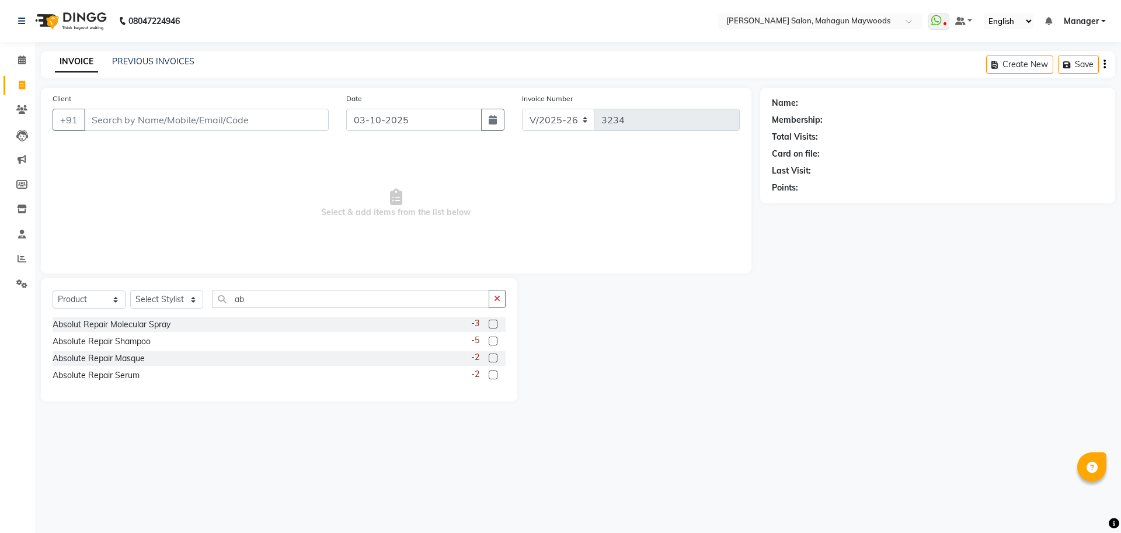
click at [492, 376] on input "checkbox" at bounding box center [493, 375] width 8 height 8
checkbox input "false"
click at [333, 378] on div "Absolute Repair Serum -2" at bounding box center [279, 375] width 453 height 15
click at [187, 300] on select "Select Stylist Aarti Amit Gautam Manager Pranshant Ji Rahul Riya Sagar Shyam V …" at bounding box center [166, 299] width 73 height 18
select select "48624"
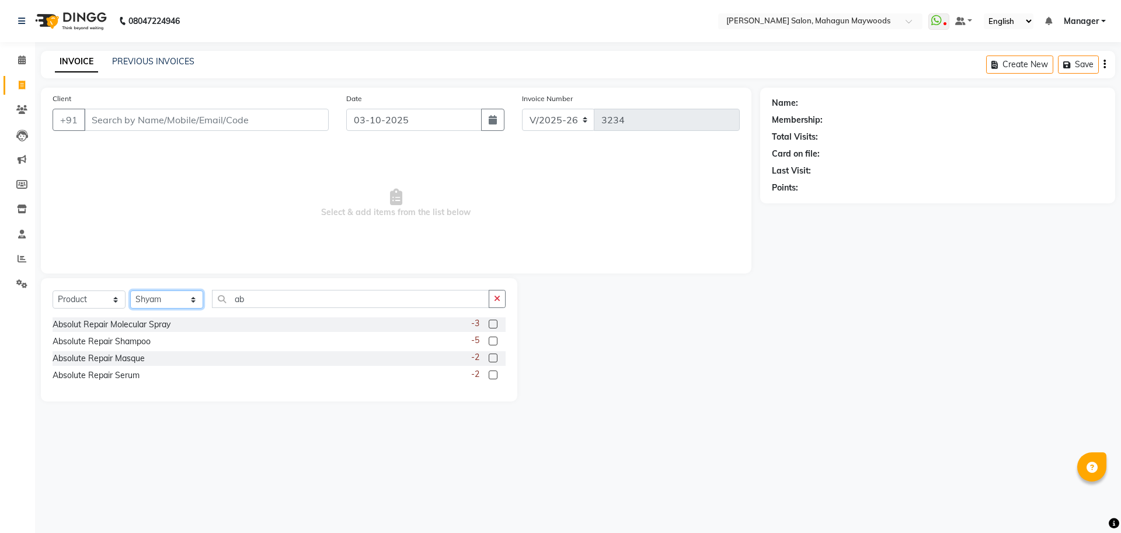
click at [130, 290] on select "Select Stylist Aarti Amit Gautam Manager Pranshant Ji Rahul Riya Sagar Shyam V …" at bounding box center [166, 299] width 73 height 18
click at [490, 375] on label at bounding box center [493, 374] width 9 height 9
click at [490, 375] on input "checkbox" at bounding box center [493, 375] width 8 height 8
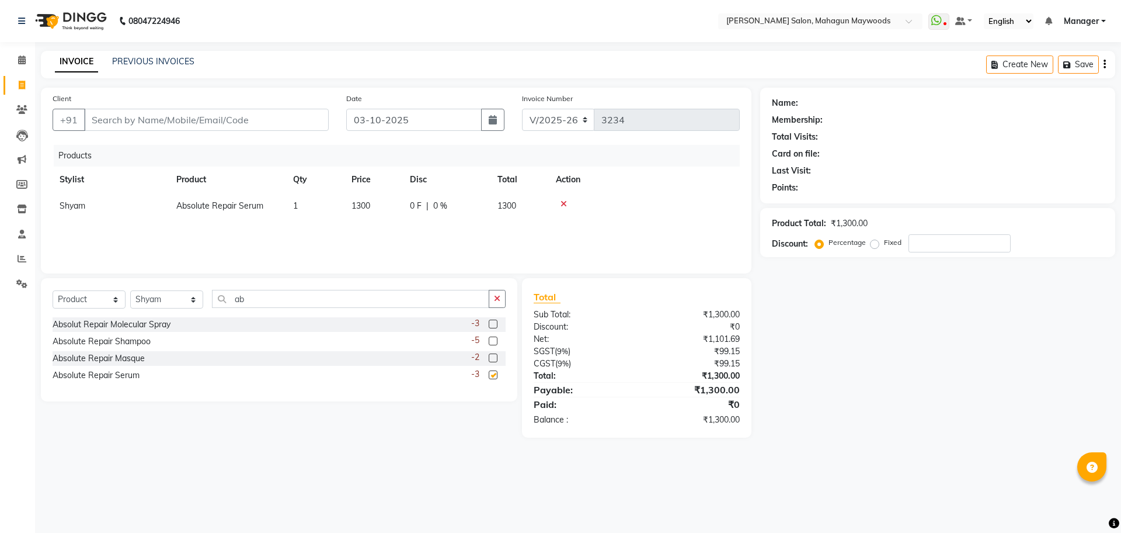
checkbox input "false"
click at [374, 207] on td "1300" at bounding box center [374, 206] width 58 height 26
select select "48624"
click at [391, 213] on input "1300" at bounding box center [374, 209] width 44 height 18
type input "1"
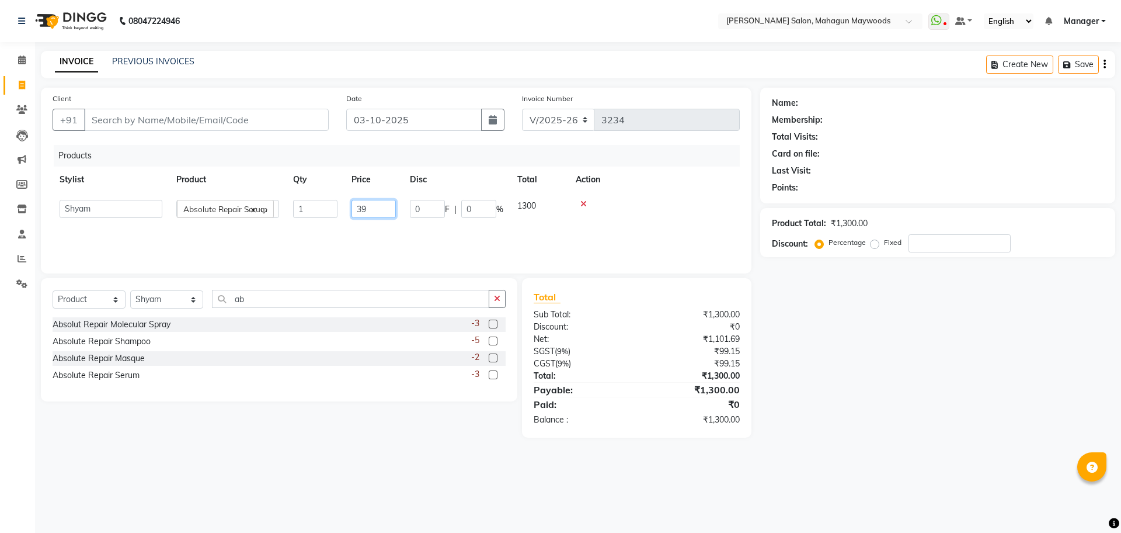
type input "3"
type input "1390"
click at [121, 300] on select "Select Service Product Membership Package Voucher Prepaid Gift Card" at bounding box center [89, 299] width 73 height 18
select select "service"
click at [53, 290] on select "Select Service Product Membership Package Voucher Prepaid Gift Card" at bounding box center [89, 299] width 73 height 18
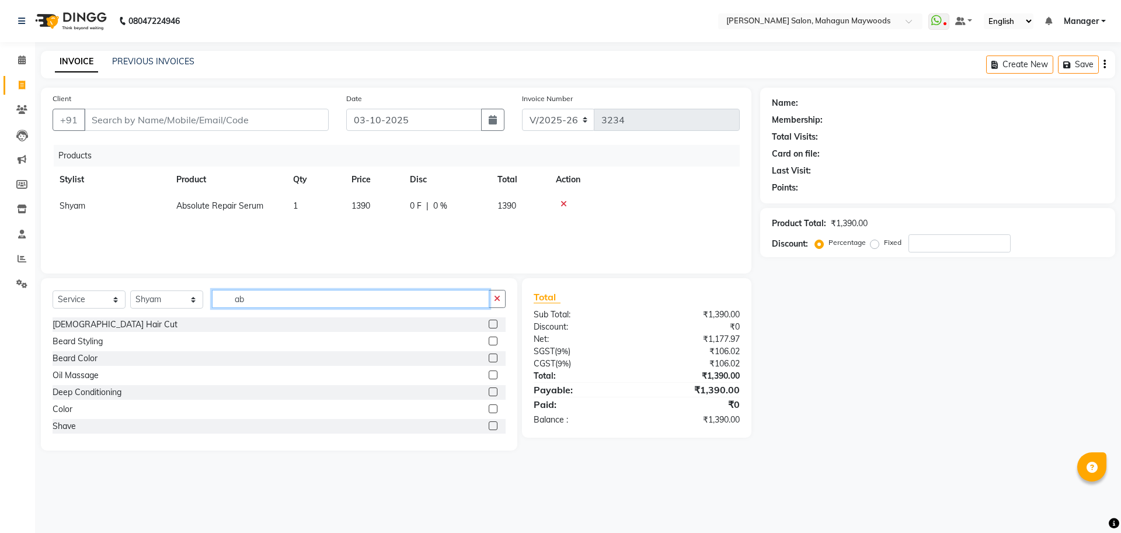
click at [253, 298] on input "ab" at bounding box center [350, 299] width 277 height 18
type input "a"
type input "w"
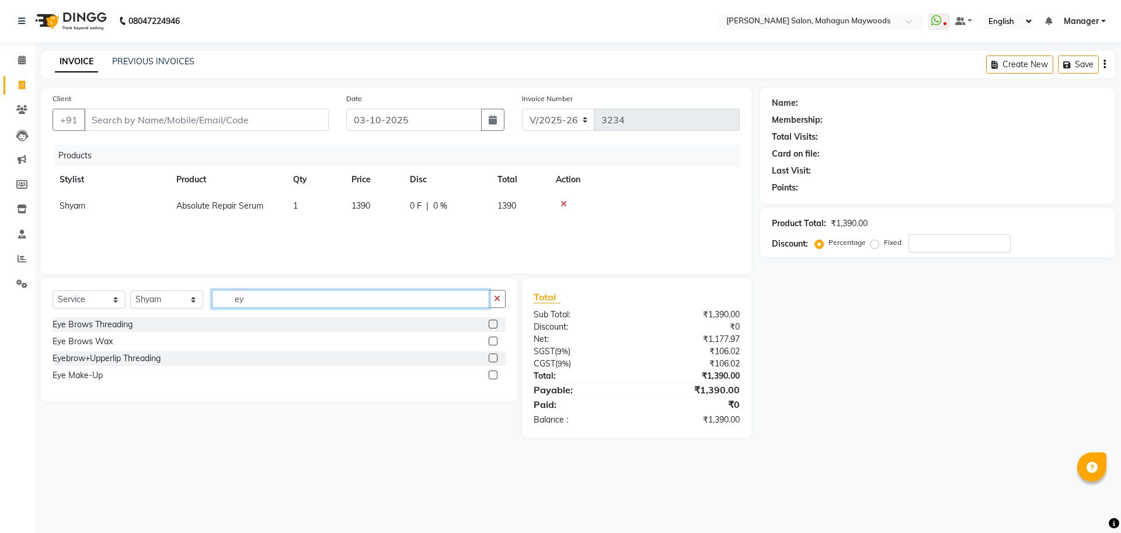
type input "ey"
click at [491, 324] on label at bounding box center [493, 323] width 9 height 9
click at [491, 324] on input "checkbox" at bounding box center [493, 325] width 8 height 8
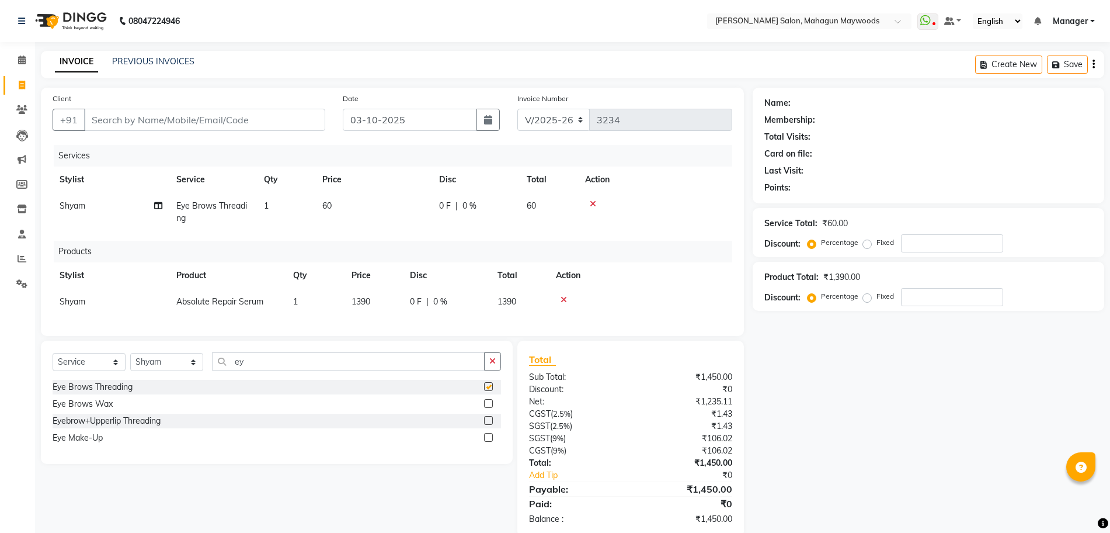
checkbox input "false"
click at [169, 124] on input "Client" at bounding box center [204, 120] width 241 height 22
type input "8"
type input "0"
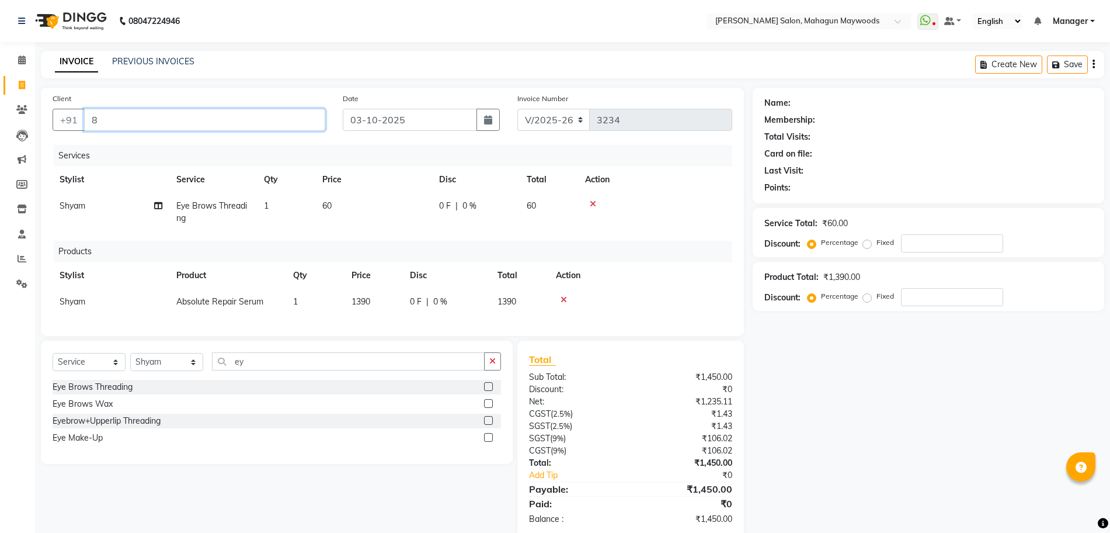
type input "0"
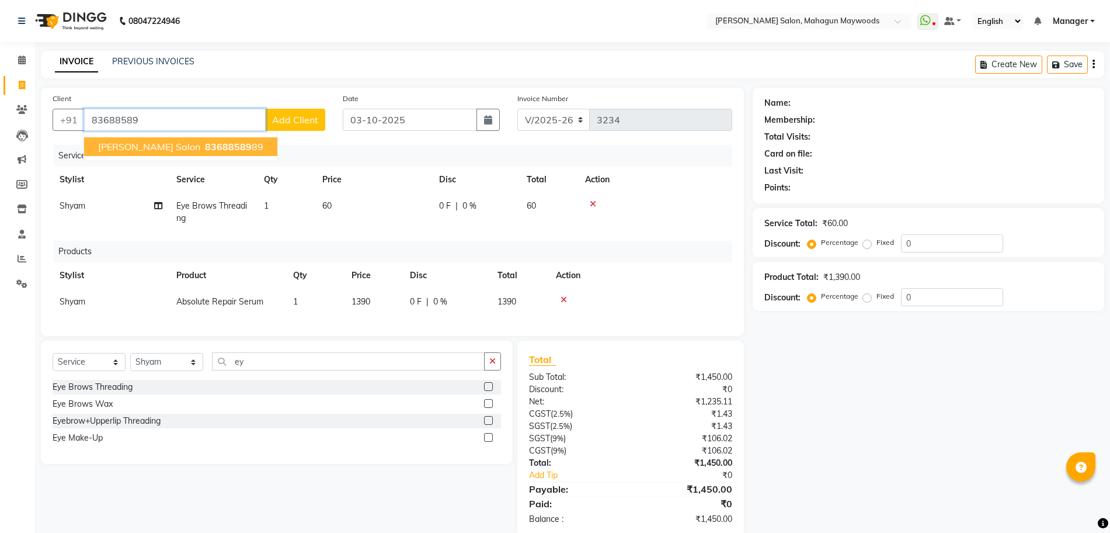
click at [205, 142] on span "83688589" at bounding box center [228, 147] width 47 height 12
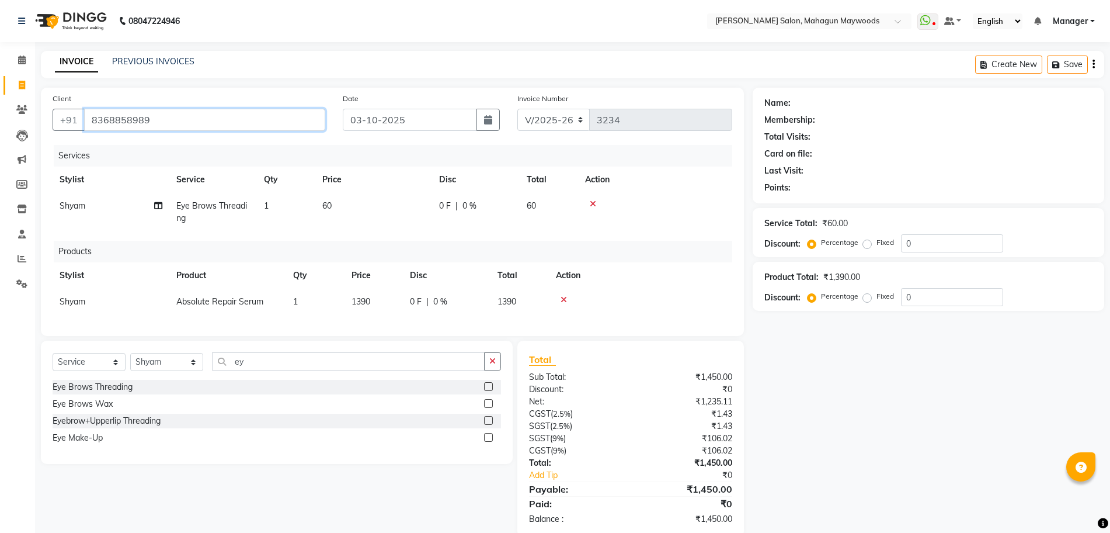
type input "8368858989"
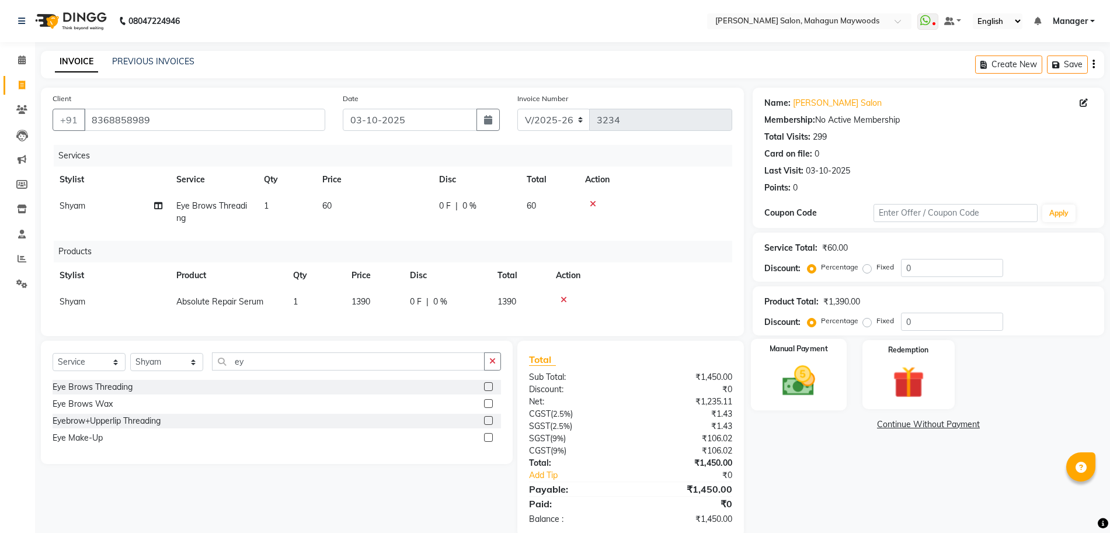
click at [816, 386] on img at bounding box center [799, 381] width 54 height 38
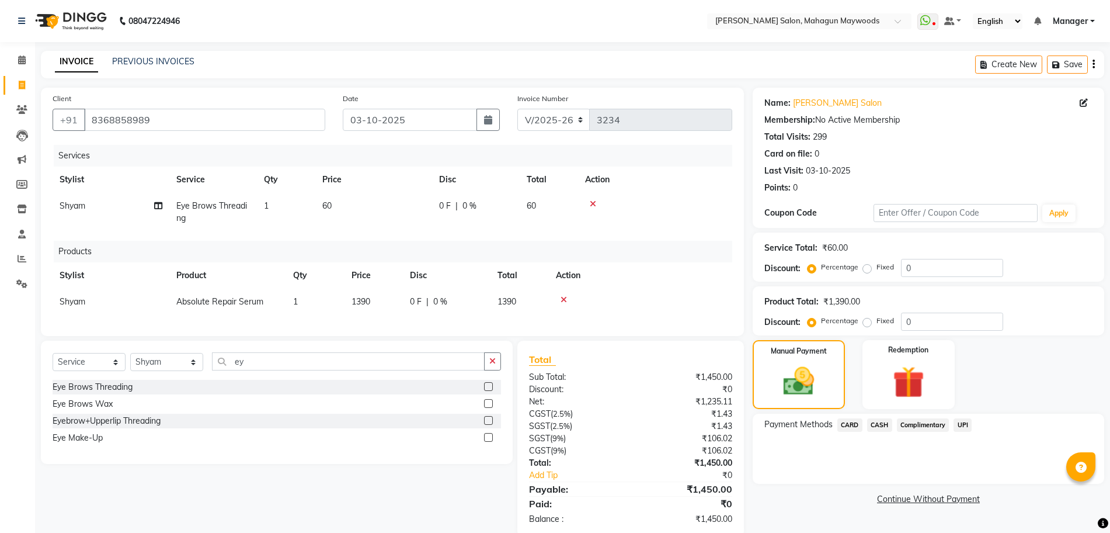
click at [850, 425] on span "CARD" at bounding box center [849, 424] width 25 height 13
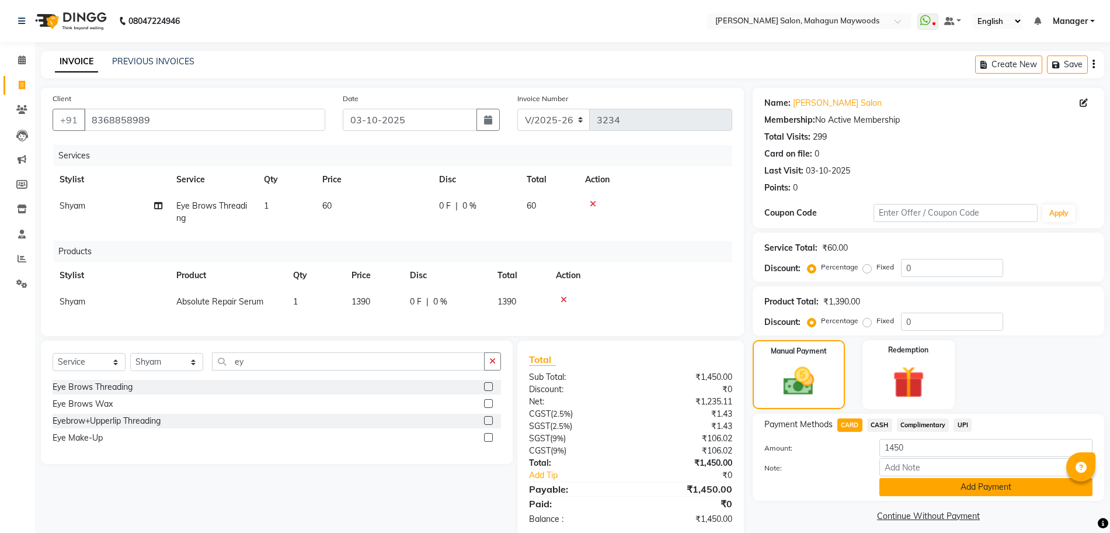
click at [1024, 489] on button "Add Payment" at bounding box center [986, 487] width 213 height 18
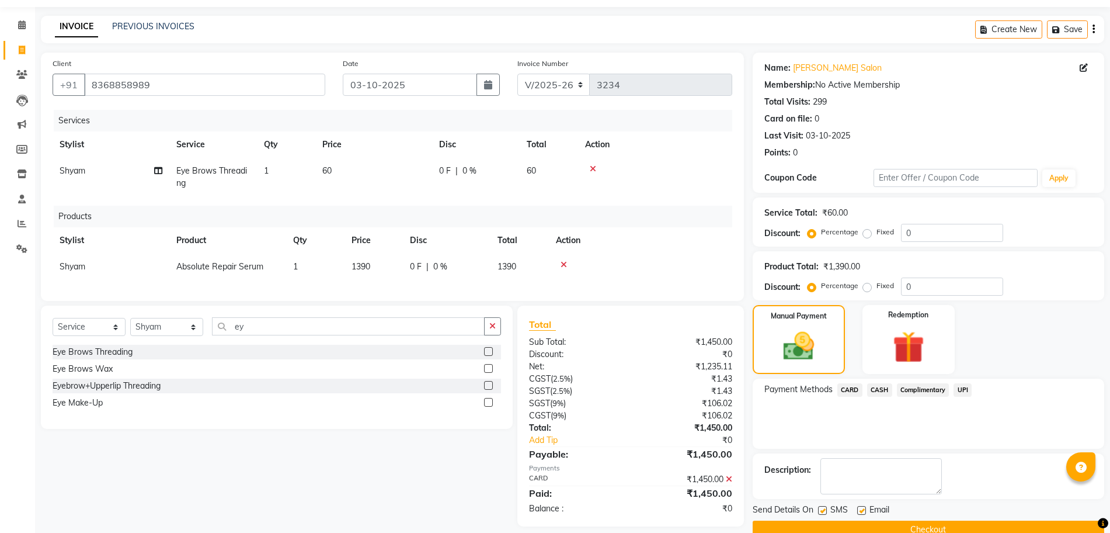
scroll to position [58, 0]
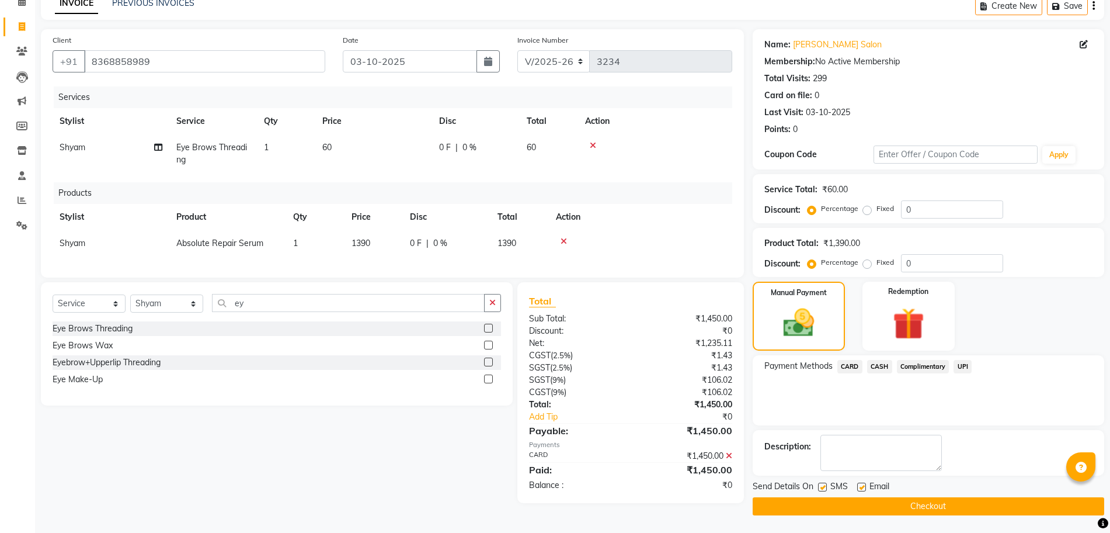
click at [994, 510] on button "Checkout" at bounding box center [929, 506] width 352 height 18
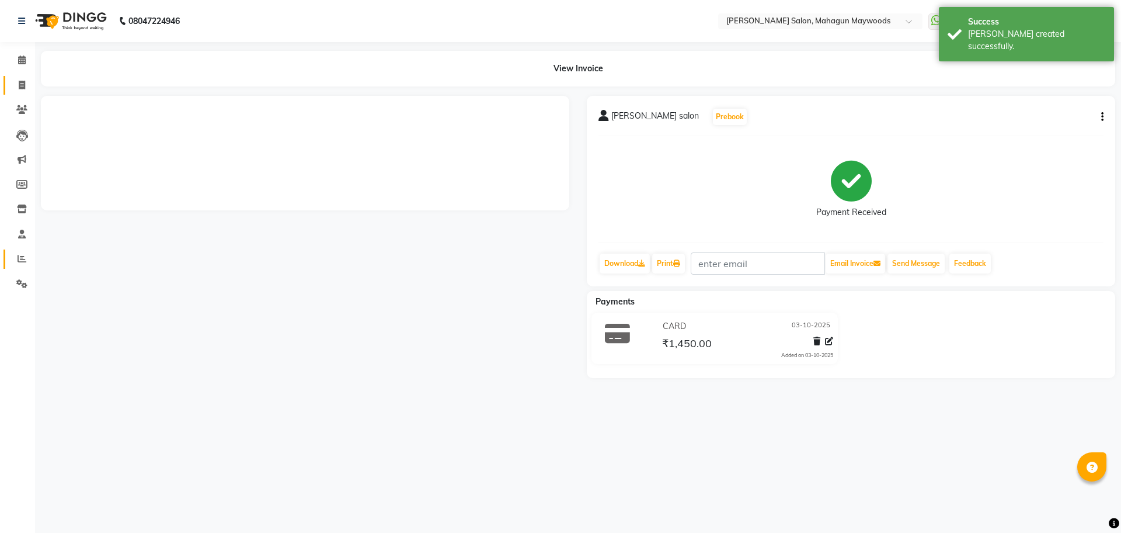
click at [23, 86] on icon at bounding box center [22, 85] width 6 height 9
click at [21, 256] on icon at bounding box center [22, 258] width 9 height 9
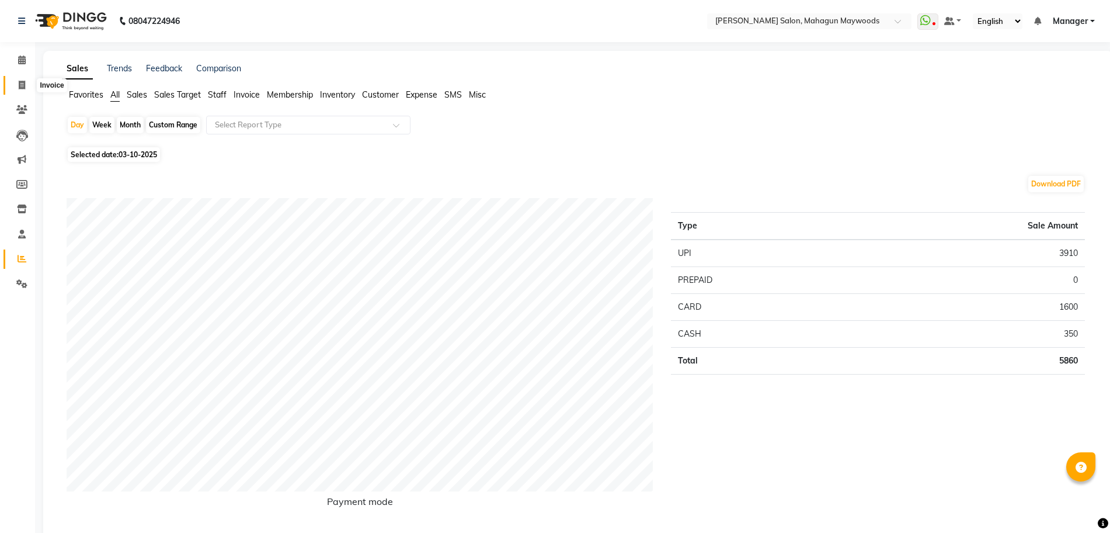
click at [22, 86] on icon at bounding box center [22, 85] width 6 height 9
select select "service"
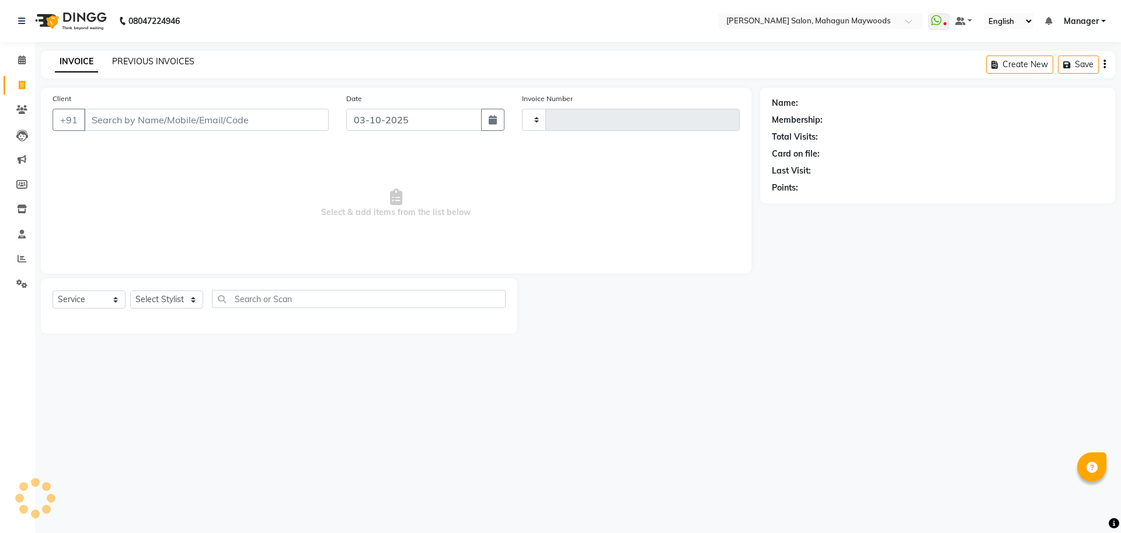
click at [132, 62] on link "PREVIOUS INVOICES" at bounding box center [153, 61] width 82 height 11
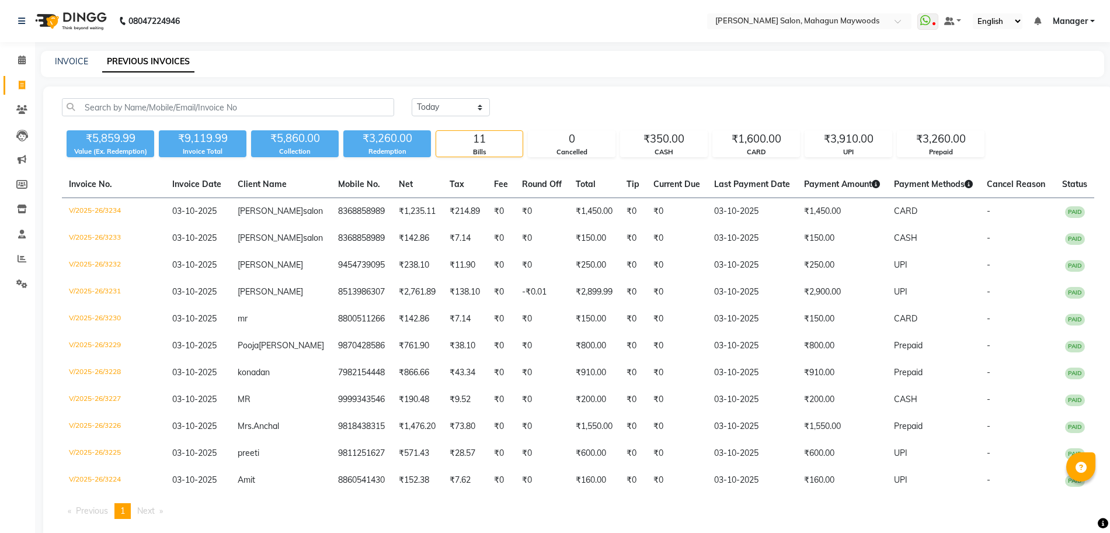
scroll to position [48, 0]
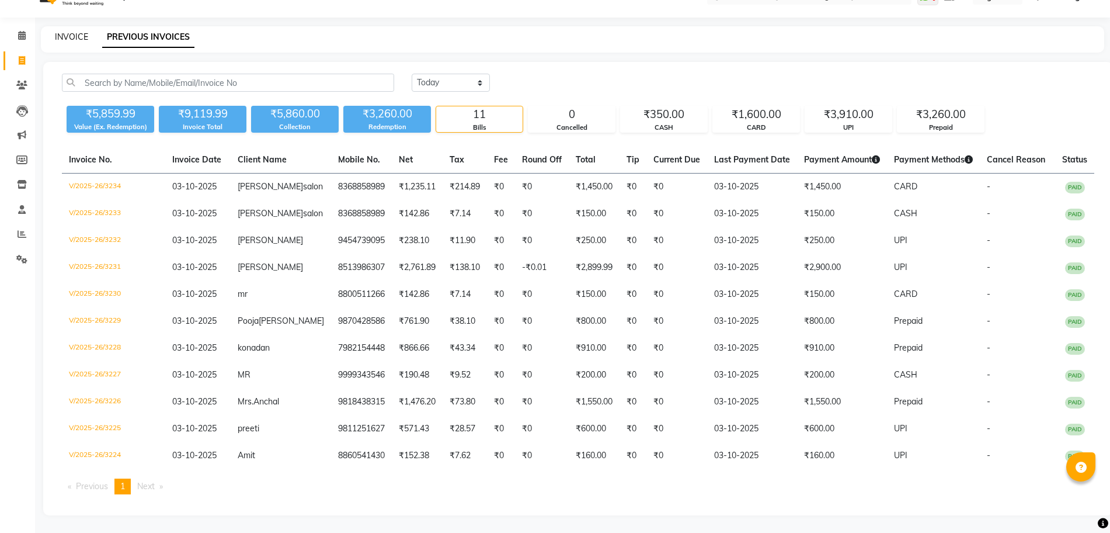
click at [68, 32] on link "INVOICE" at bounding box center [71, 37] width 33 height 11
select select "6425"
select select "service"
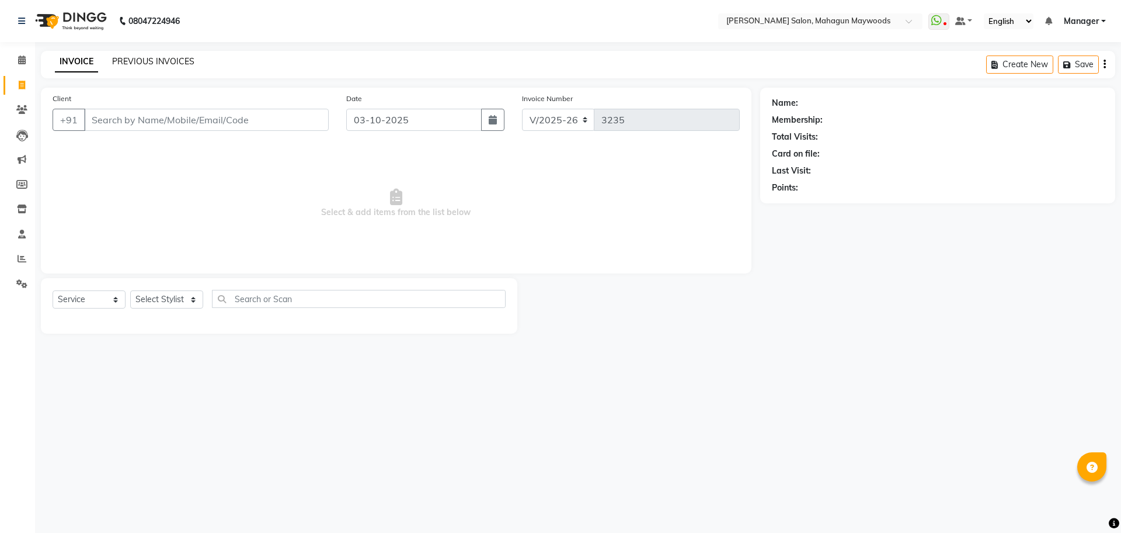
click at [138, 61] on link "PREVIOUS INVOICES" at bounding box center [153, 61] width 82 height 11
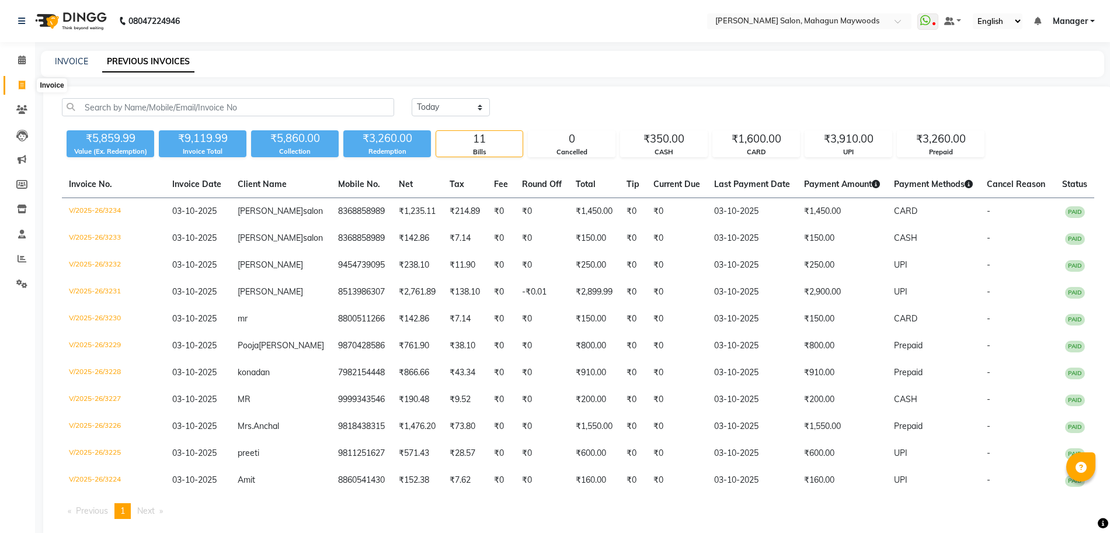
click at [15, 86] on span at bounding box center [22, 85] width 20 height 13
select select "service"
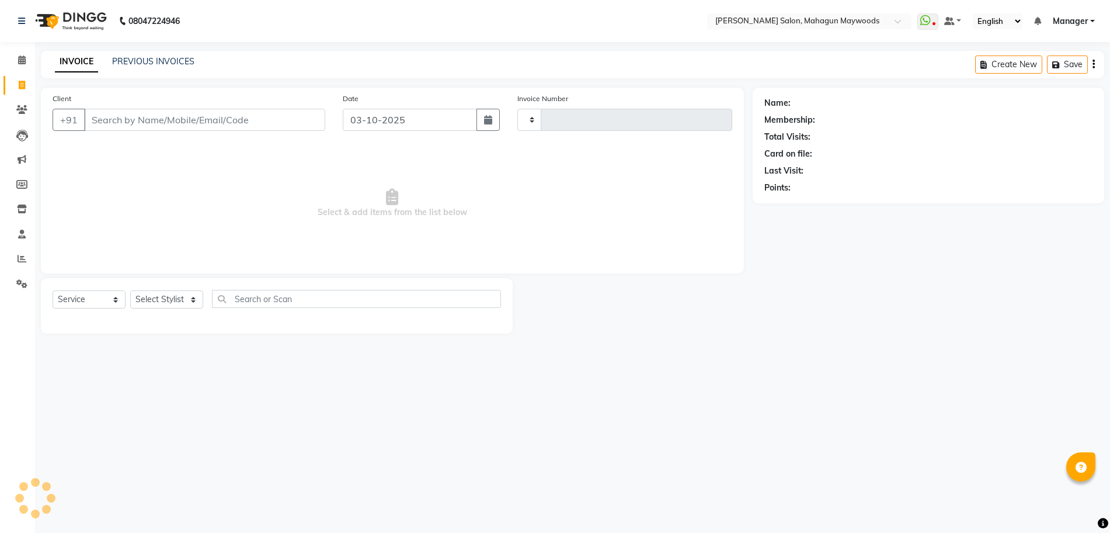
click at [169, 114] on input "Client" at bounding box center [204, 120] width 241 height 22
type input "3235"
select select "6425"
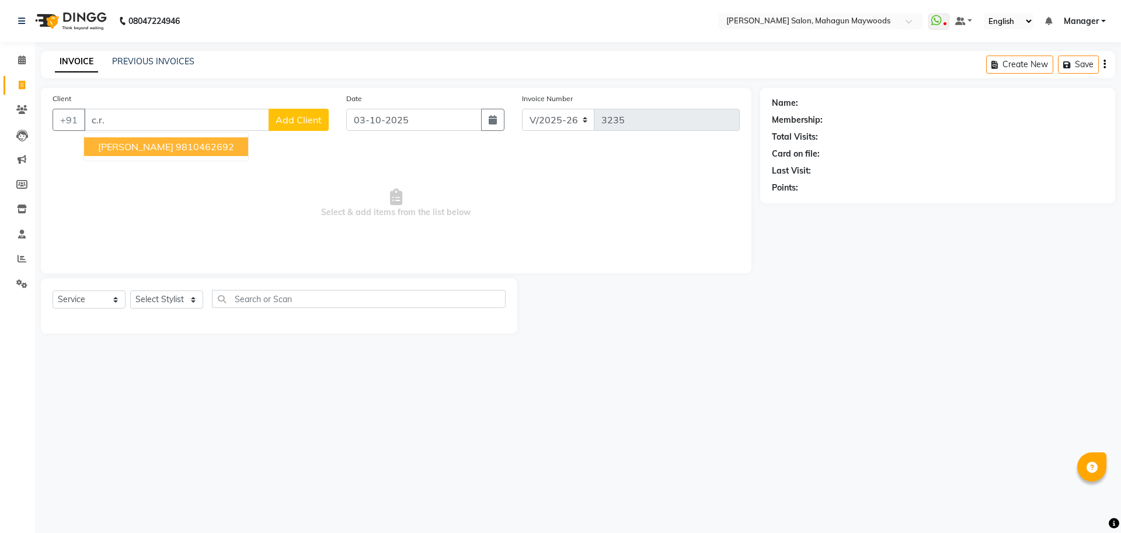
click at [133, 152] on button "C.R. Roy 9810462692" at bounding box center [166, 146] width 164 height 19
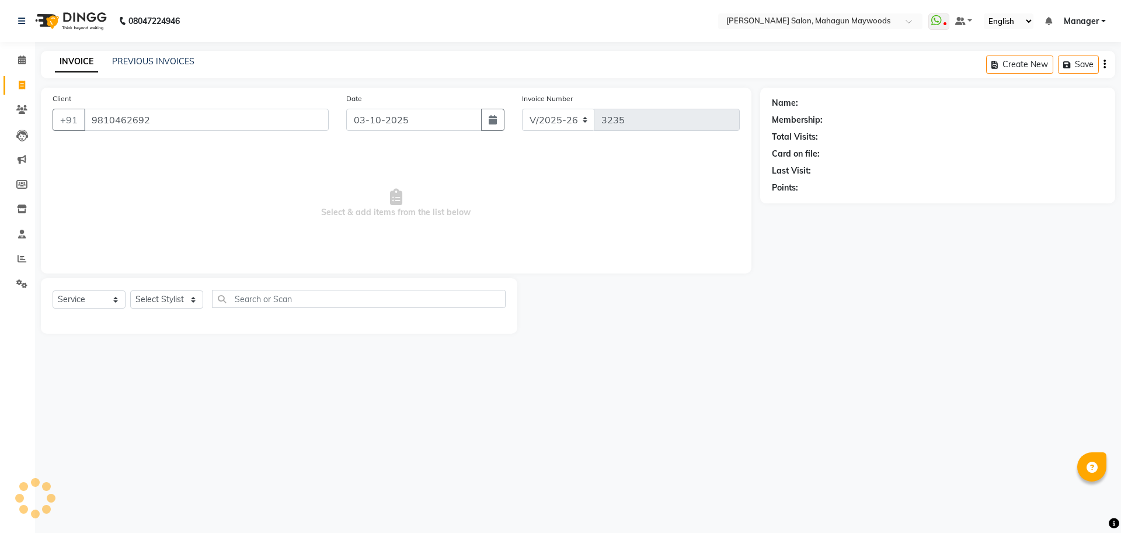
type input "9810462692"
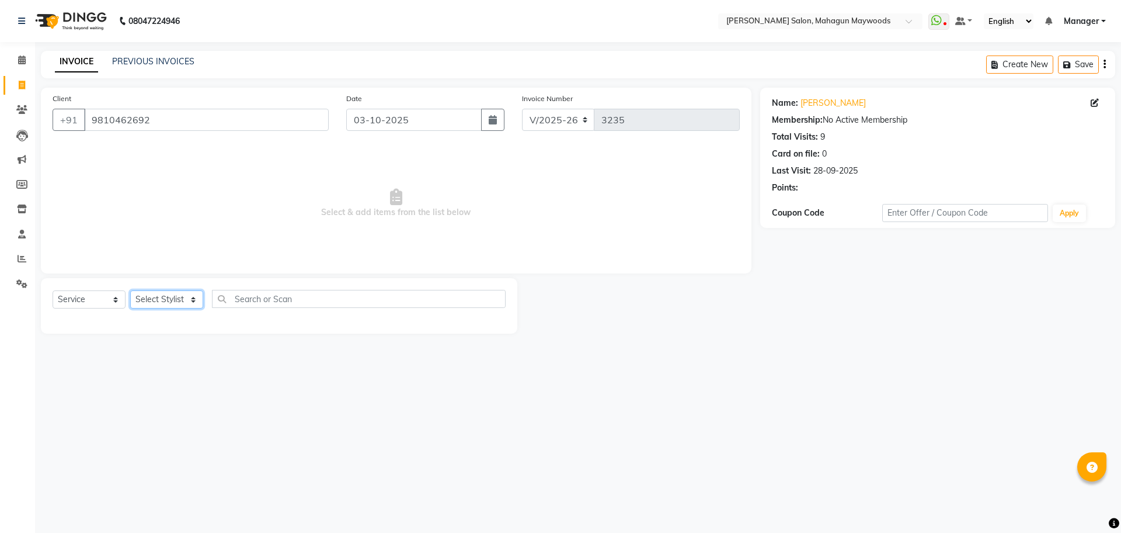
click at [181, 295] on select "Select Stylist Aarti Amit Gautam Manager Pranshant Ji Rahul Riya Sagar Shyam V …" at bounding box center [166, 299] width 73 height 18
select select "67672"
click at [130, 290] on select "Select Stylist Aarti Amit Gautam Manager Pranshant Ji Rahul Riya Sagar Shyam V …" at bounding box center [166, 299] width 73 height 18
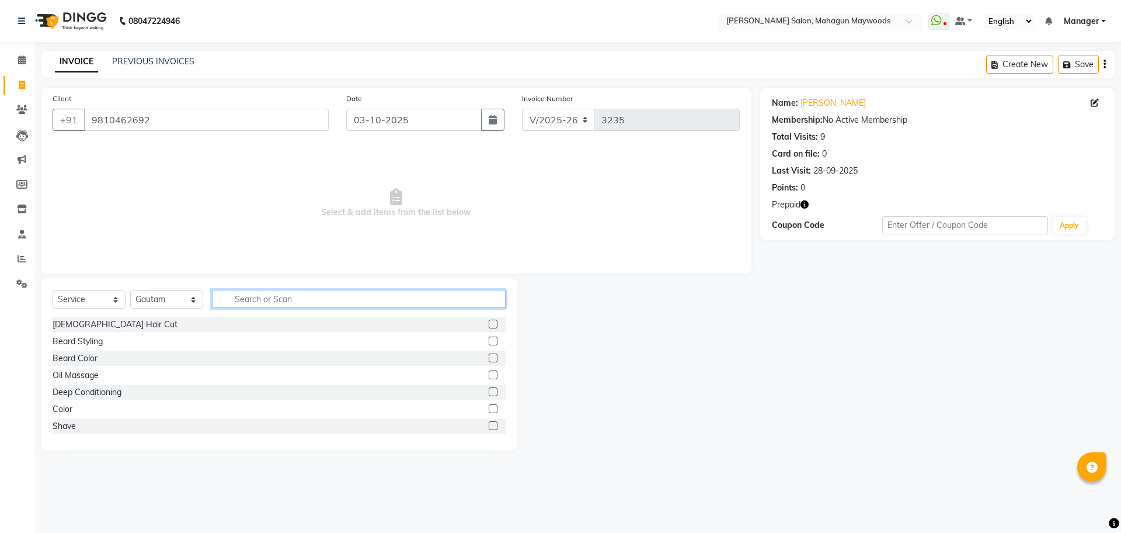
click at [246, 296] on input "text" at bounding box center [359, 299] width 294 height 18
click at [810, 106] on link "C.r. Roy" at bounding box center [833, 103] width 65 height 12
click at [242, 292] on input "text" at bounding box center [359, 299] width 294 height 18
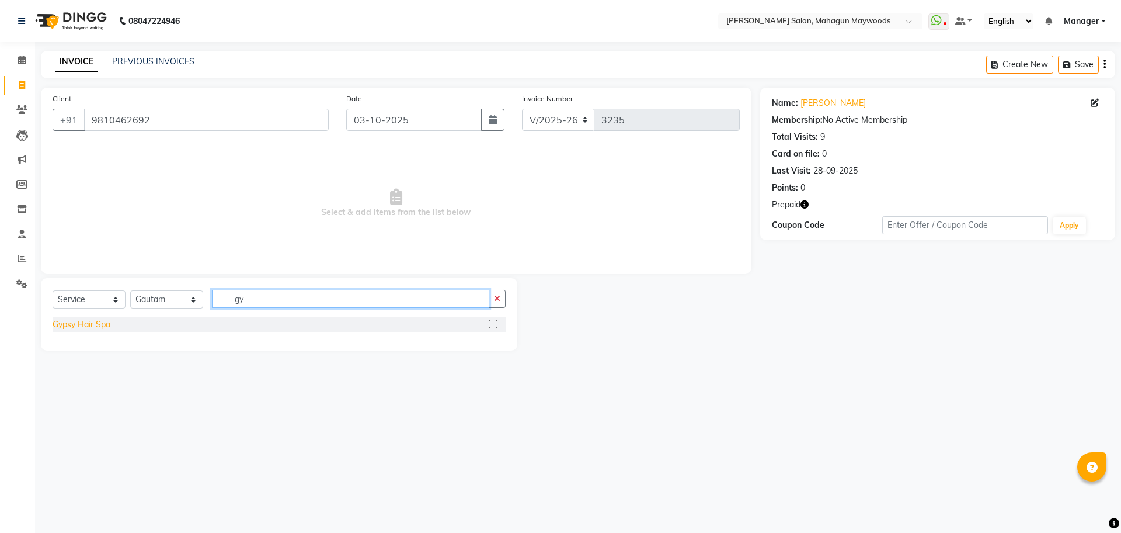
type input "gy"
click at [104, 324] on div "Gypsy Hair Spa" at bounding box center [82, 324] width 58 height 12
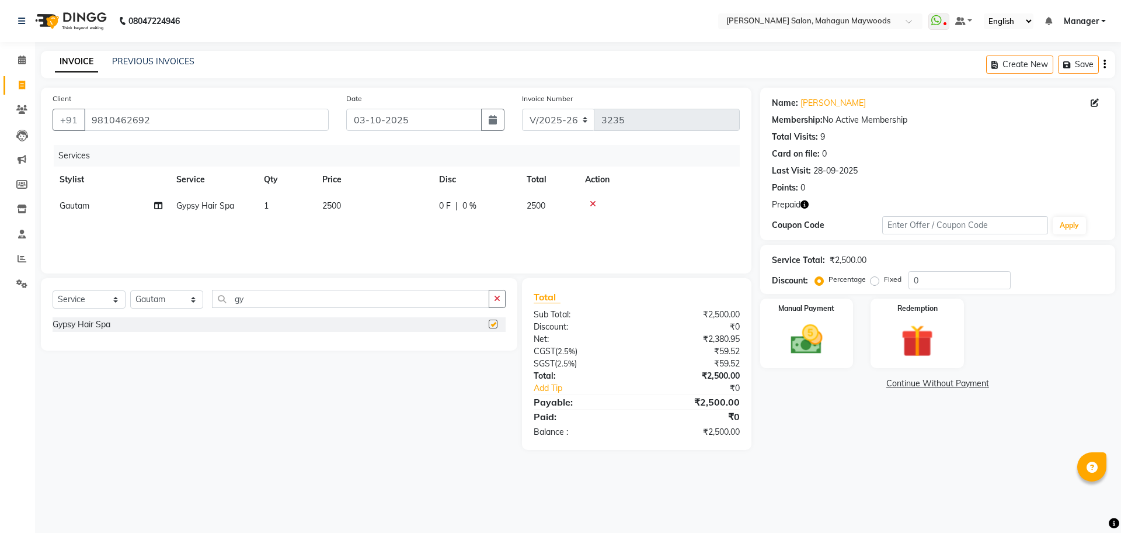
checkbox input "false"
click at [898, 345] on img at bounding box center [917, 340] width 54 height 41
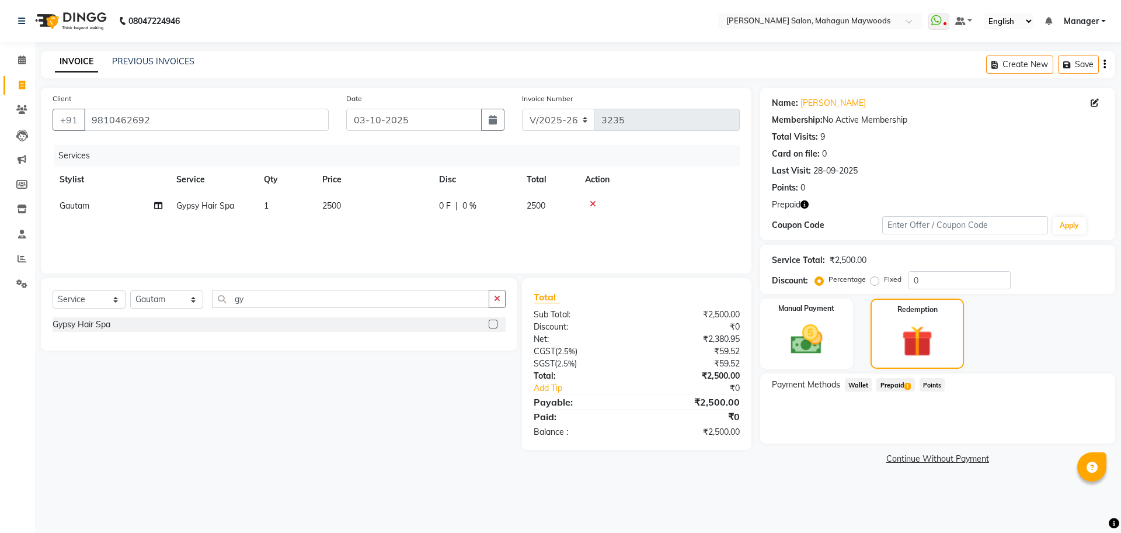
click at [895, 384] on span "Prepaid 1" at bounding box center [896, 384] width 38 height 13
click at [1076, 432] on button "Add" at bounding box center [1076, 432] width 43 height 20
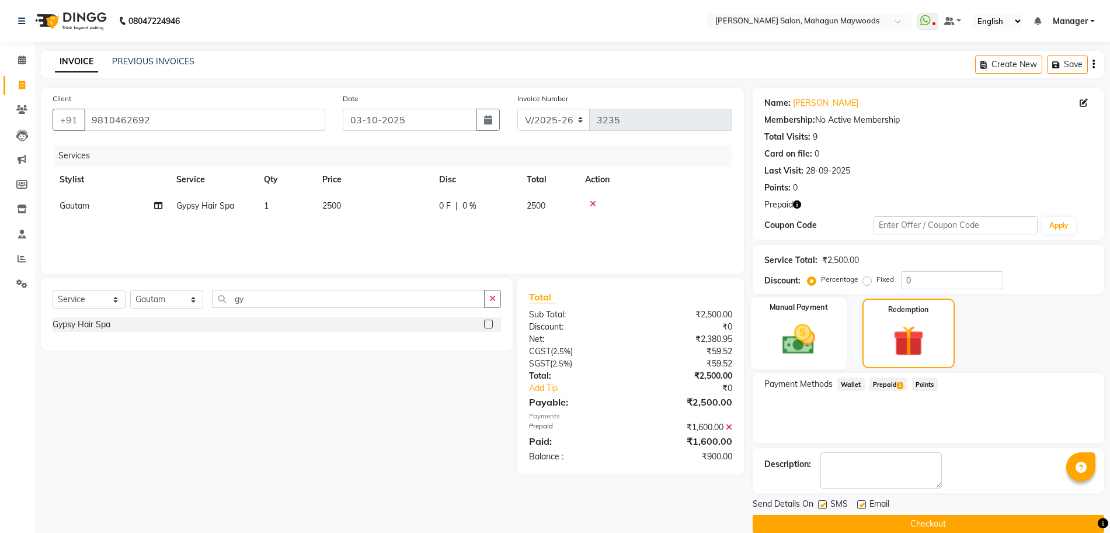
click at [822, 355] on img at bounding box center [799, 339] width 54 height 38
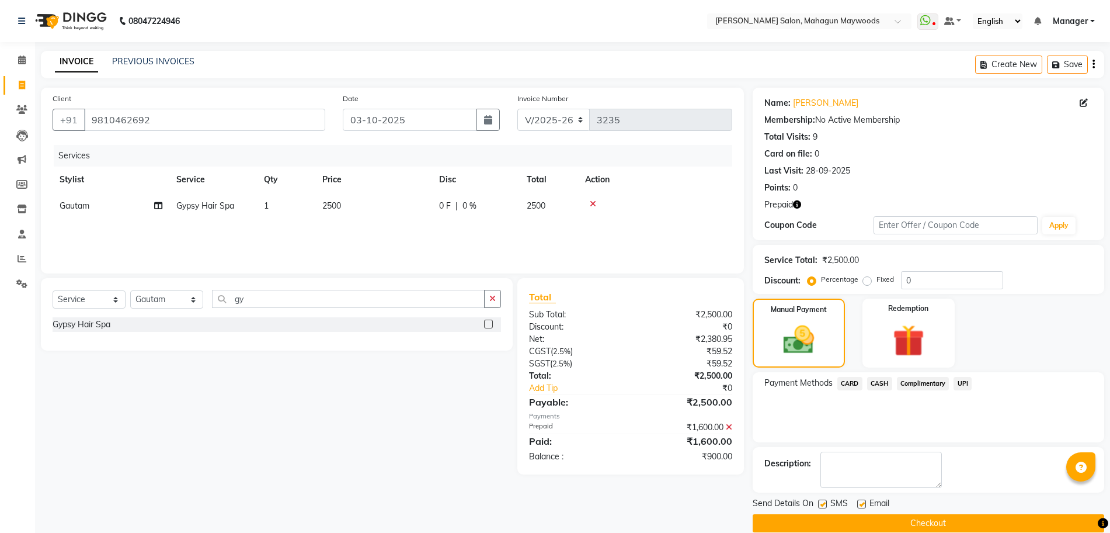
scroll to position [11, 0]
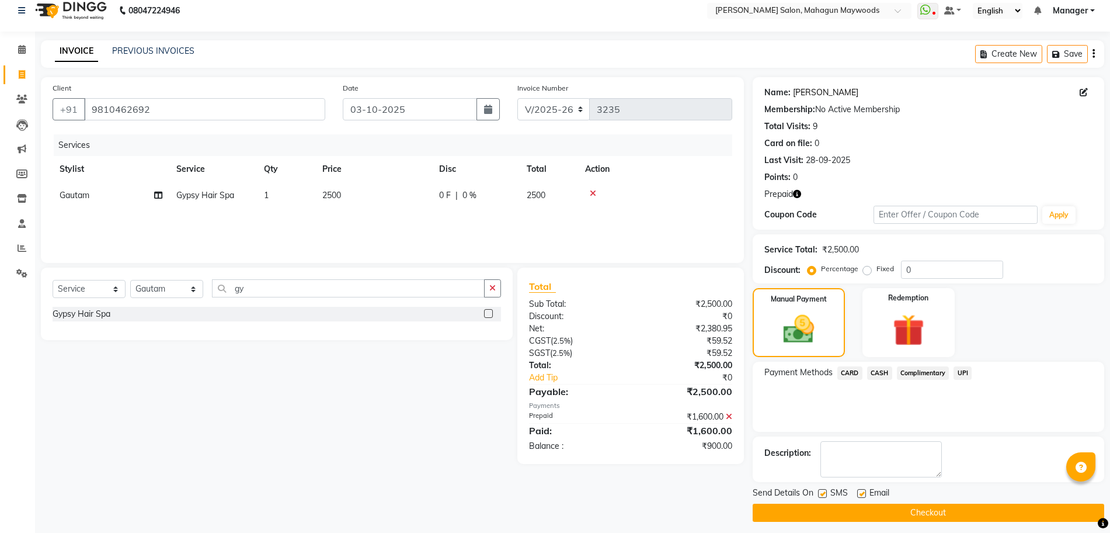
click at [807, 95] on link "C.r. Roy" at bounding box center [825, 92] width 65 height 12
click at [114, 107] on input "9810462692" at bounding box center [204, 109] width 241 height 22
click at [19, 75] on icon at bounding box center [22, 74] width 6 height 9
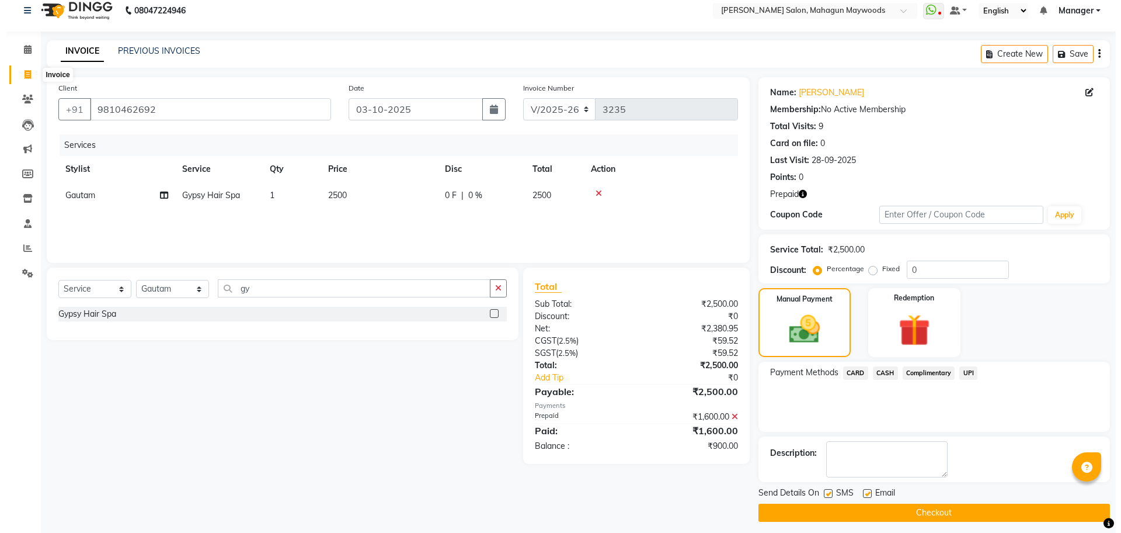
scroll to position [0, 0]
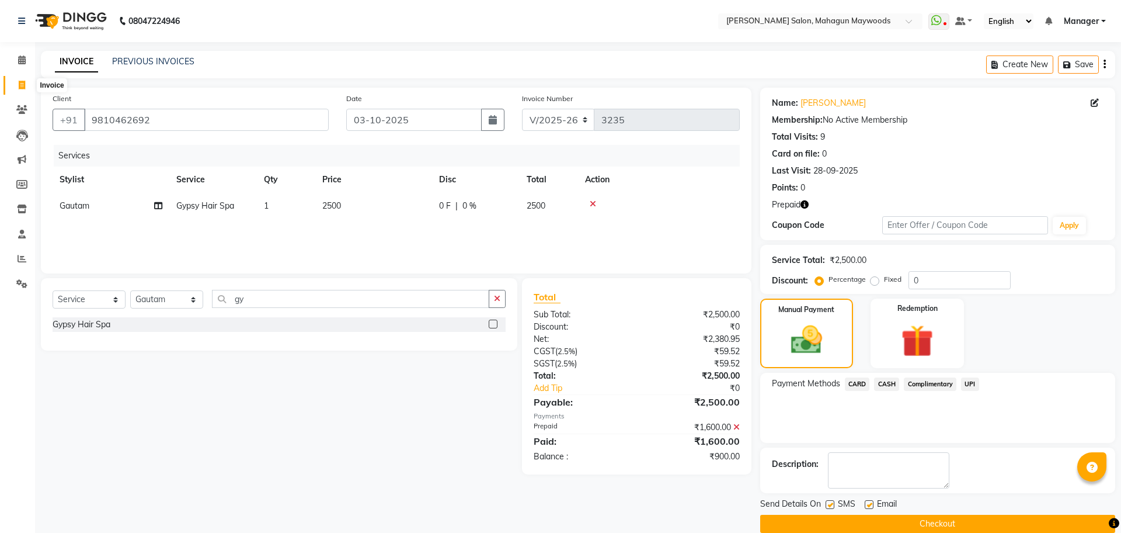
select select "6425"
select select "service"
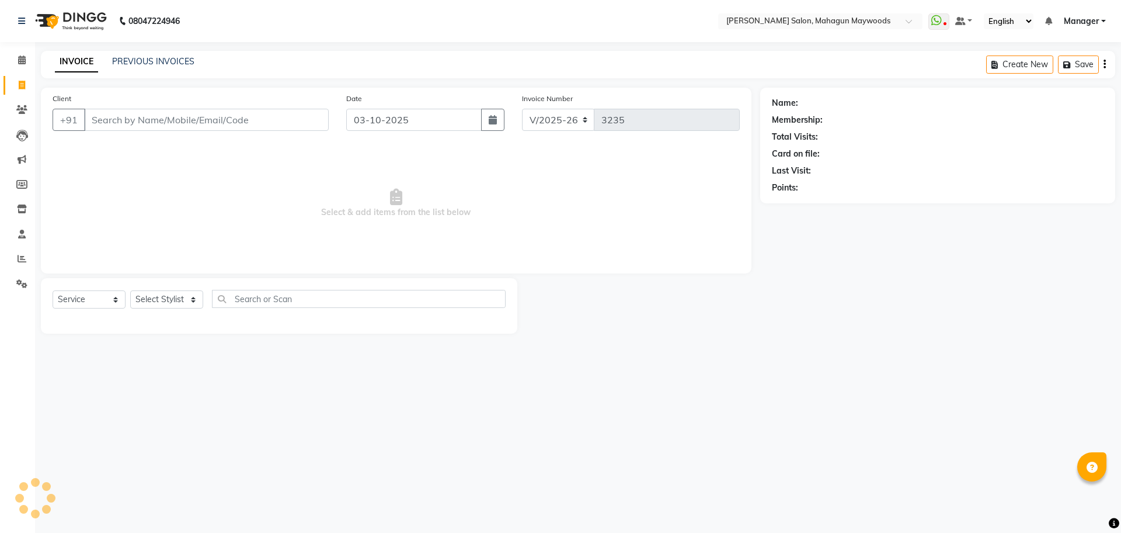
click at [145, 121] on input "Client" at bounding box center [206, 120] width 245 height 22
type input "9810462692"
click at [817, 100] on link "C.r. Roy" at bounding box center [833, 103] width 65 height 12
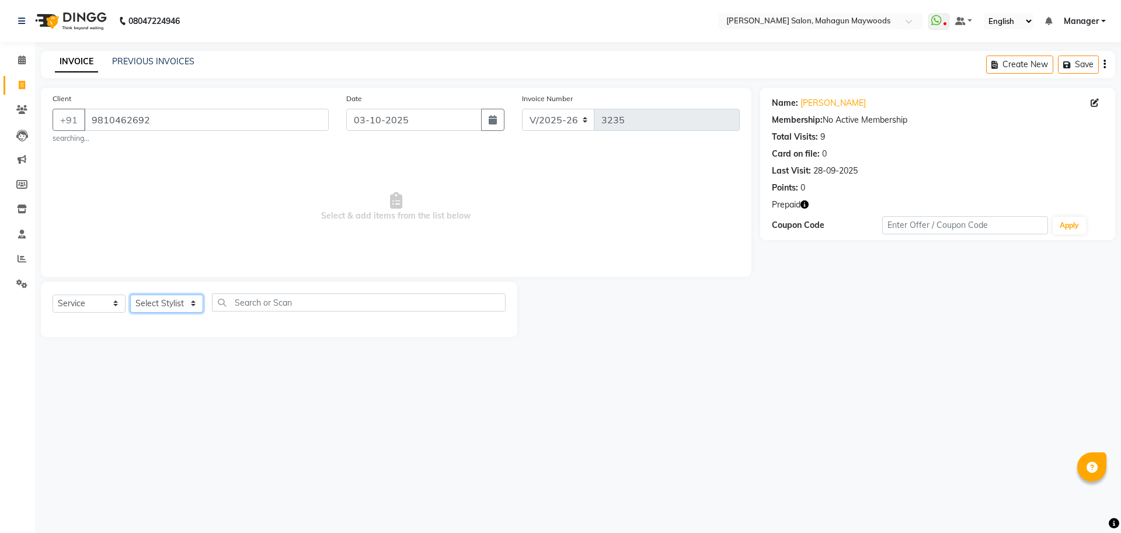
click at [172, 299] on select "Select Stylist Aarti Amit Gautam Manager Pranshant Ji Rahul Riya Sagar Shyam V …" at bounding box center [166, 303] width 73 height 18
select select "67672"
click at [130, 294] on select "Select Stylist Aarti Amit Gautam Manager Pranshant Ji Rahul Riya Sagar Shyam V …" at bounding box center [166, 303] width 73 height 18
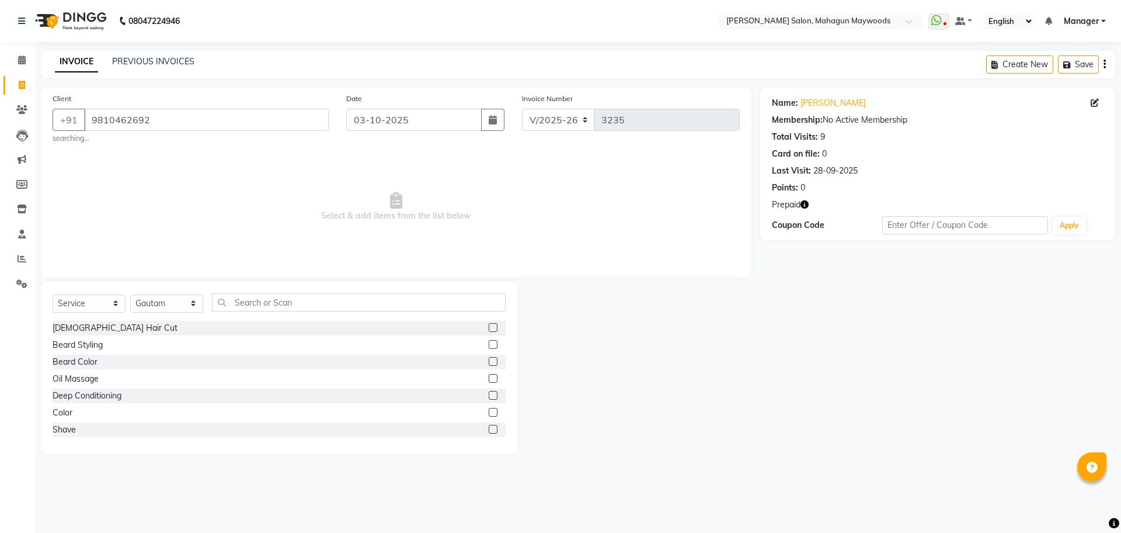
click at [289, 312] on div "Select Service Product Membership Package Voucher Prepaid Gift Card Select Styl…" at bounding box center [279, 306] width 453 height 27
click at [287, 304] on input "text" at bounding box center [359, 302] width 294 height 18
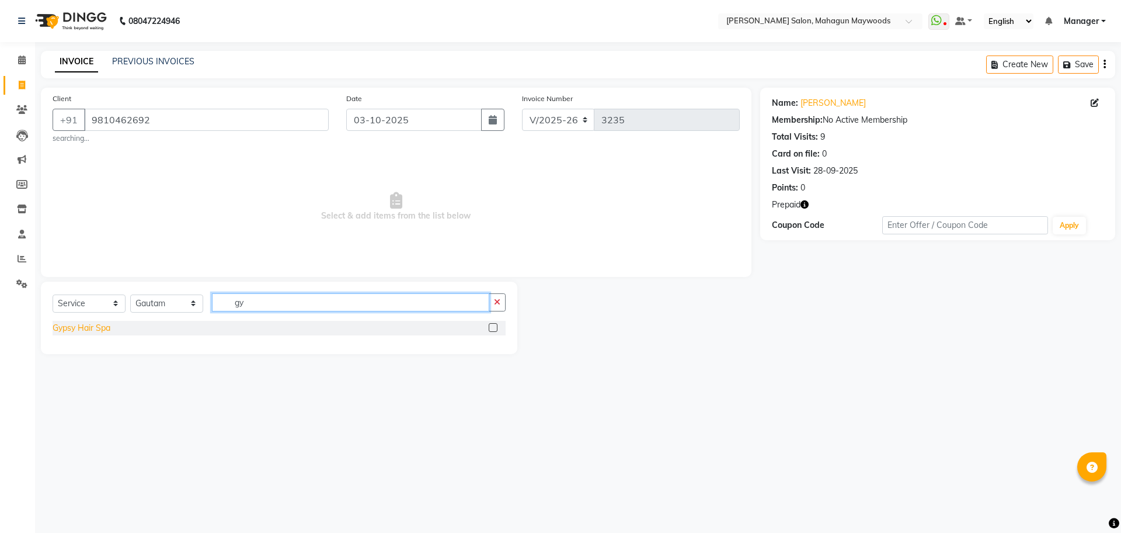
type input "gy"
click at [102, 330] on div "Gypsy Hair Spa" at bounding box center [82, 328] width 58 height 12
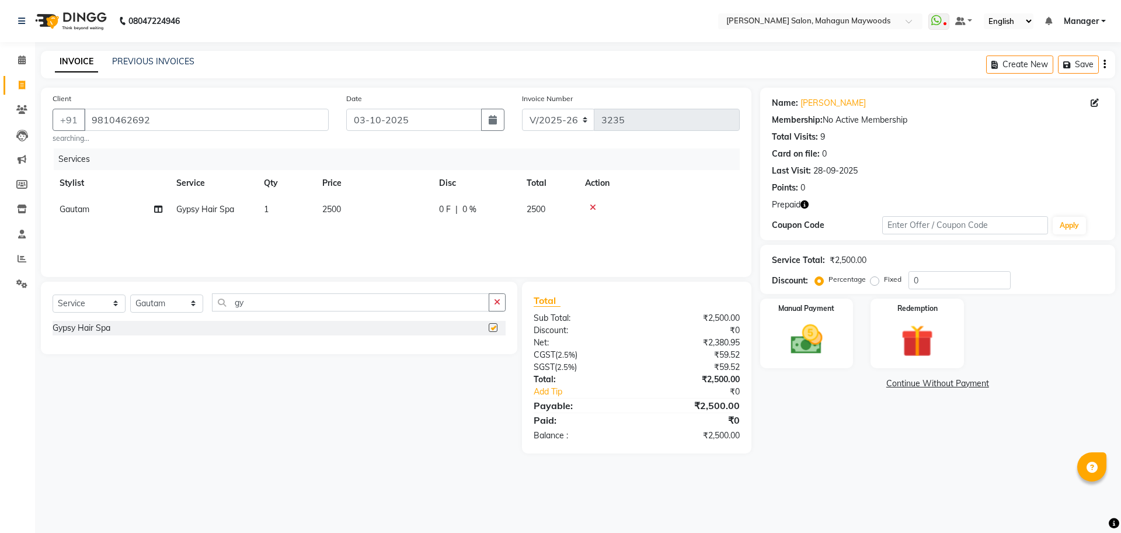
checkbox input "false"
click at [844, 345] on div "Manual Payment" at bounding box center [806, 333] width 97 height 72
click at [971, 387] on span "UPI" at bounding box center [970, 383] width 18 height 13
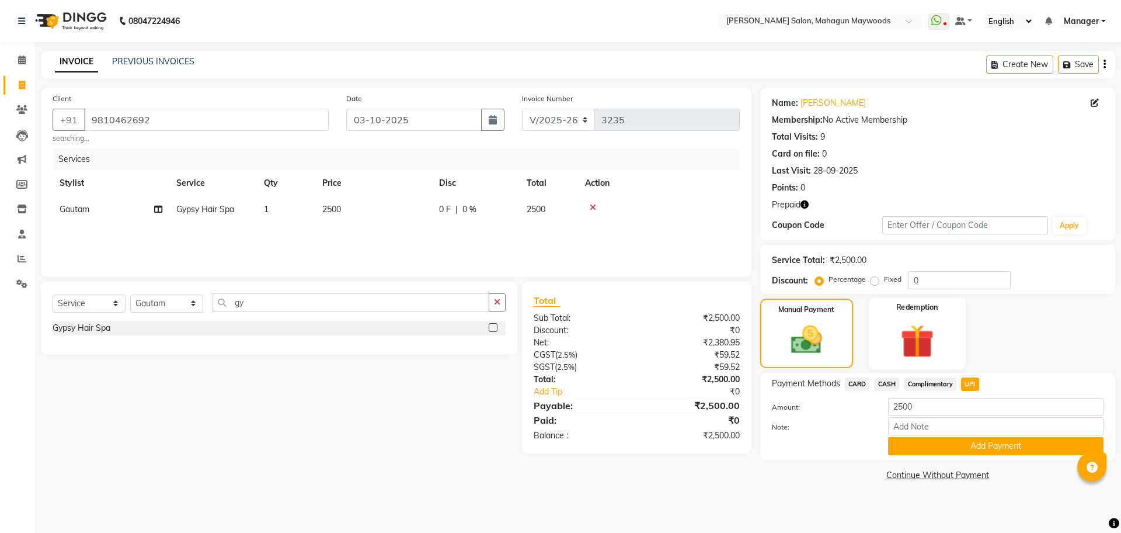
click at [906, 346] on img at bounding box center [917, 340] width 54 height 41
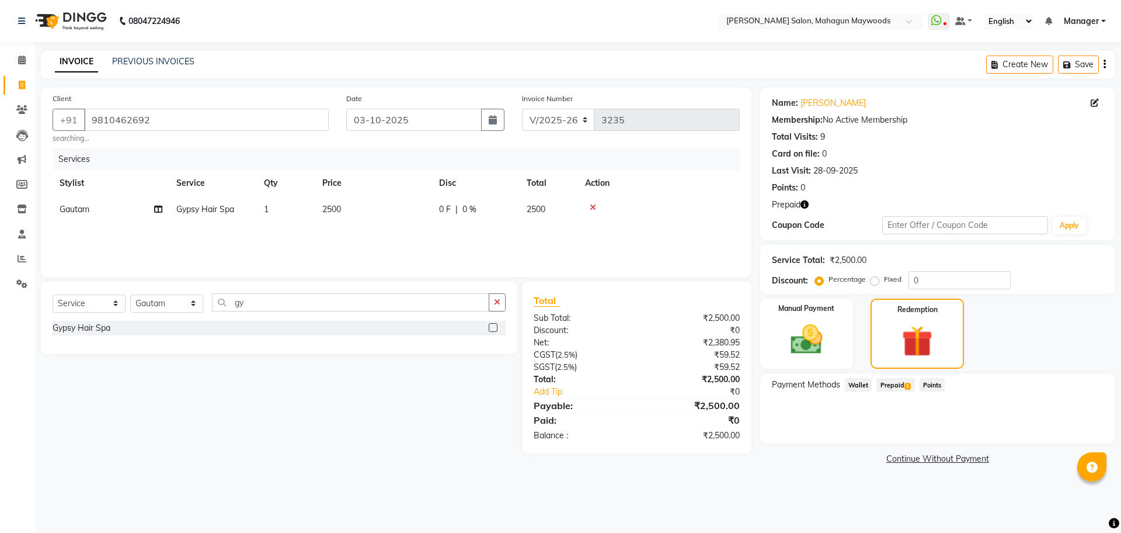
click at [894, 382] on span "Prepaid 1" at bounding box center [896, 384] width 38 height 13
click at [1074, 428] on button "Add" at bounding box center [1076, 432] width 43 height 20
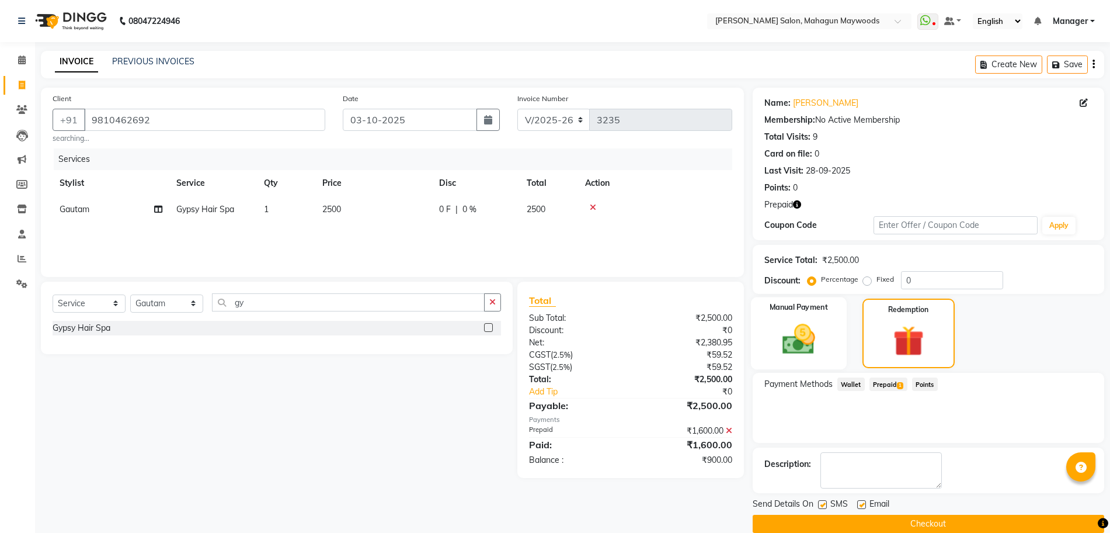
click at [801, 326] on img at bounding box center [799, 339] width 54 height 38
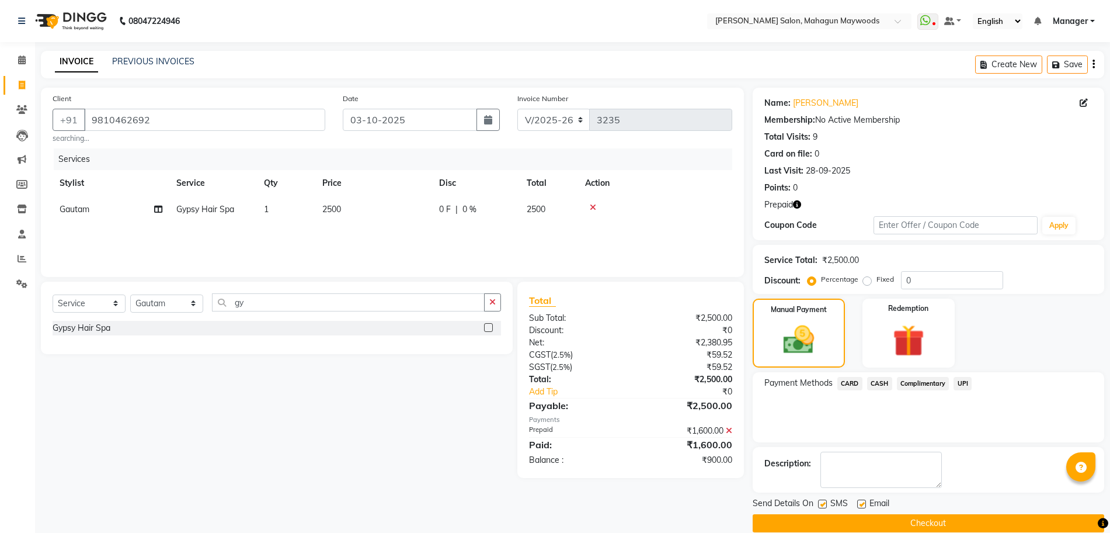
click at [964, 383] on span "UPI" at bounding box center [963, 383] width 18 height 13
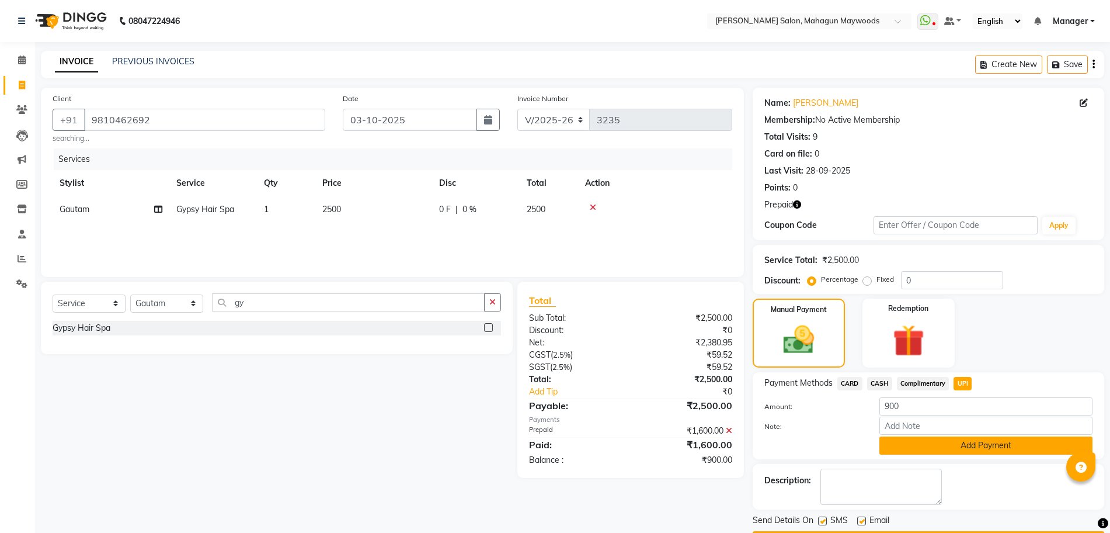
click at [957, 443] on button "Add Payment" at bounding box center [986, 445] width 213 height 18
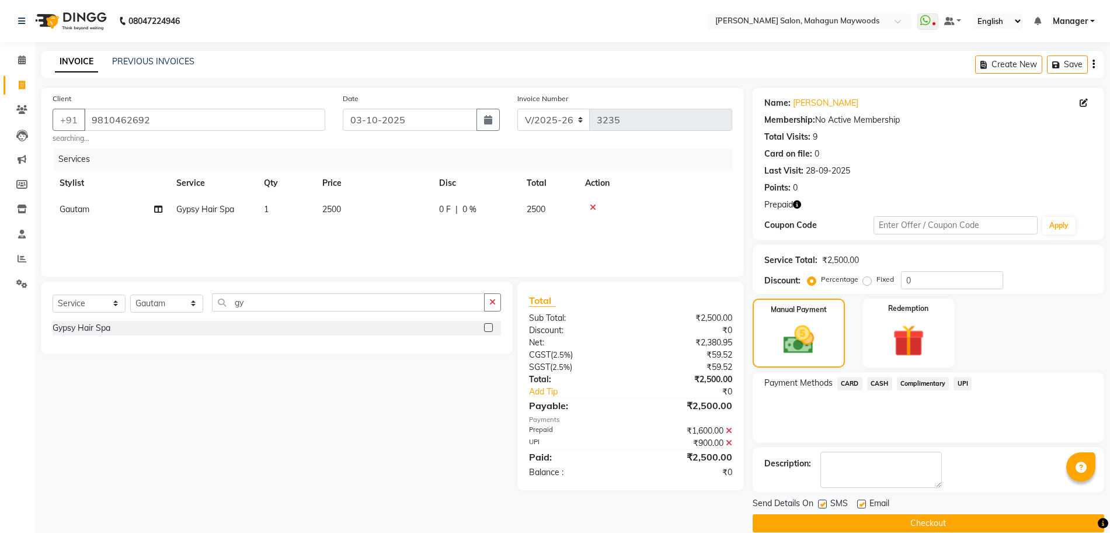
click at [916, 525] on button "Checkout" at bounding box center [929, 523] width 352 height 18
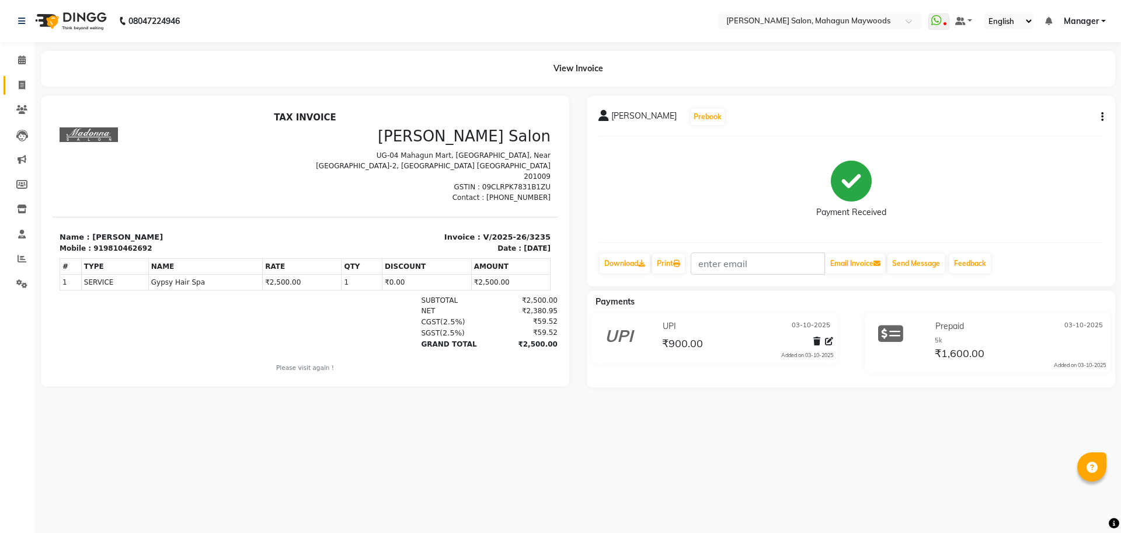
click at [8, 85] on link "Invoice" at bounding box center [18, 85] width 28 height 19
select select "6425"
select select "service"
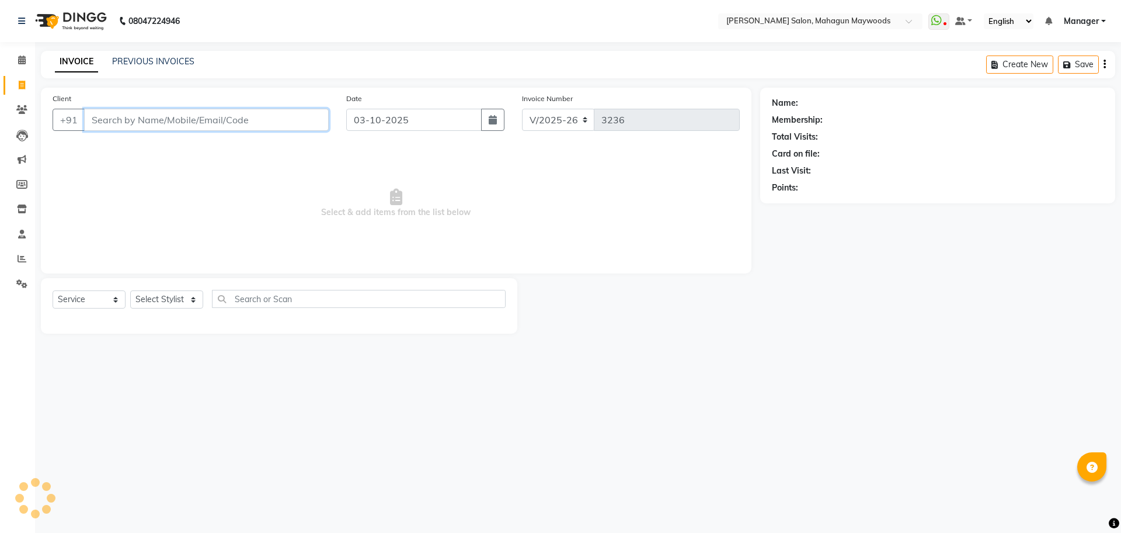
click at [180, 125] on input "Client" at bounding box center [206, 120] width 245 height 22
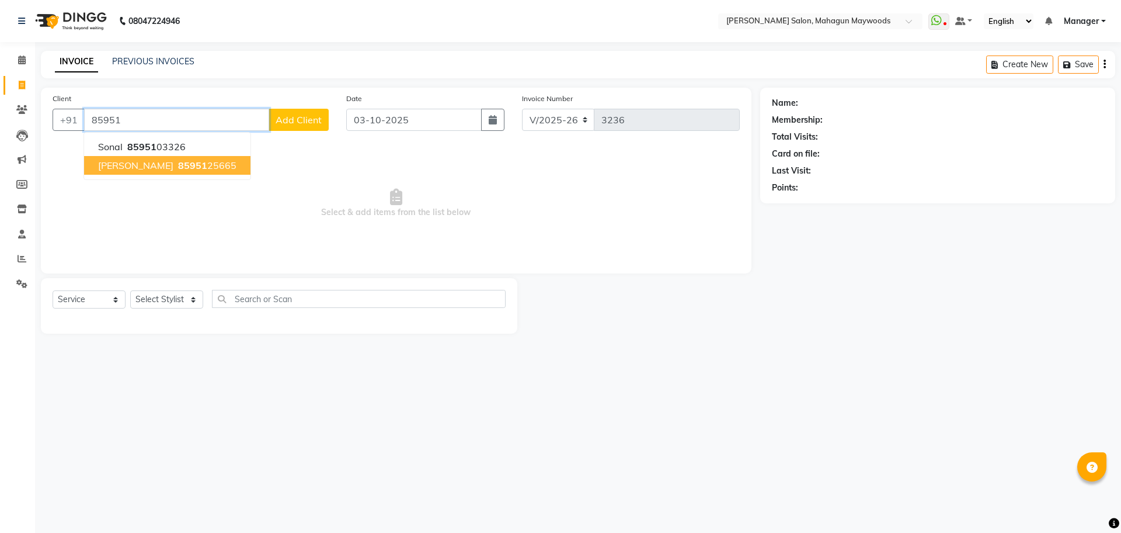
click at [176, 170] on ngb-highlight "85951 25665" at bounding box center [206, 165] width 61 height 12
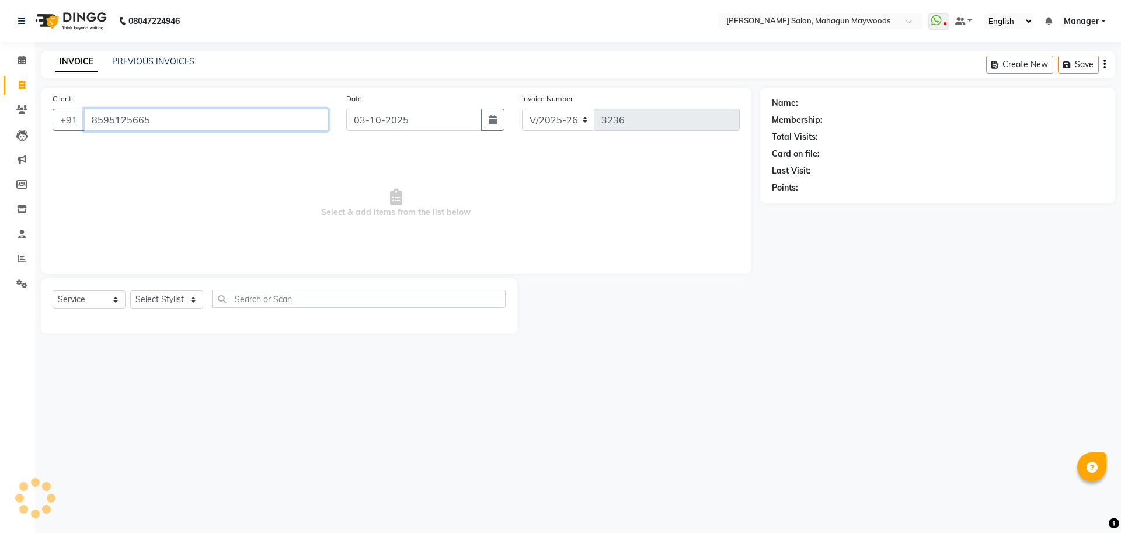
type input "8595125665"
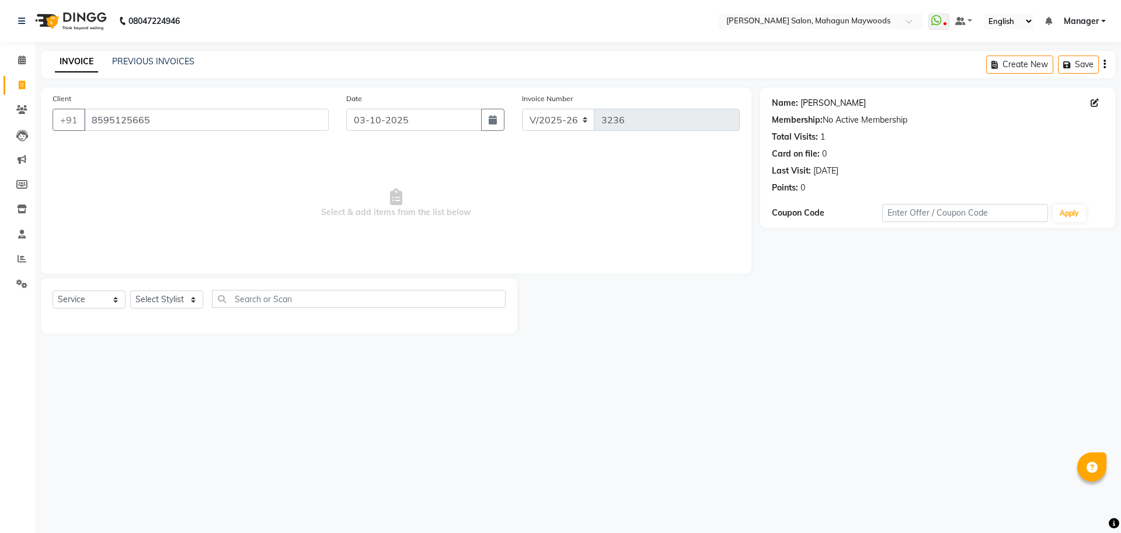
click at [801, 99] on link "Manishi" at bounding box center [833, 103] width 65 height 12
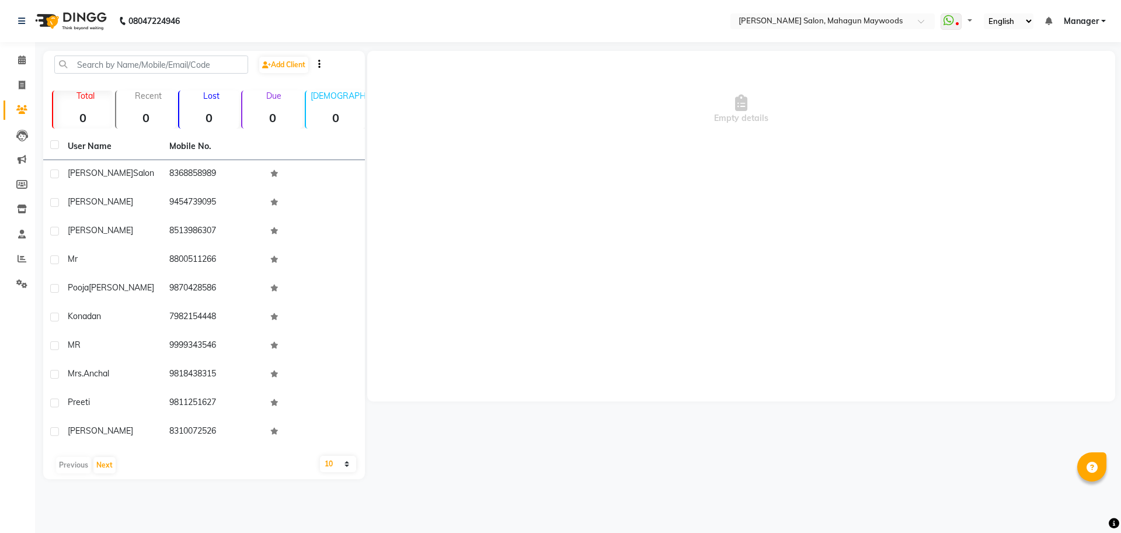
select select "en"
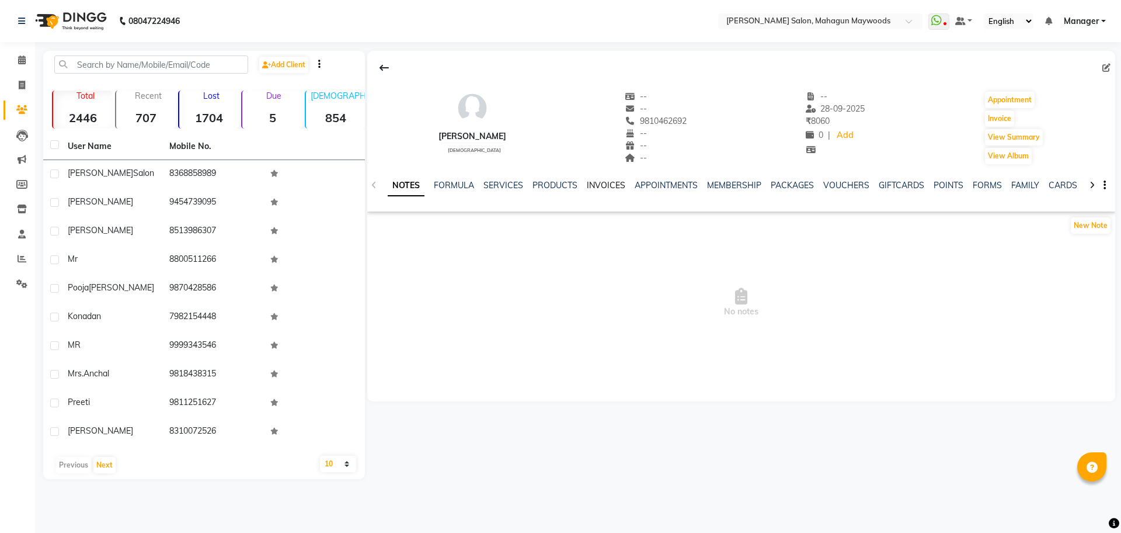
click at [603, 184] on link "INVOICES" at bounding box center [606, 185] width 39 height 11
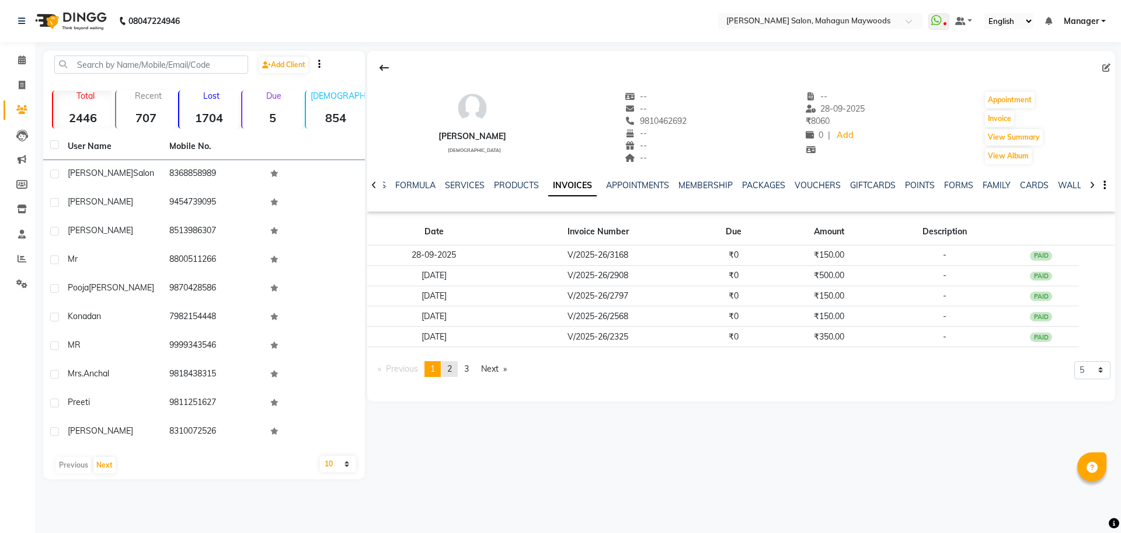
click at [456, 367] on link "page 2" at bounding box center [450, 369] width 16 height 16
click at [434, 364] on span "1" at bounding box center [432, 368] width 5 height 11
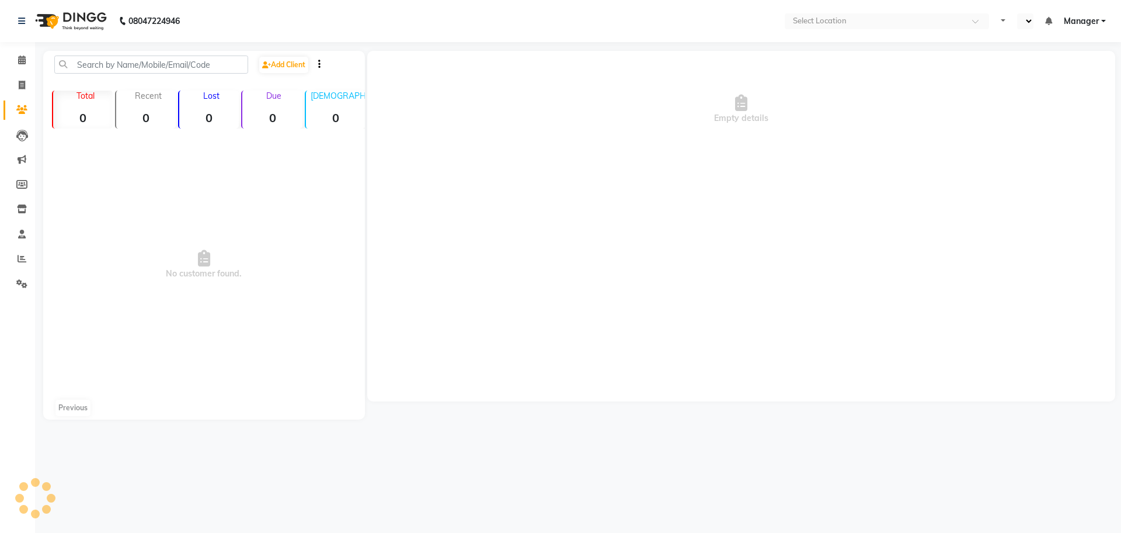
select select "en"
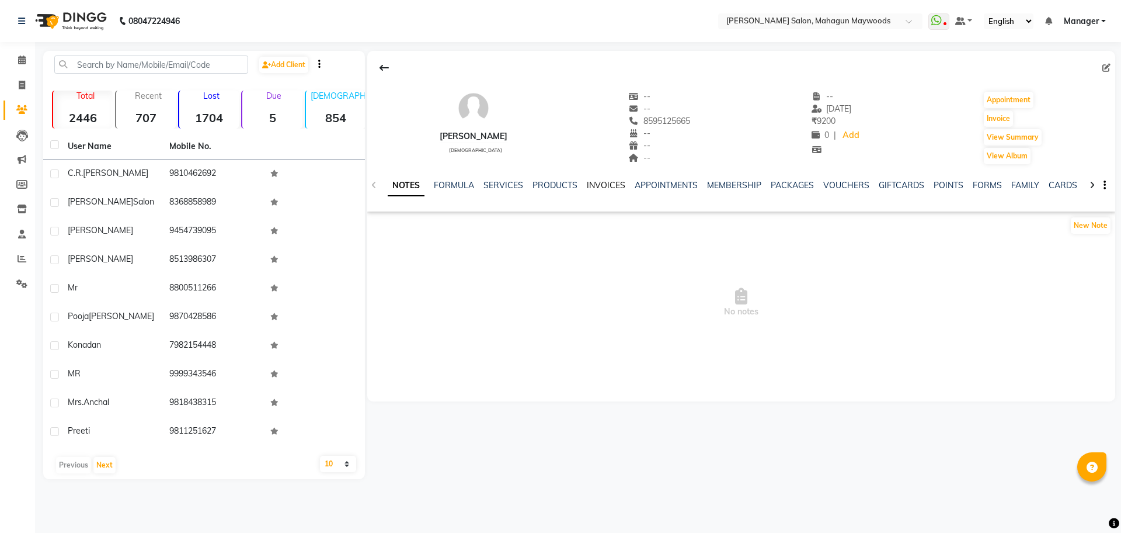
drag, startPoint x: 789, startPoint y: 128, endPoint x: 609, endPoint y: 180, distance: 188.0
click at [609, 180] on link "INVOICES" at bounding box center [606, 185] width 39 height 11
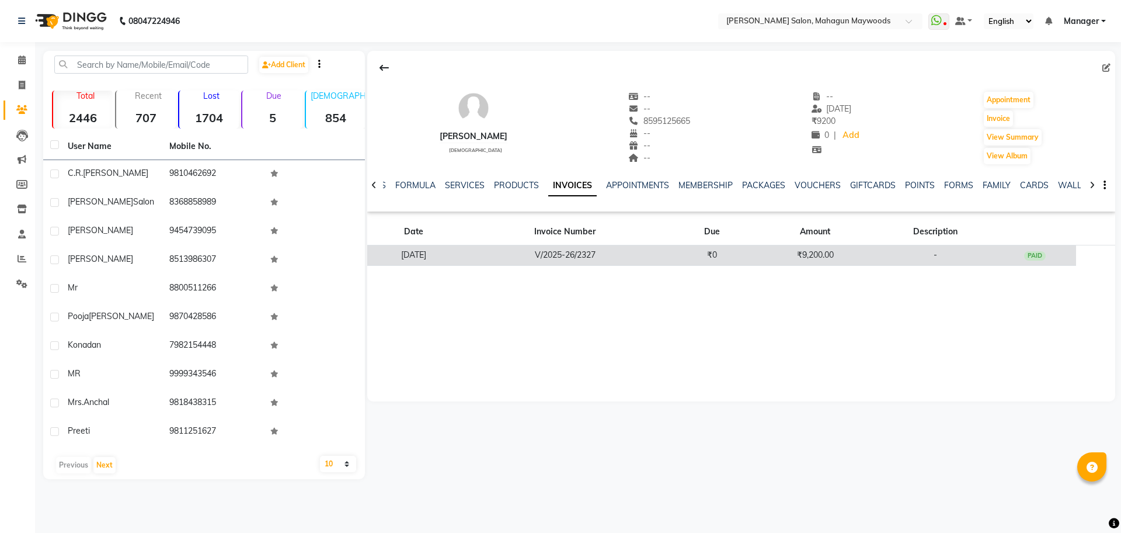
click at [825, 253] on td "₹9,200.00" at bounding box center [815, 255] width 124 height 20
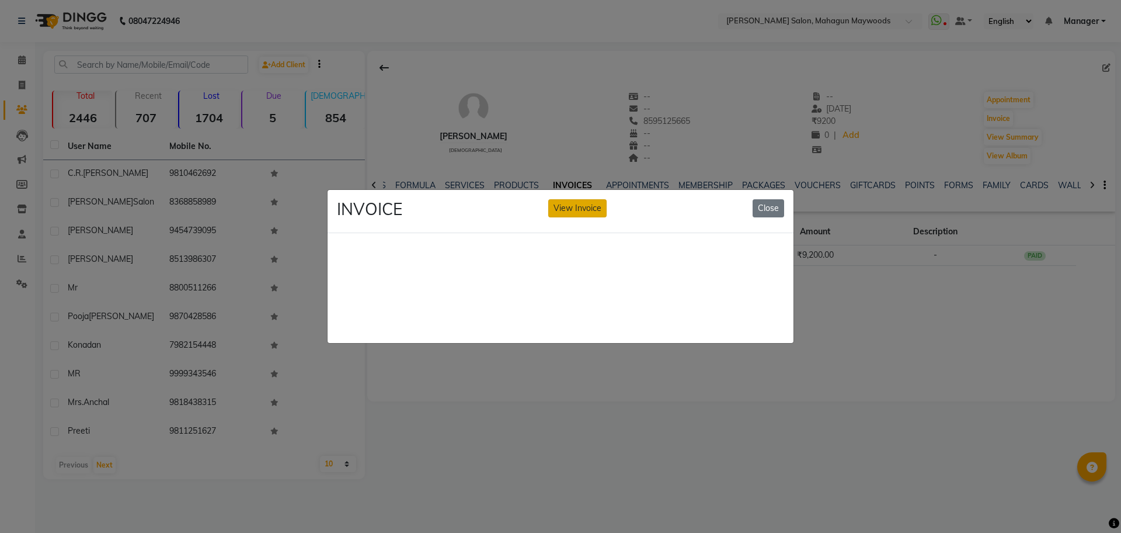
click at [593, 201] on button "View Invoice" at bounding box center [577, 208] width 58 height 18
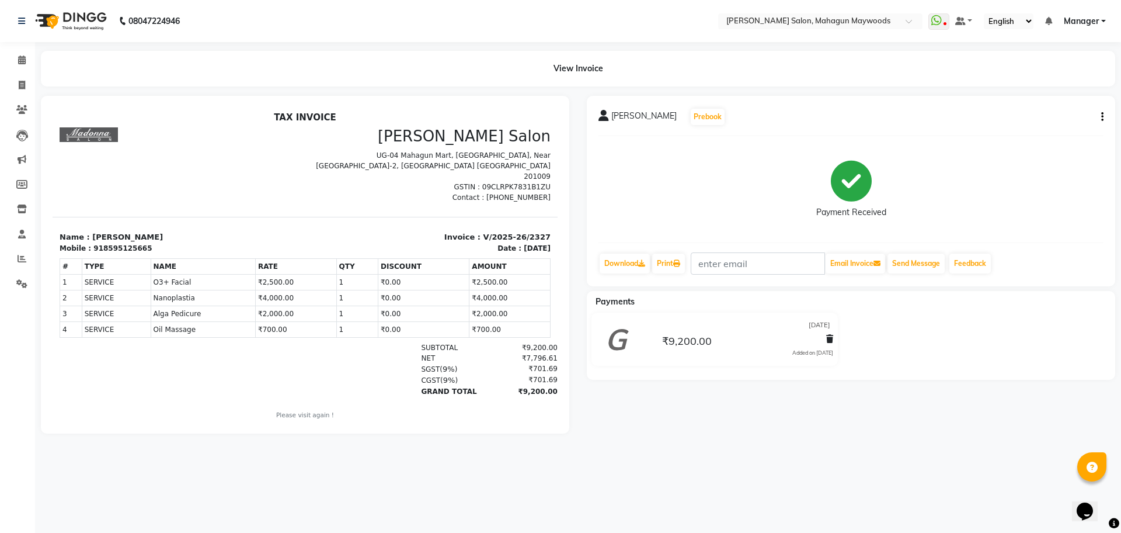
scroll to position [9, 0]
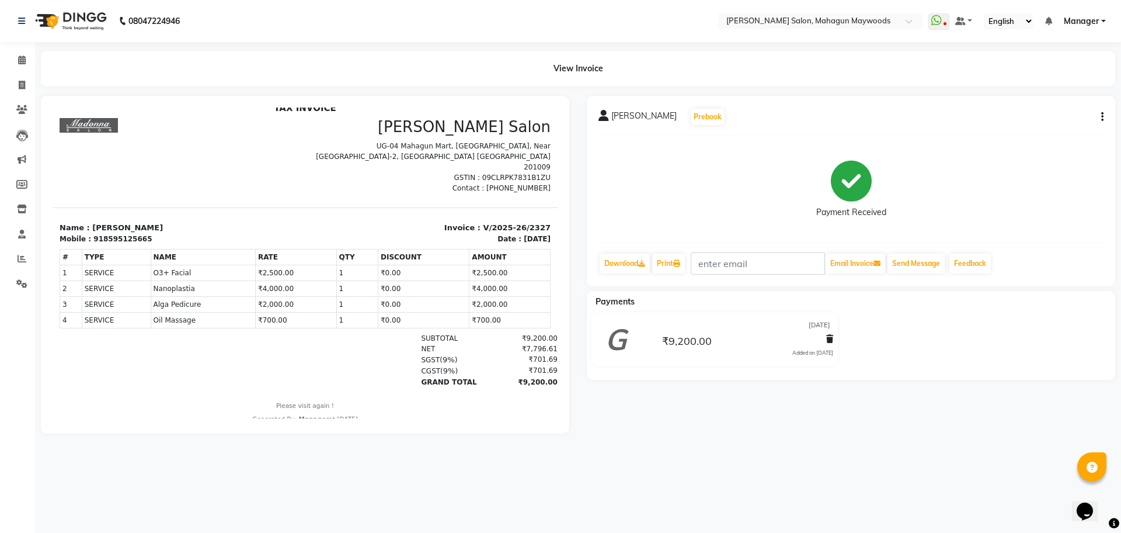
click at [516, 51] on div "View Invoice" at bounding box center [578, 69] width 1075 height 36
click at [22, 81] on icon at bounding box center [22, 85] width 6 height 9
select select "service"
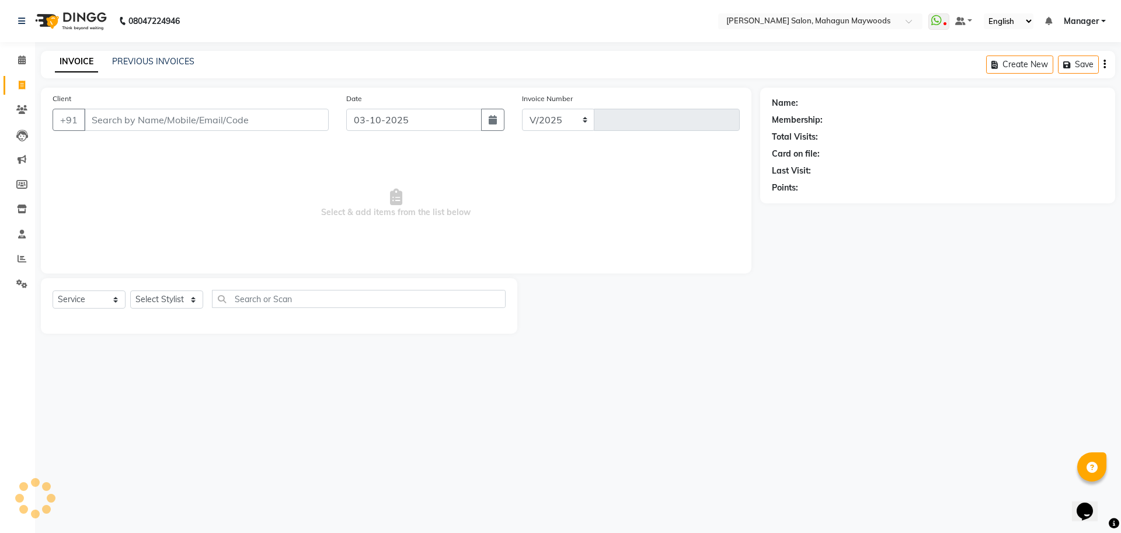
type input "8"
select select "6425"
type input "3236"
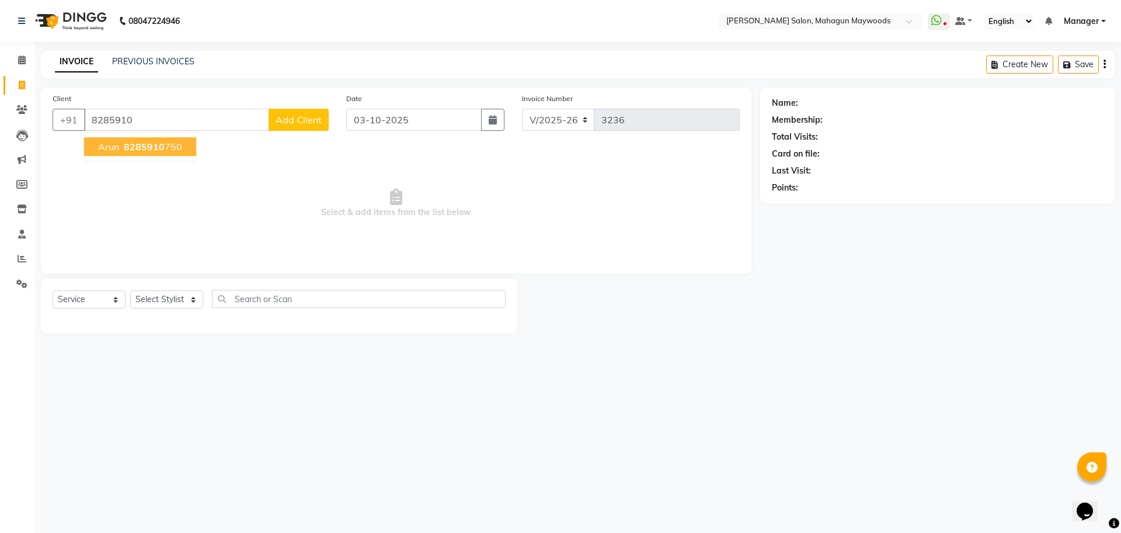
click at [169, 148] on ngb-highlight "8285910 750" at bounding box center [151, 147] width 61 height 12
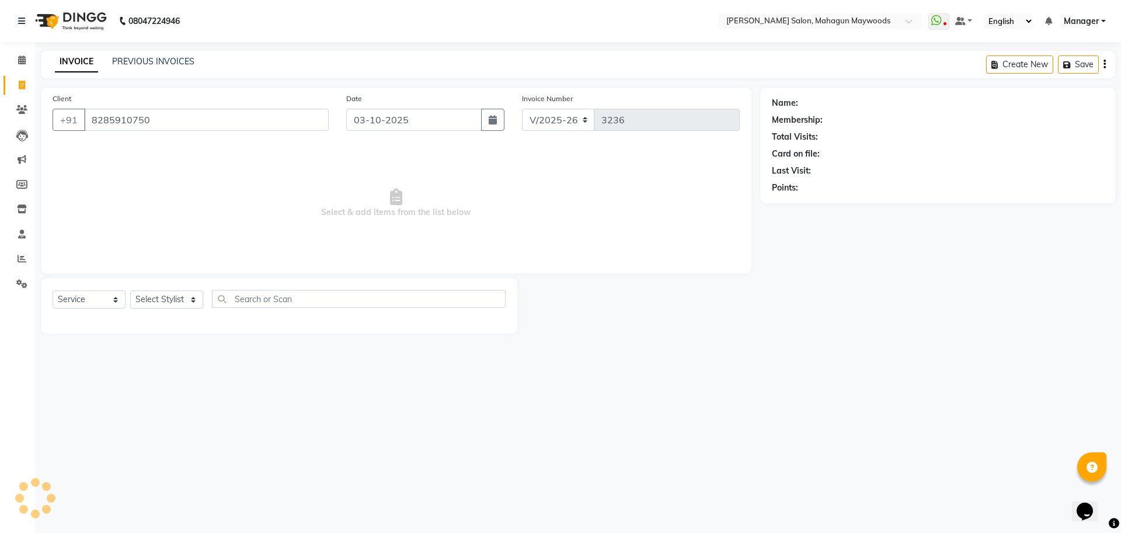
type input "8285910750"
click at [804, 202] on icon "button" at bounding box center [805, 204] width 8 height 8
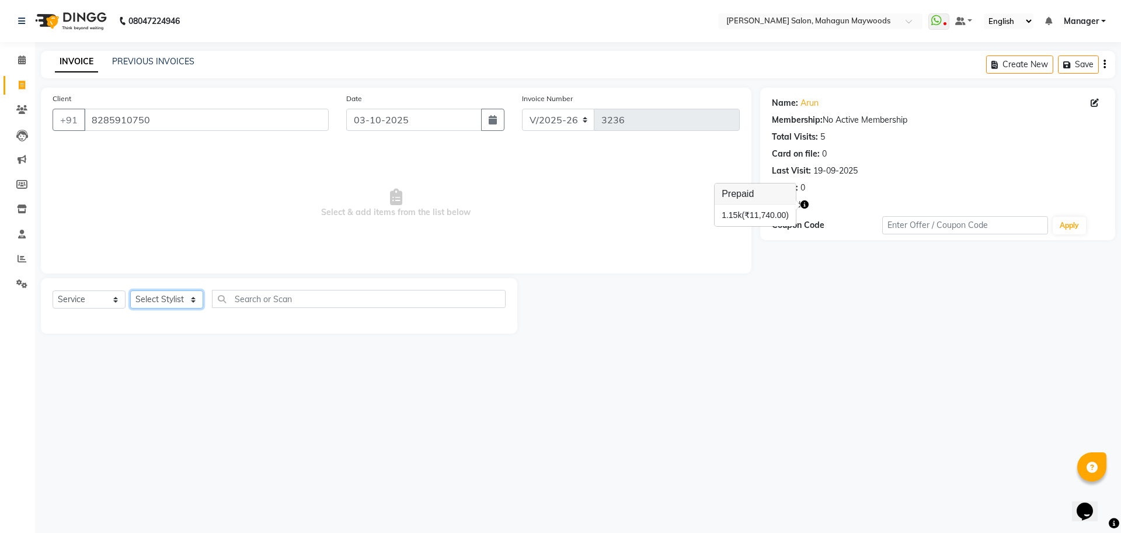
click at [193, 300] on select "Select Stylist Aarti Amit Gautam Manager Pranshant Ji Rahul Riya Sagar Shyam V …" at bounding box center [166, 299] width 73 height 18
select select "48624"
click at [130, 290] on select "Select Stylist Aarti Amit Gautam Manager Pranshant Ji Rahul Riya Sagar Shyam V …" at bounding box center [166, 299] width 73 height 18
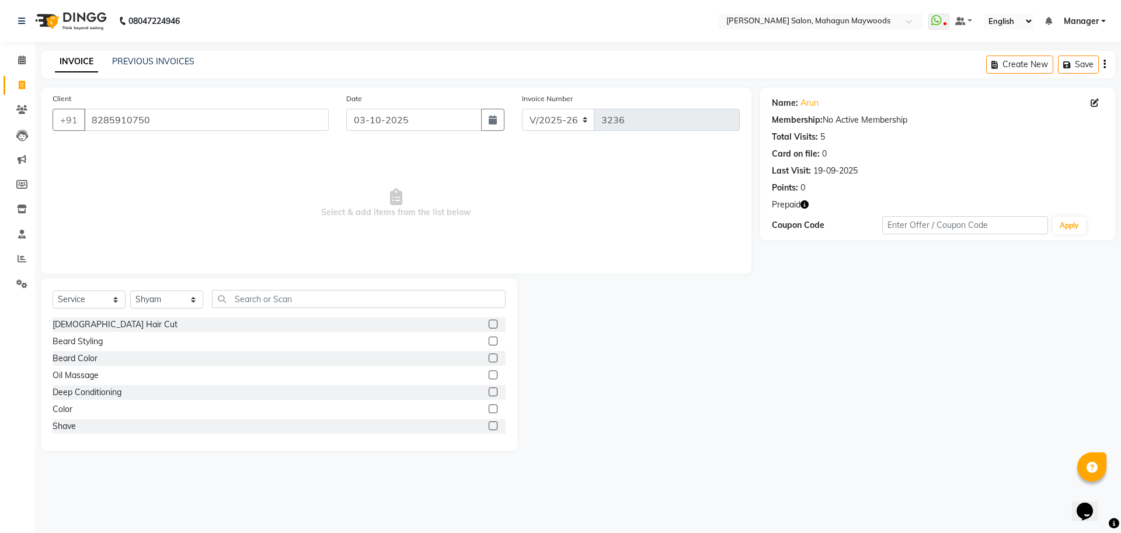
click at [489, 325] on label at bounding box center [493, 323] width 9 height 9
click at [489, 325] on input "checkbox" at bounding box center [493, 325] width 8 height 8
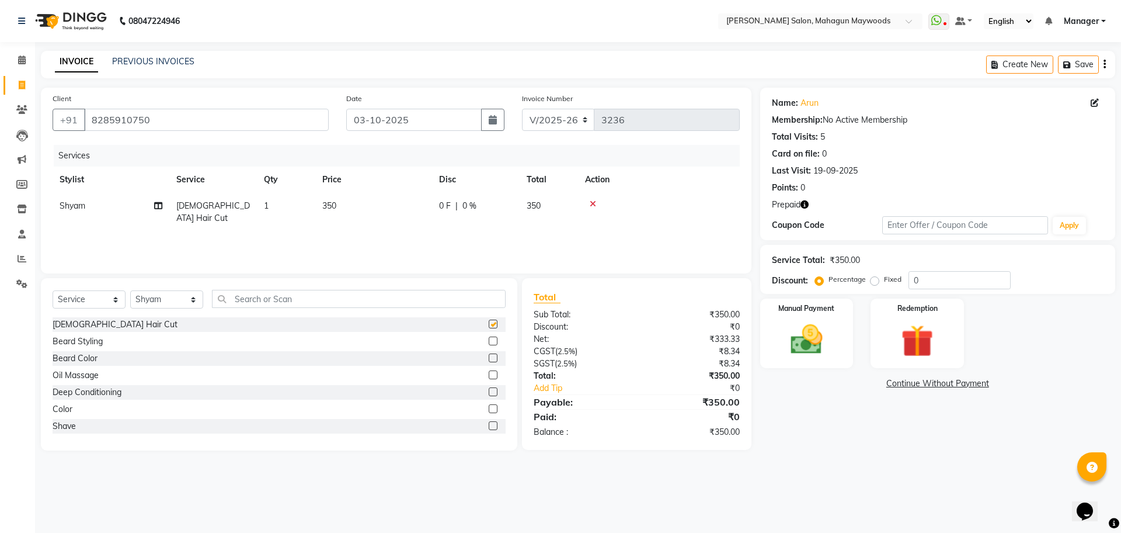
checkbox input "false"
click at [489, 344] on label at bounding box center [493, 340] width 9 height 9
click at [489, 344] on input "checkbox" at bounding box center [493, 342] width 8 height 8
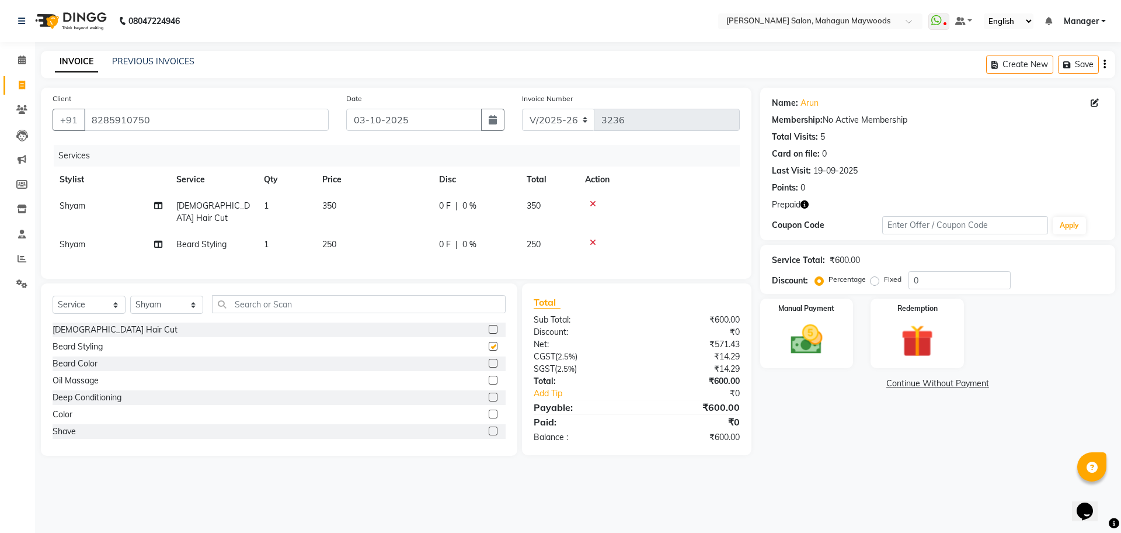
checkbox input "false"
click at [919, 328] on img at bounding box center [917, 340] width 54 height 41
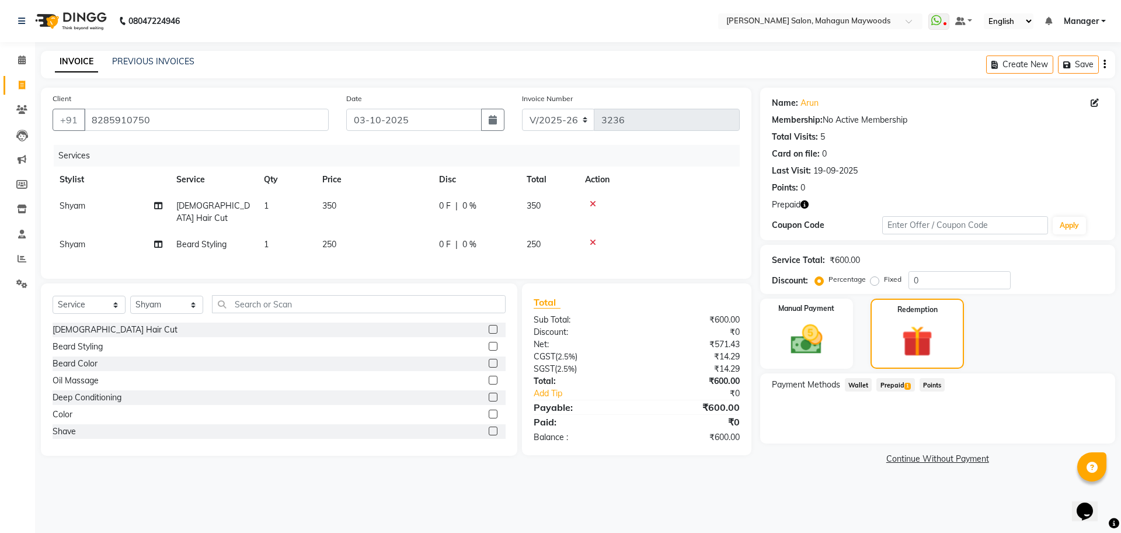
click at [898, 384] on span "Prepaid 1" at bounding box center [896, 384] width 38 height 13
click at [1076, 439] on button "Add" at bounding box center [1076, 432] width 43 height 20
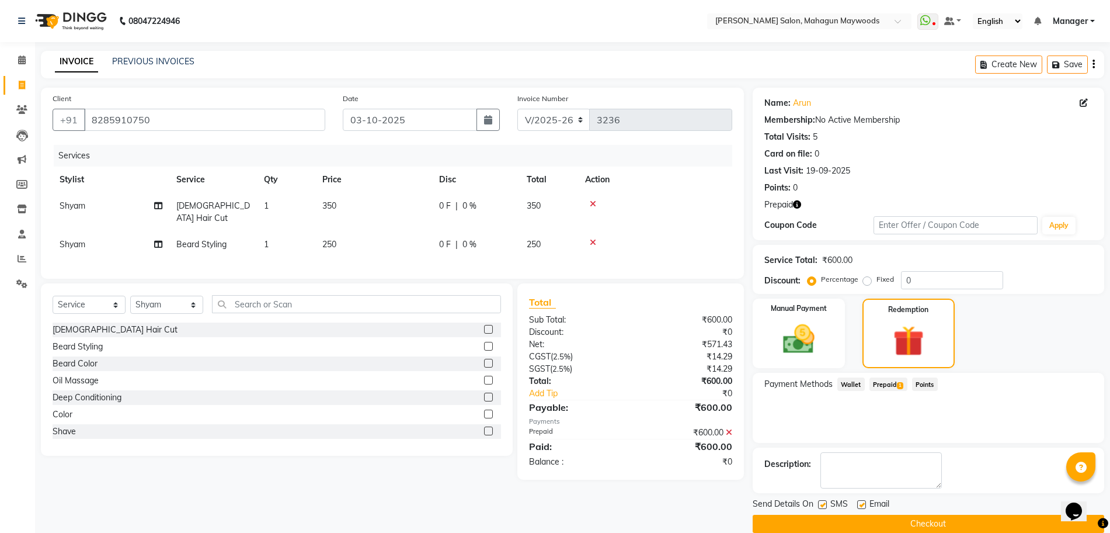
click at [1018, 519] on button "Checkout" at bounding box center [929, 524] width 352 height 18
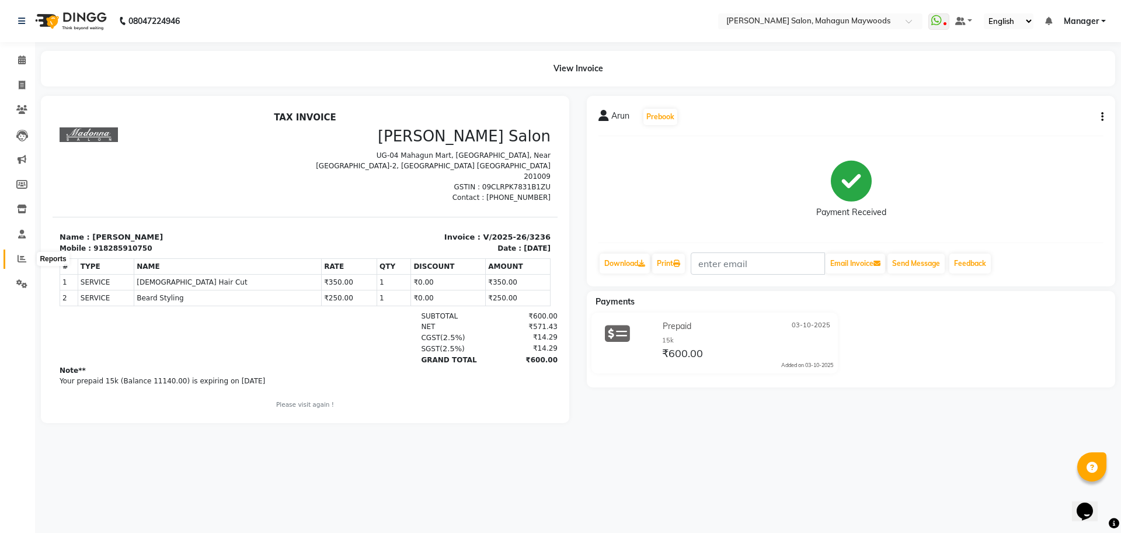
click at [20, 259] on icon at bounding box center [22, 258] width 9 height 9
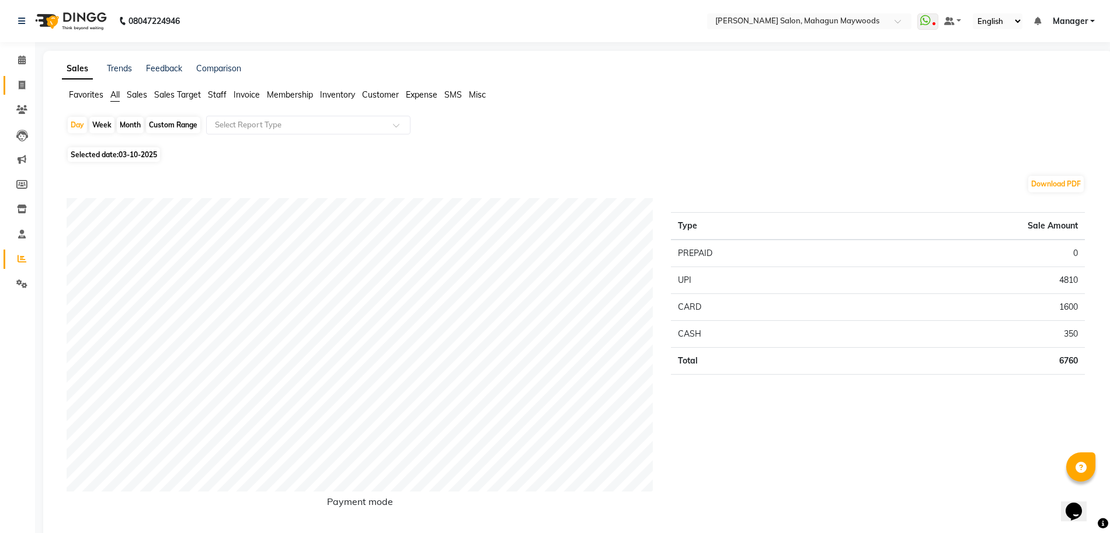
click at [22, 88] on icon at bounding box center [22, 85] width 6 height 9
select select "service"
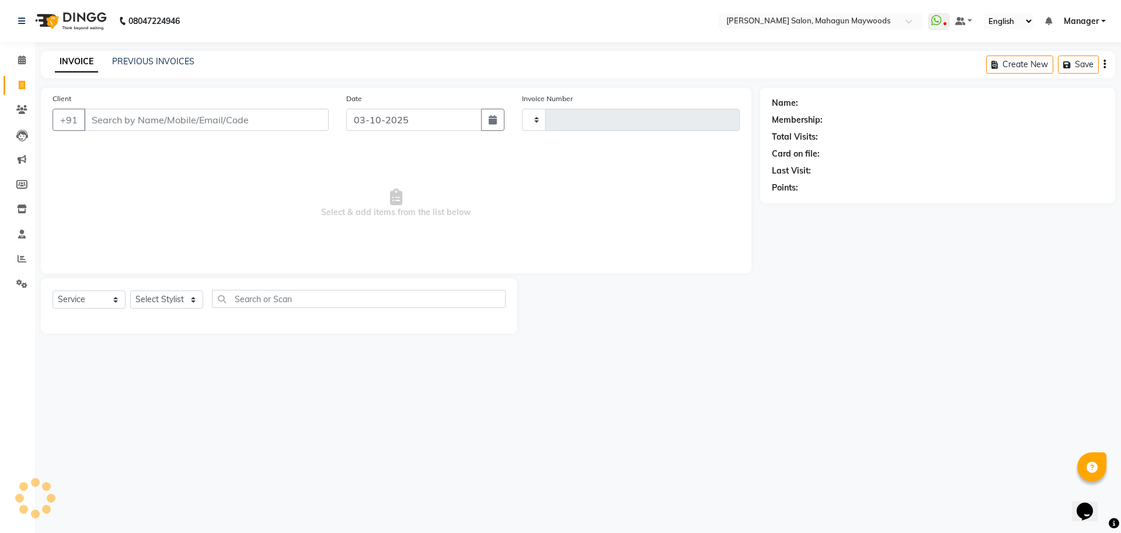
type input "3237"
select select "6425"
click at [150, 56] on ngb-tooltip-window "Need Help? Call us on 08047224946" at bounding box center [162, 47] width 148 height 20
click at [153, 59] on link "PREVIOUS INVOICES" at bounding box center [153, 61] width 82 height 11
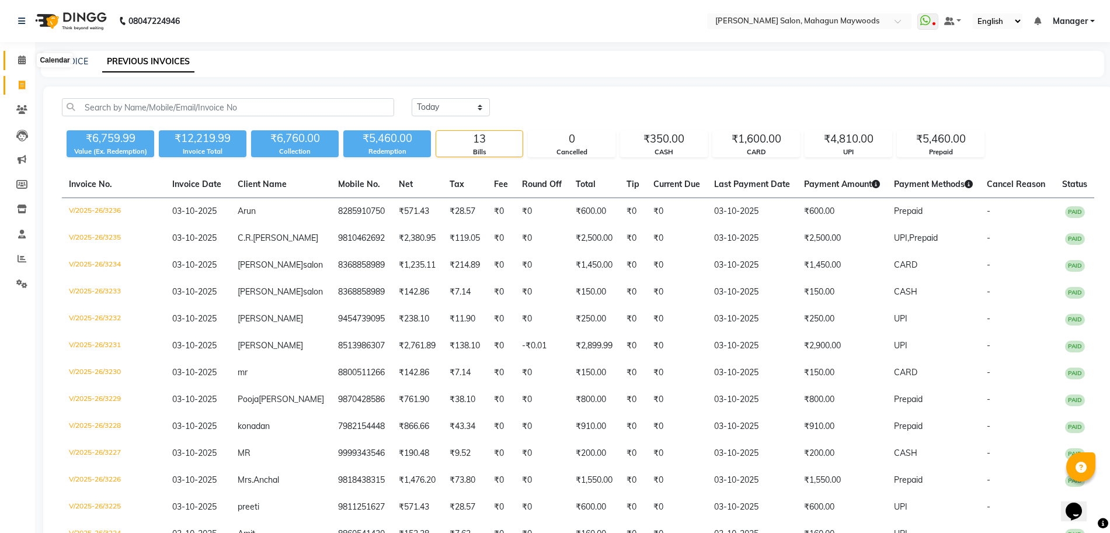
click at [12, 54] on span at bounding box center [22, 60] width 20 height 13
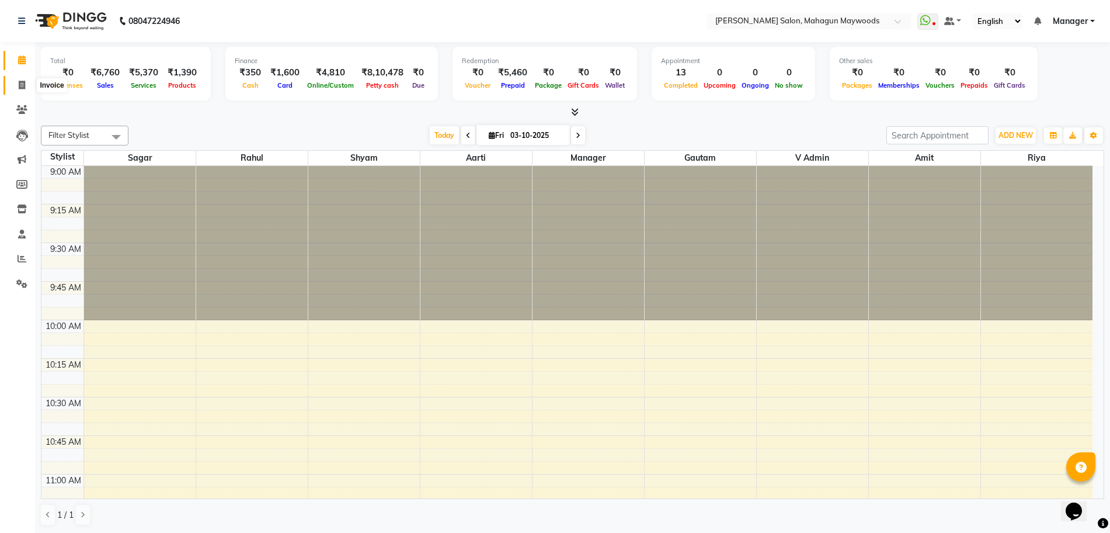
click at [22, 87] on icon at bounding box center [22, 85] width 6 height 9
select select "service"
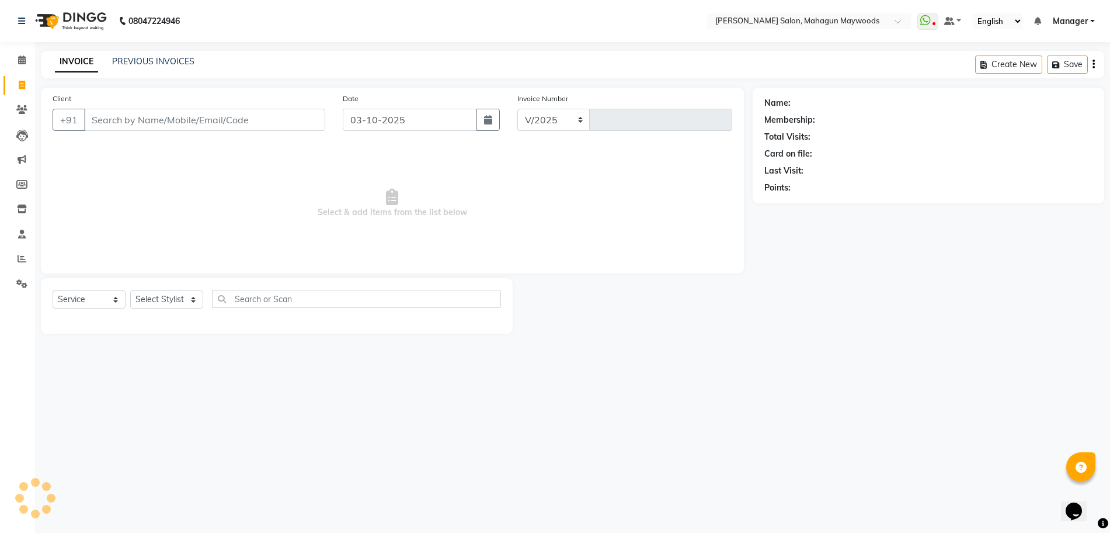
click at [190, 121] on input "Client" at bounding box center [204, 120] width 241 height 22
select select "6425"
type input "3237"
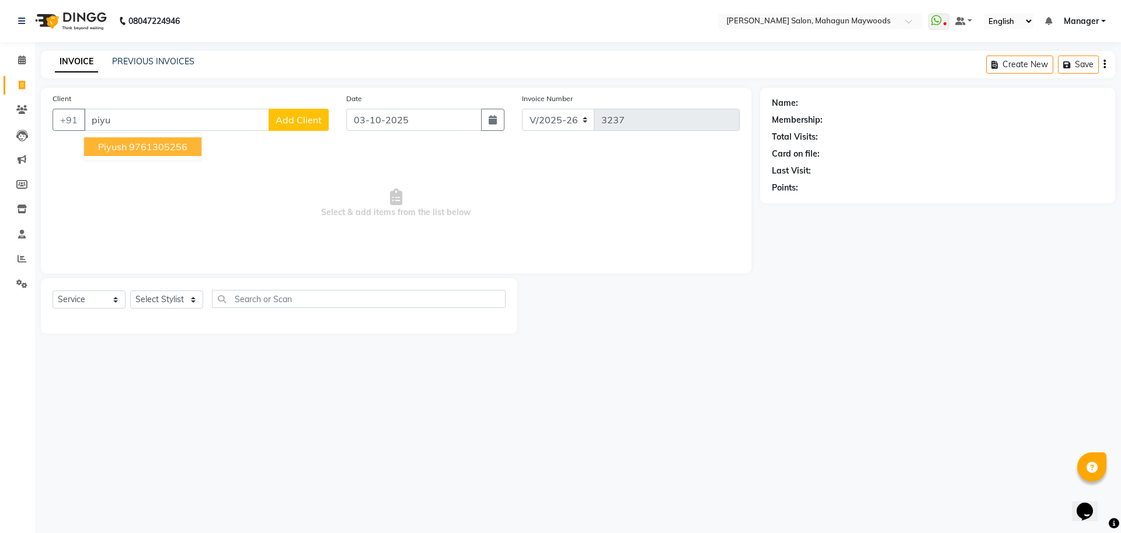
click at [159, 151] on ngb-highlight "9761305256" at bounding box center [158, 147] width 58 height 12
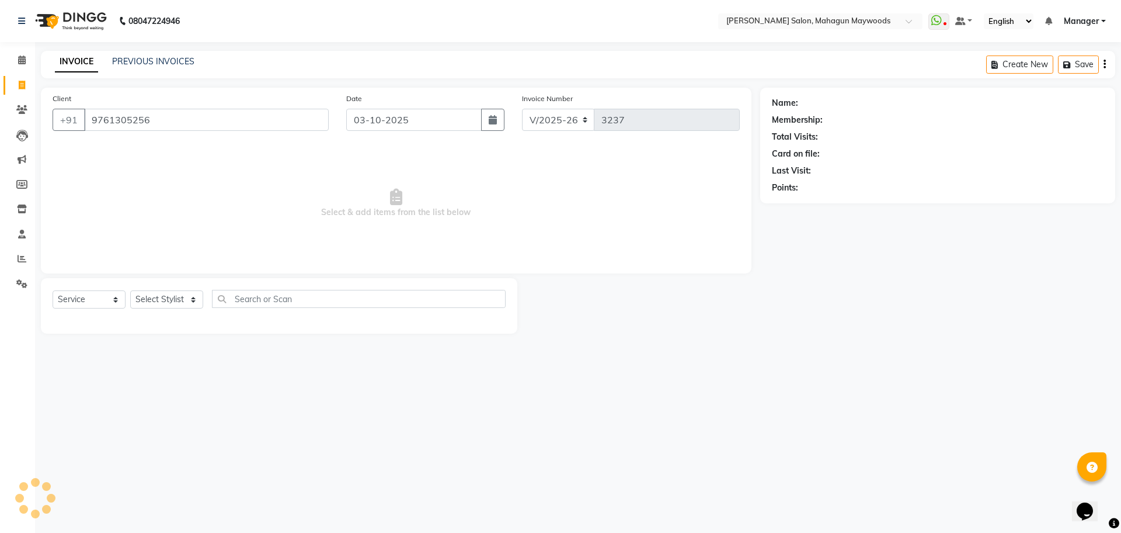
type input "9761305256"
click at [172, 293] on select "Select Stylist Aarti Amit Gautam Manager Pranshant Ji Rahul Riya Sagar Shyam V …" at bounding box center [166, 299] width 73 height 18
select select "75081"
click at [130, 290] on select "Select Stylist Aarti Amit Gautam Manager Pranshant Ji Rahul Riya Sagar Shyam V …" at bounding box center [166, 299] width 73 height 18
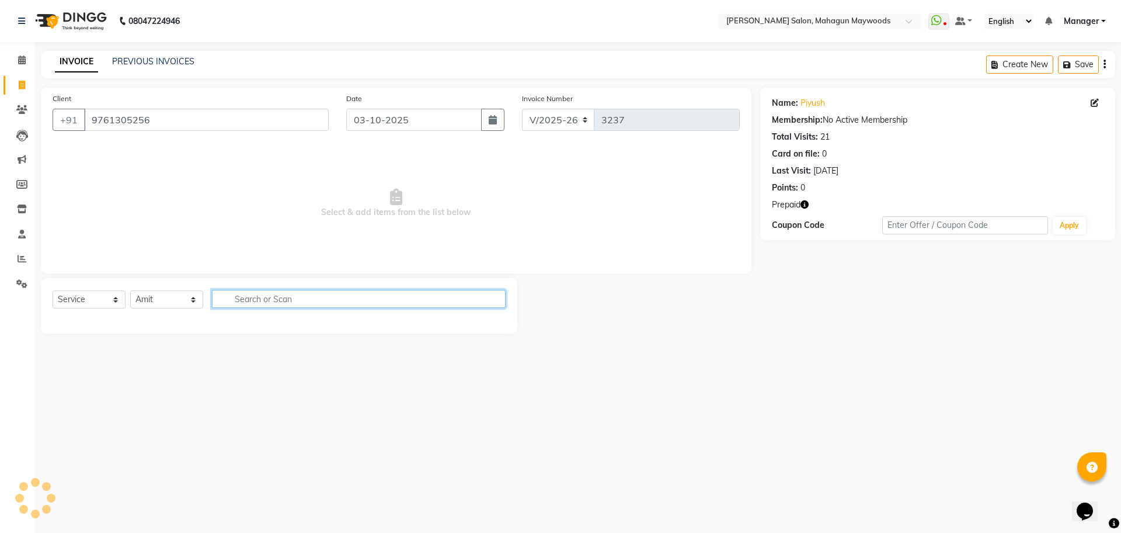
click at [270, 303] on input "text" at bounding box center [359, 299] width 294 height 18
type input "adv"
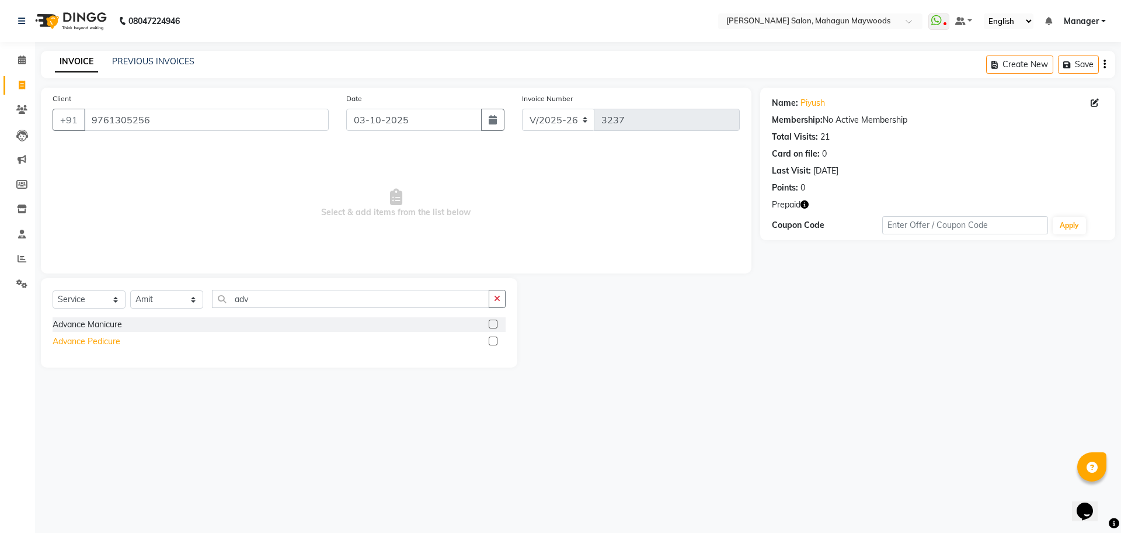
click at [61, 338] on div "Advance Pedicure" at bounding box center [87, 341] width 68 height 12
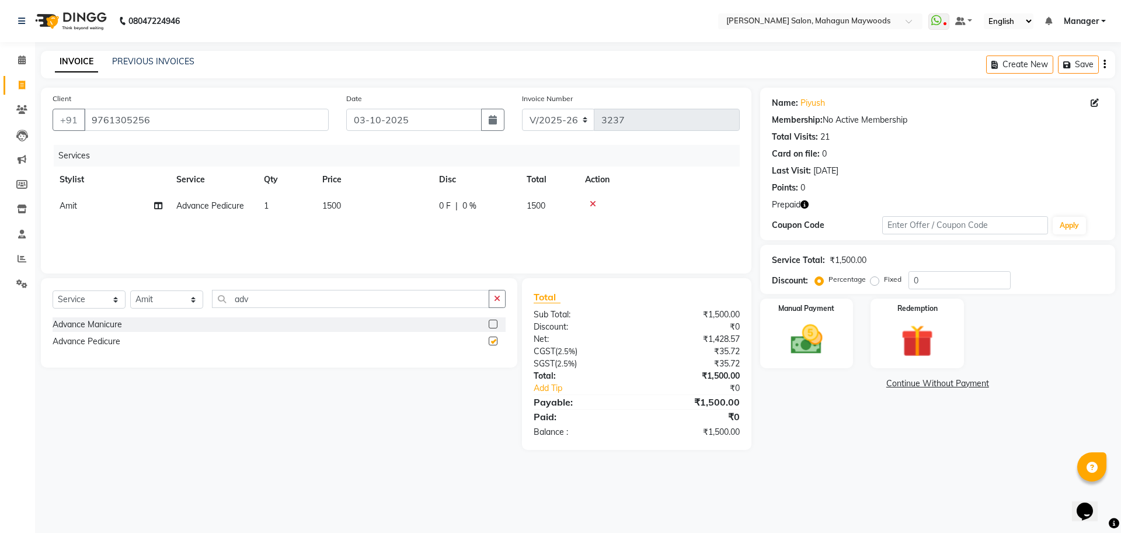
checkbox input "false"
click at [82, 327] on div "Advance Manicure" at bounding box center [87, 324] width 69 height 12
checkbox input "false"
click at [337, 232] on span "1500" at bounding box center [331, 232] width 19 height 11
select select "75081"
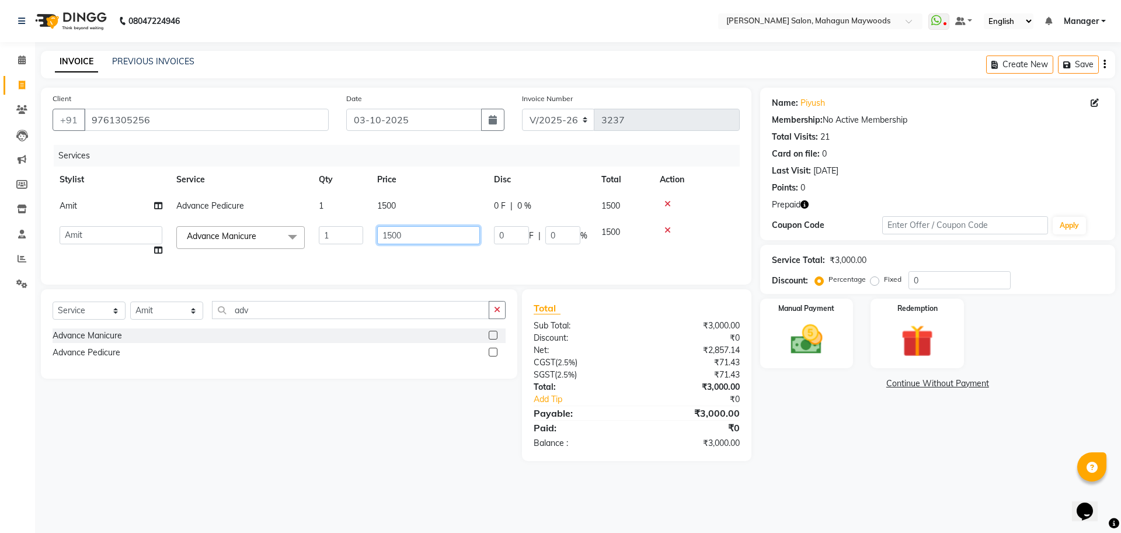
drag, startPoint x: 398, startPoint y: 231, endPoint x: 398, endPoint y: 252, distance: 20.4
click at [398, 232] on input "1500" at bounding box center [428, 235] width 103 height 18
type input "2000"
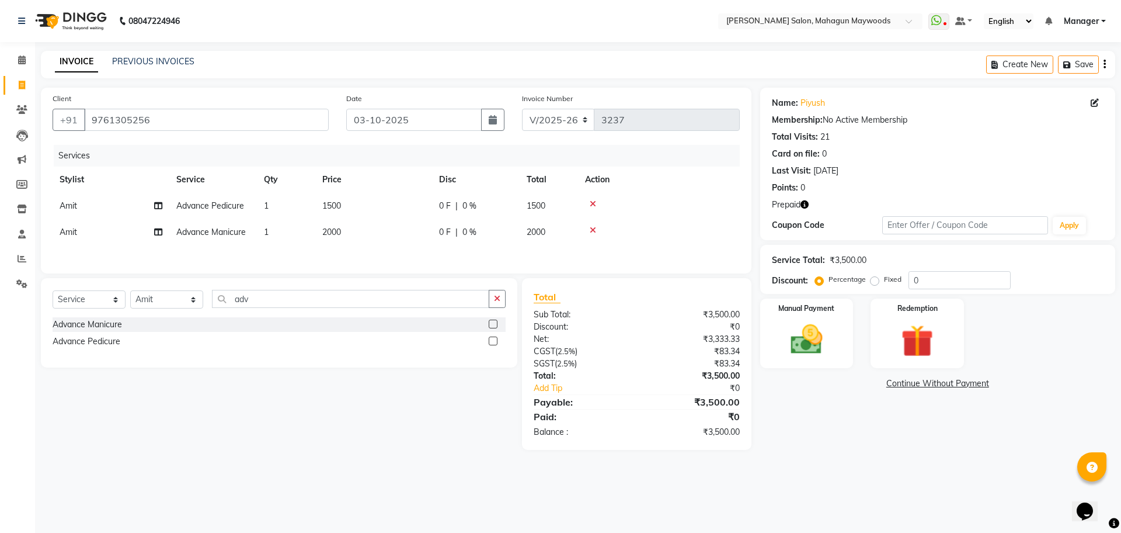
click at [396, 206] on td "1500" at bounding box center [373, 206] width 117 height 26
select select "75081"
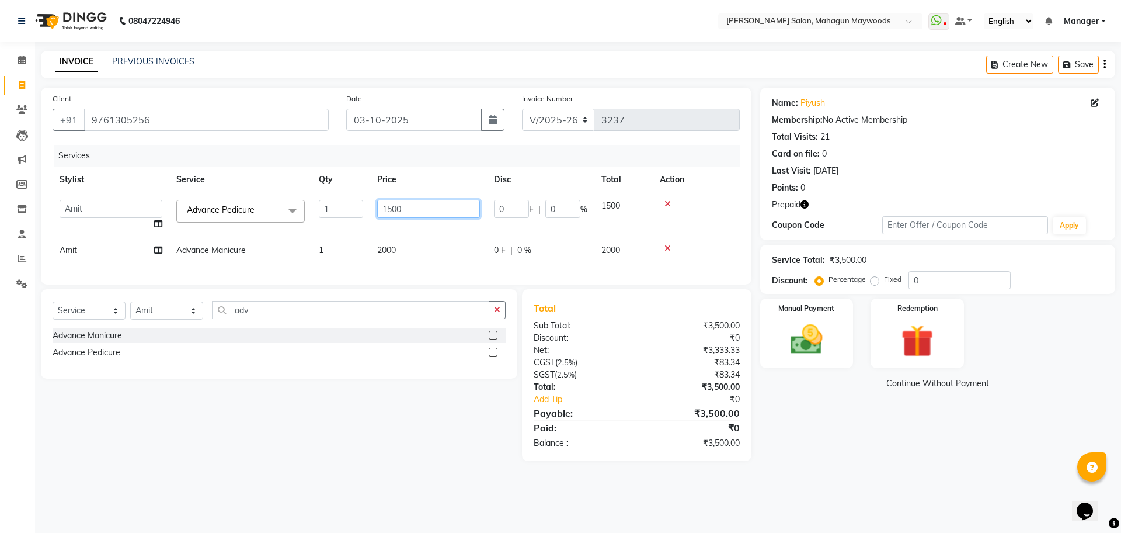
click at [391, 211] on input "1500" at bounding box center [428, 209] width 103 height 18
type input "2000"
click at [178, 317] on div "Select Service Product Membership Package Voucher Prepaid Gift Card Select Styl…" at bounding box center [279, 314] width 453 height 27
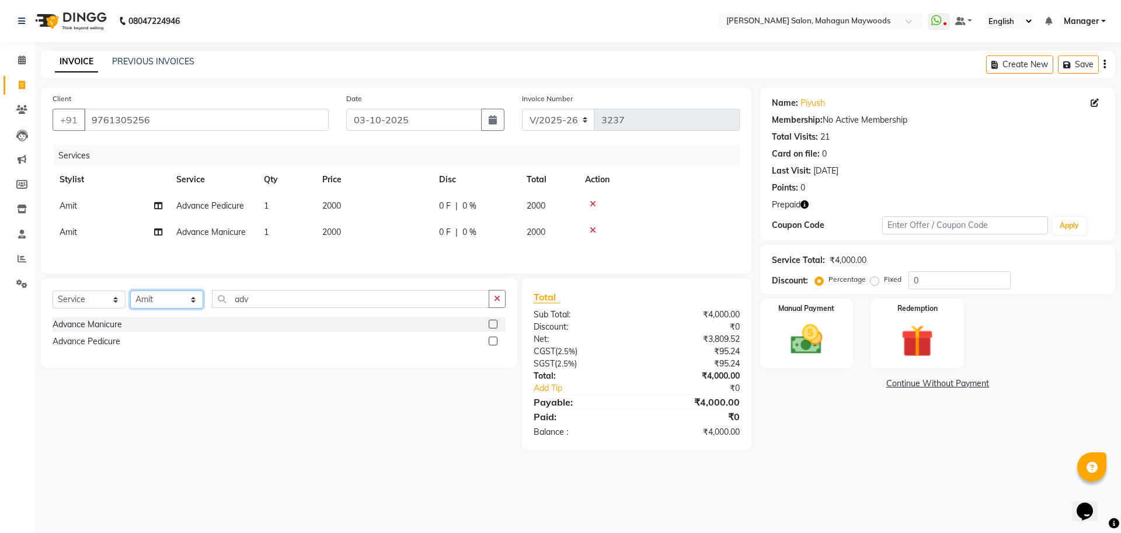
select select "48624"
click at [130, 294] on select "Select Stylist Aarti Amit Gautam Manager Pranshant Ji Rahul Riya Sagar Shyam V …" at bounding box center [166, 299] width 73 height 18
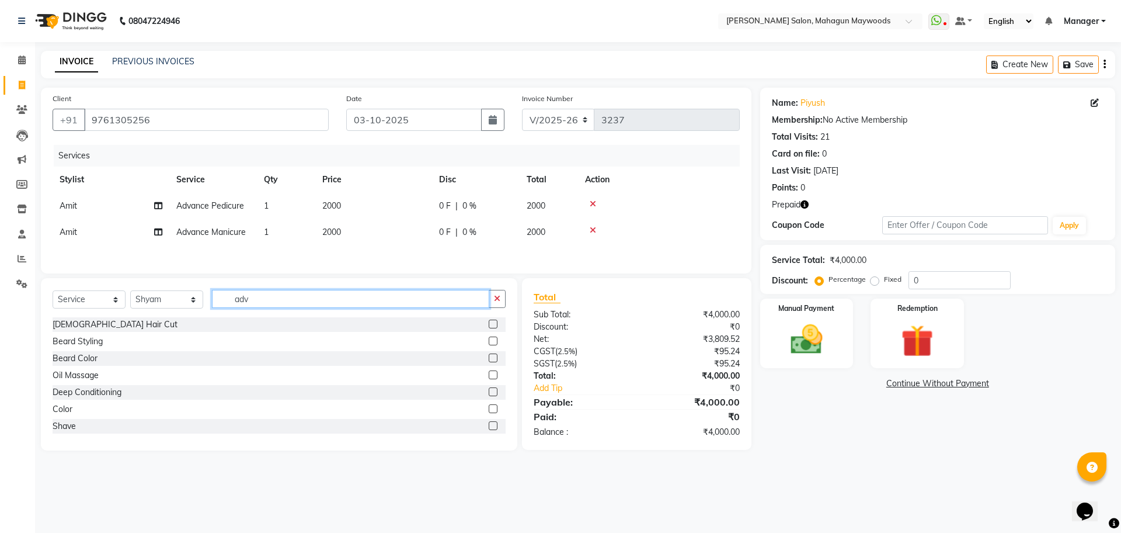
click at [266, 308] on input "adv" at bounding box center [350, 299] width 277 height 18
type input "a"
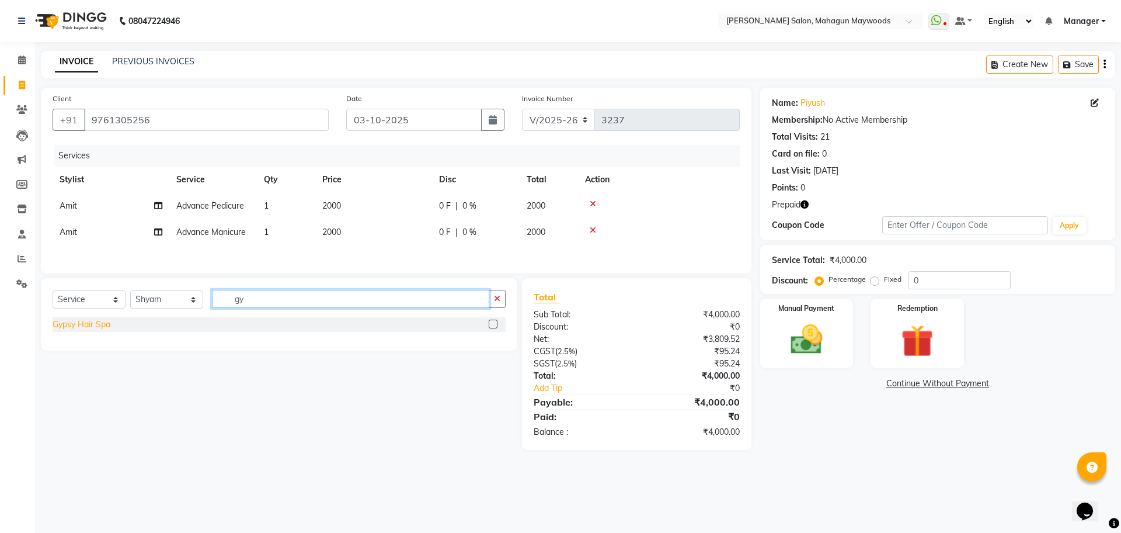
type input "gy"
click at [82, 322] on div "Gypsy Hair Spa" at bounding box center [82, 324] width 58 height 12
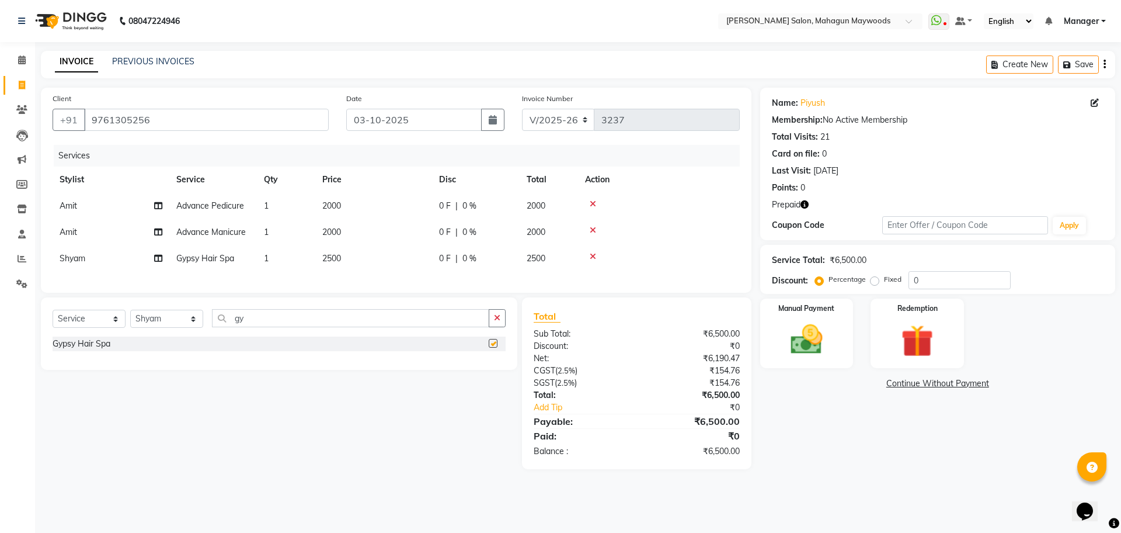
checkbox input "false"
click at [899, 346] on img at bounding box center [917, 340] width 54 height 41
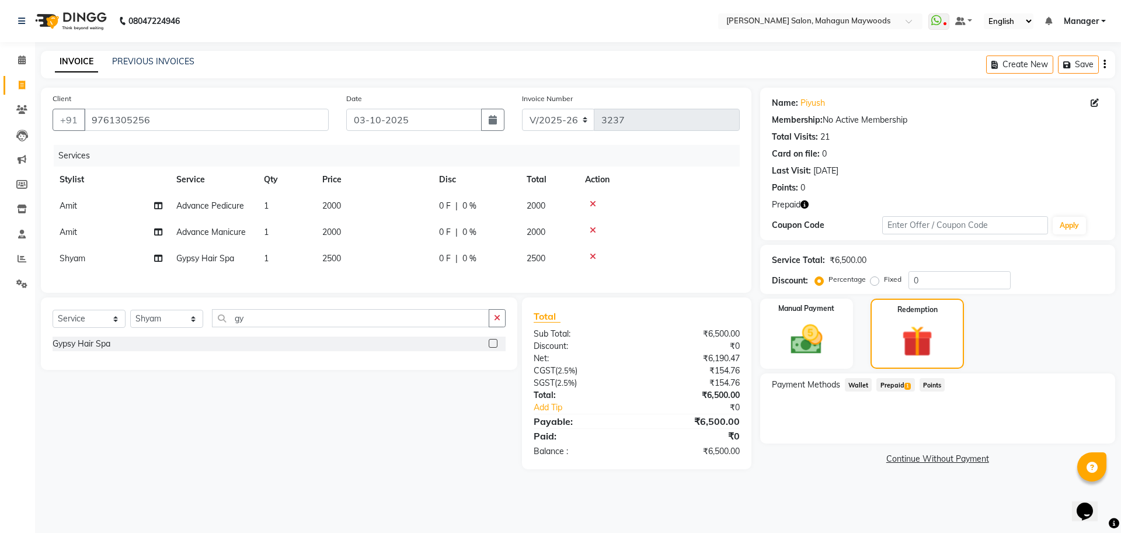
click at [901, 382] on span "Prepaid 1" at bounding box center [896, 384] width 38 height 13
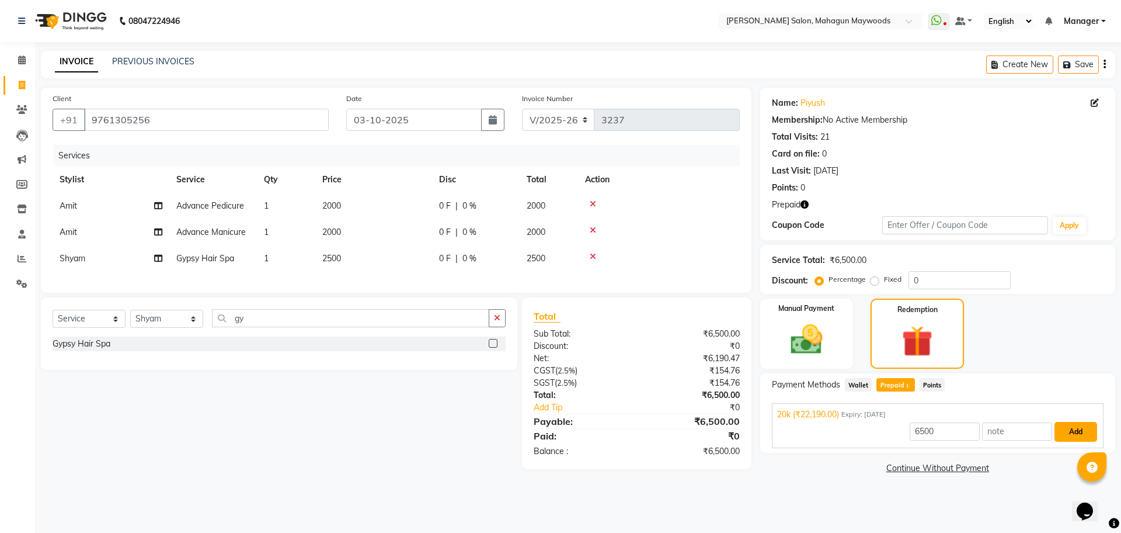
click at [1073, 425] on button "Add" at bounding box center [1076, 432] width 43 height 20
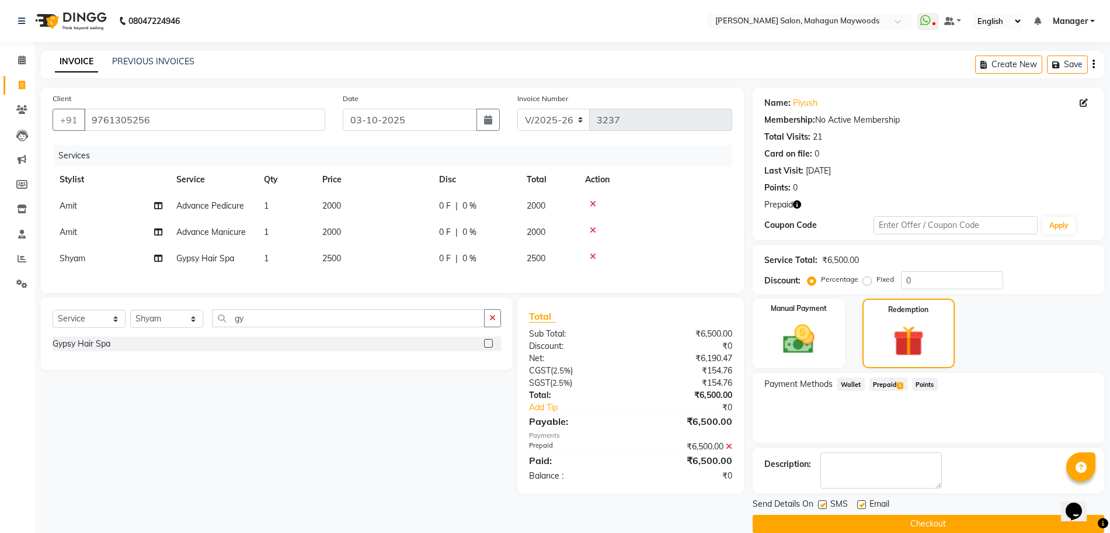
click at [952, 523] on button "Checkout" at bounding box center [929, 524] width 352 height 18
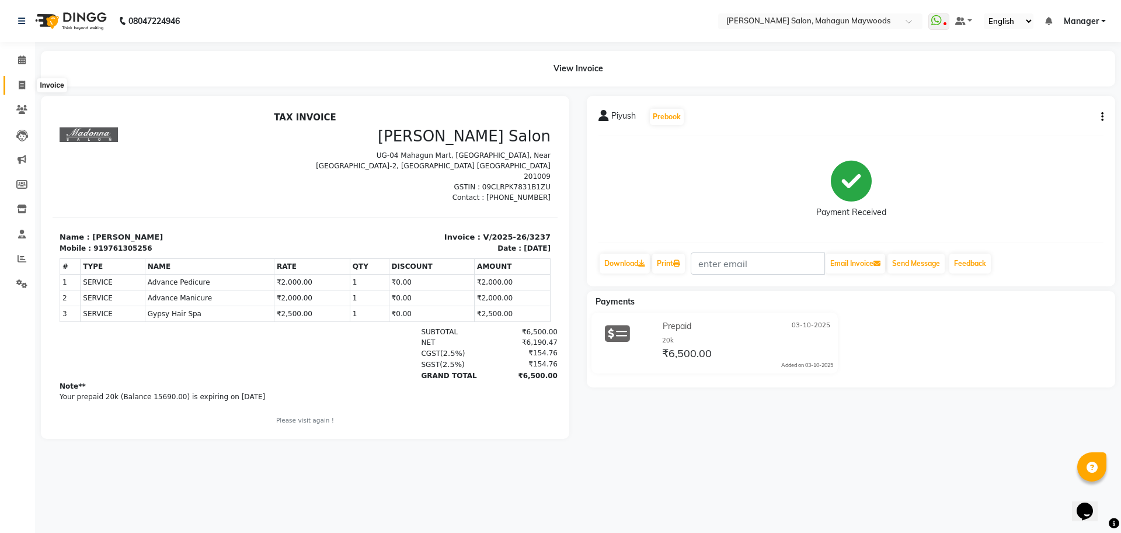
click at [22, 81] on icon at bounding box center [22, 85] width 6 height 9
select select "service"
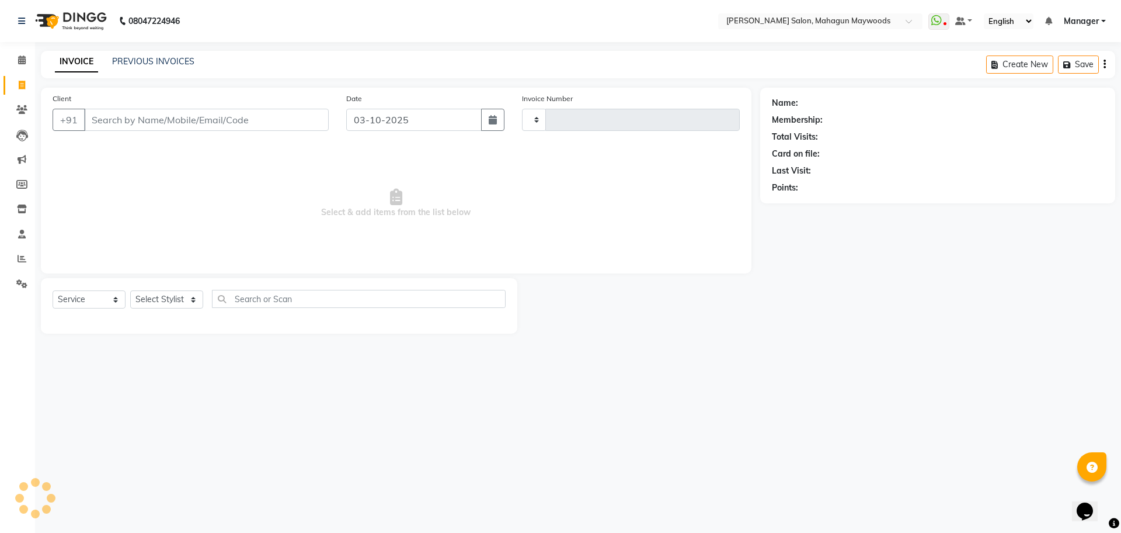
type input "3238"
select select "6425"
click at [158, 62] on link "PREVIOUS INVOICES" at bounding box center [153, 61] width 82 height 11
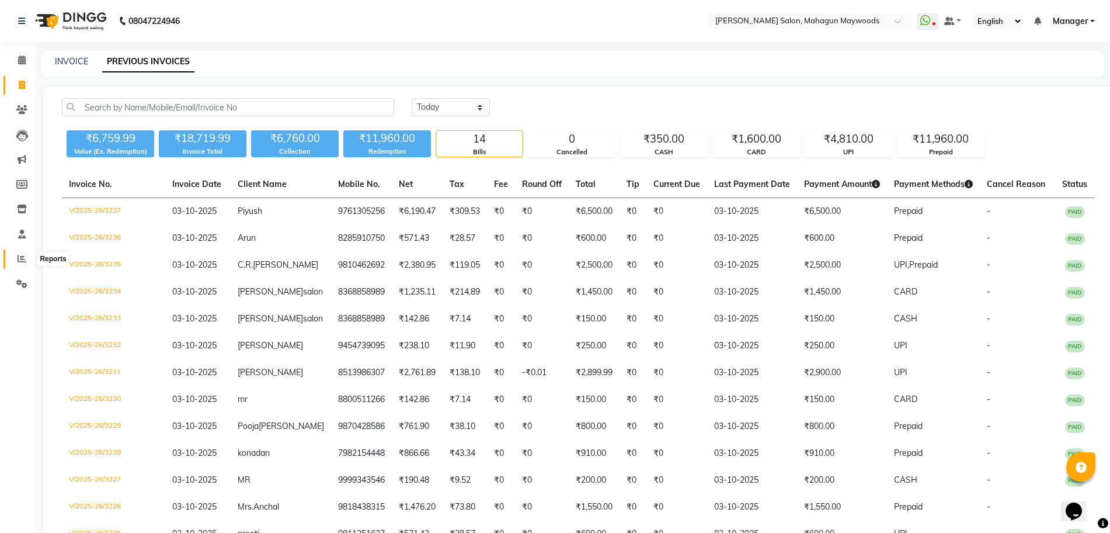
click at [22, 256] on icon at bounding box center [22, 258] width 9 height 9
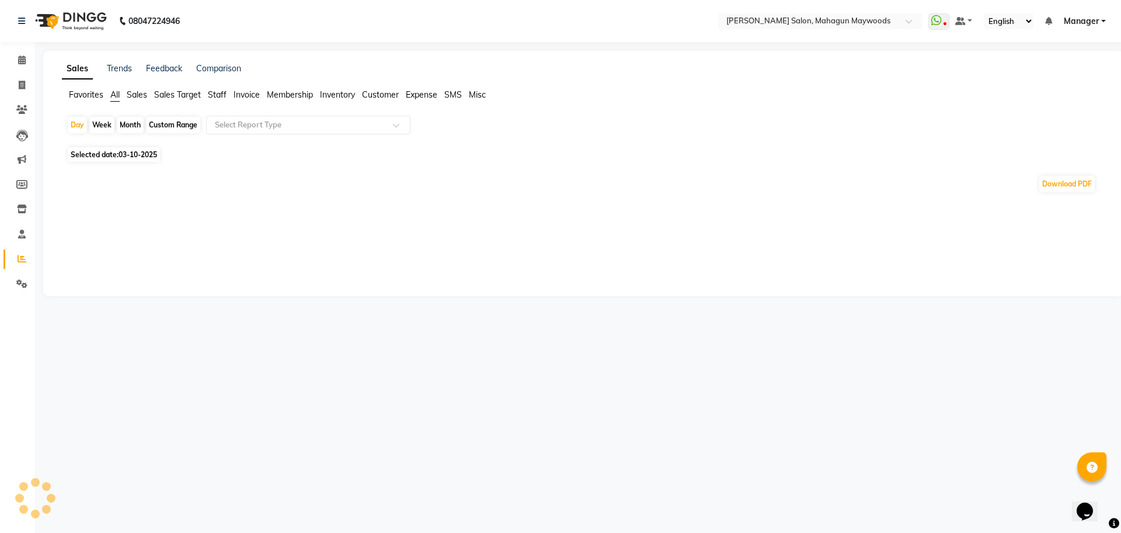
click at [237, 93] on span "Invoice" at bounding box center [247, 94] width 26 height 11
